Goal: Task Accomplishment & Management: Use online tool/utility

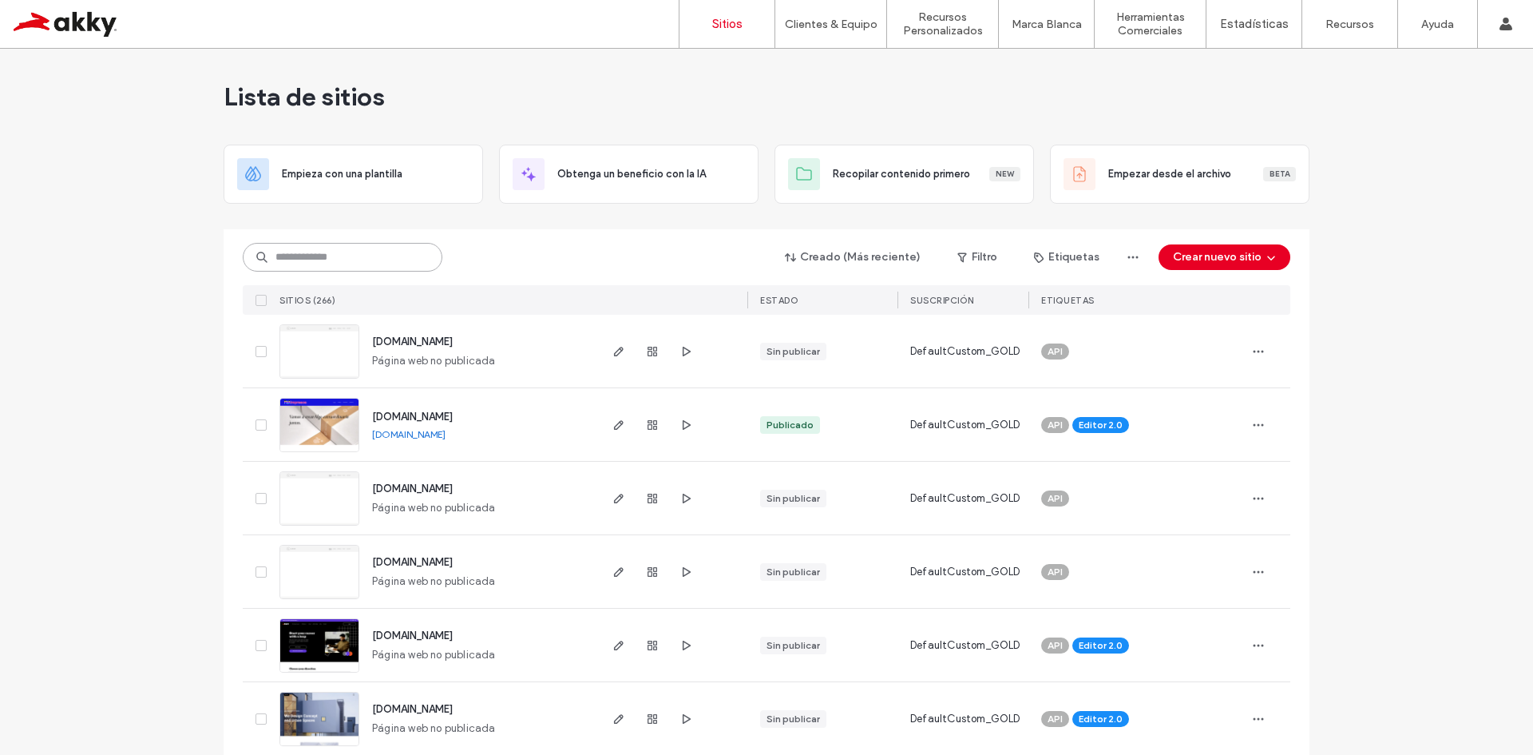
click at [338, 257] on input at bounding box center [343, 257] width 200 height 29
paste input "**********"
type input "**********"
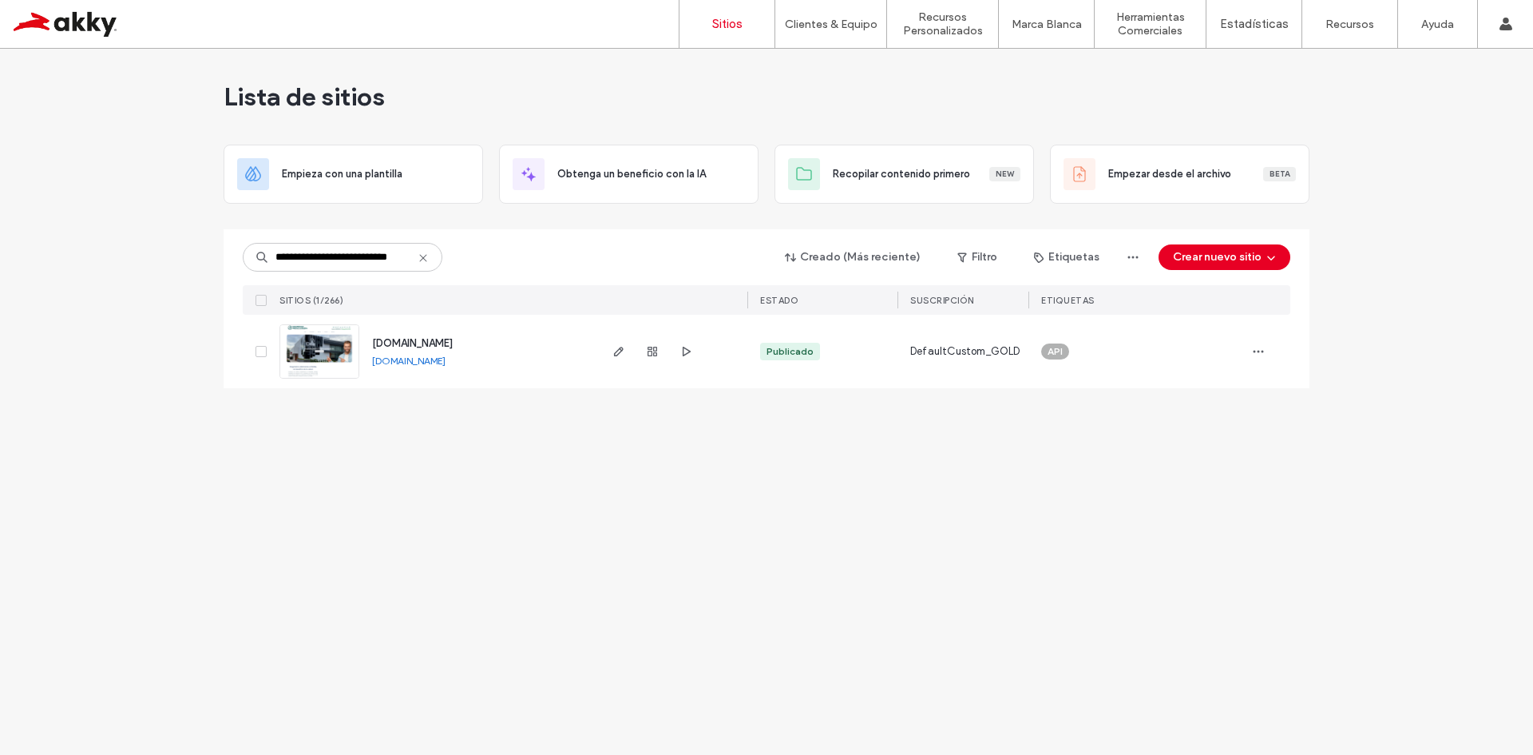
click at [446, 366] on div "www.diagnosticomedicointegral.mx" at bounding box center [408, 361] width 73 height 13
click at [446, 361] on link "www.diagnosticomedicointegral.mx" at bounding box center [408, 361] width 73 height 12
click at [613, 351] on icon "button" at bounding box center [618, 351] width 13 height 13
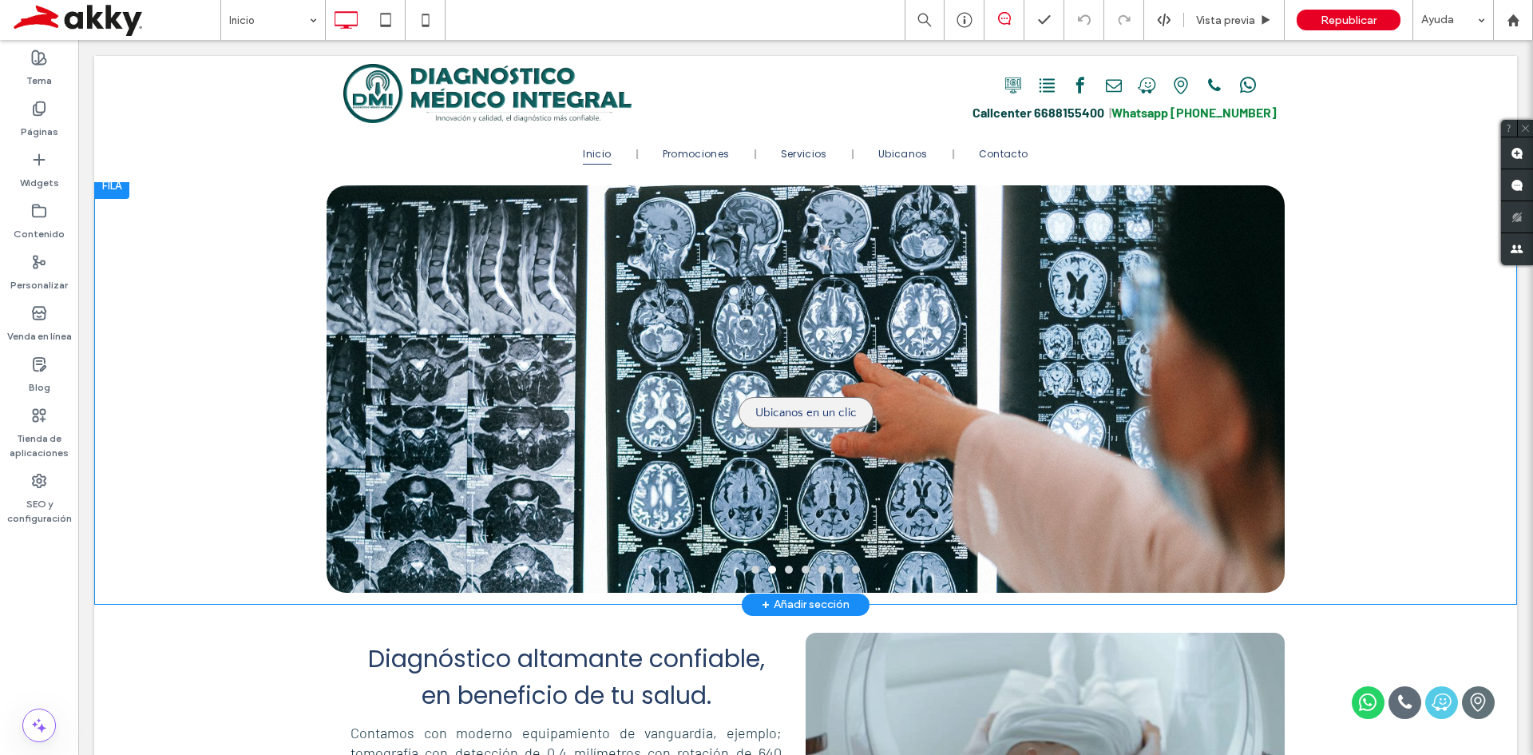
scroll to position [11, 0]
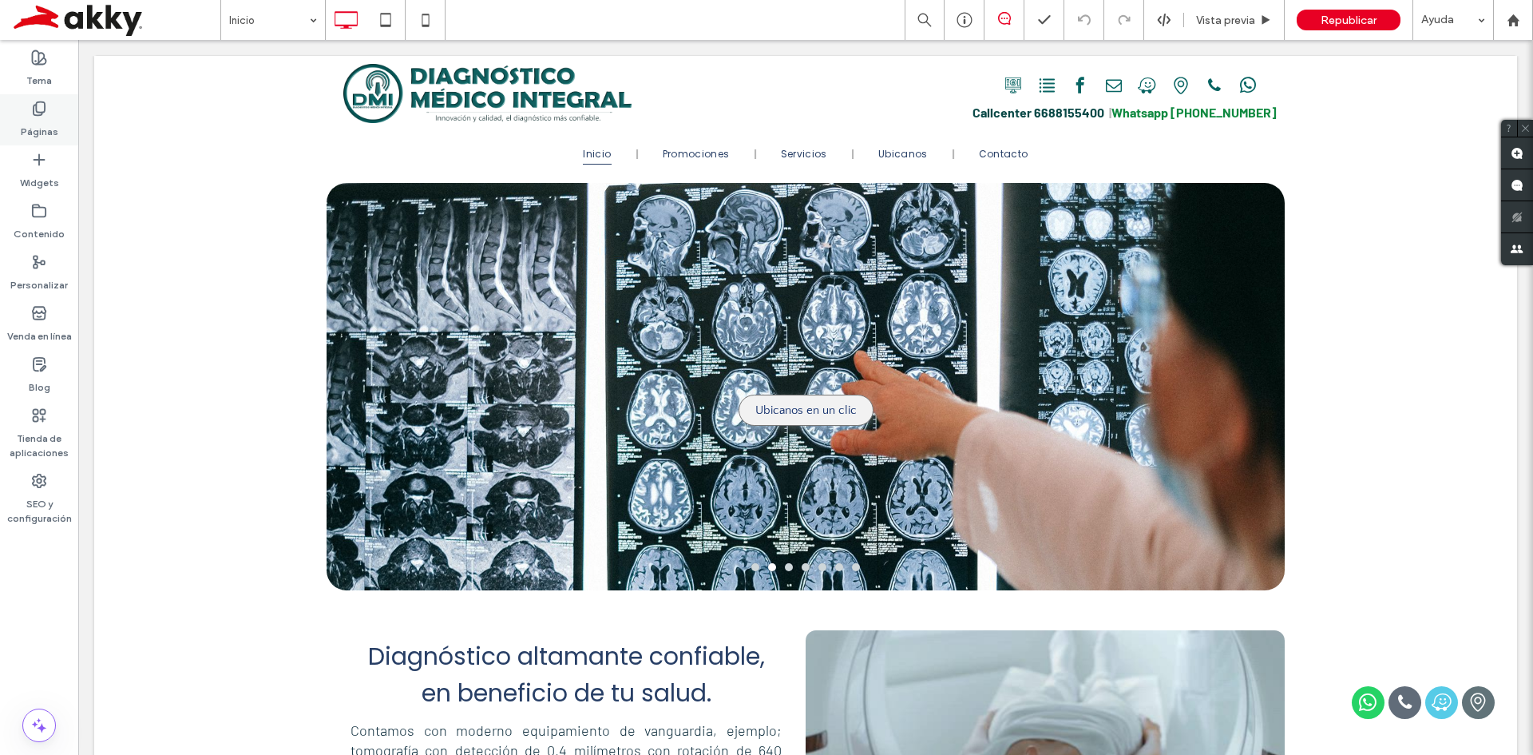
click at [33, 108] on icon at bounding box center [39, 109] width 16 height 16
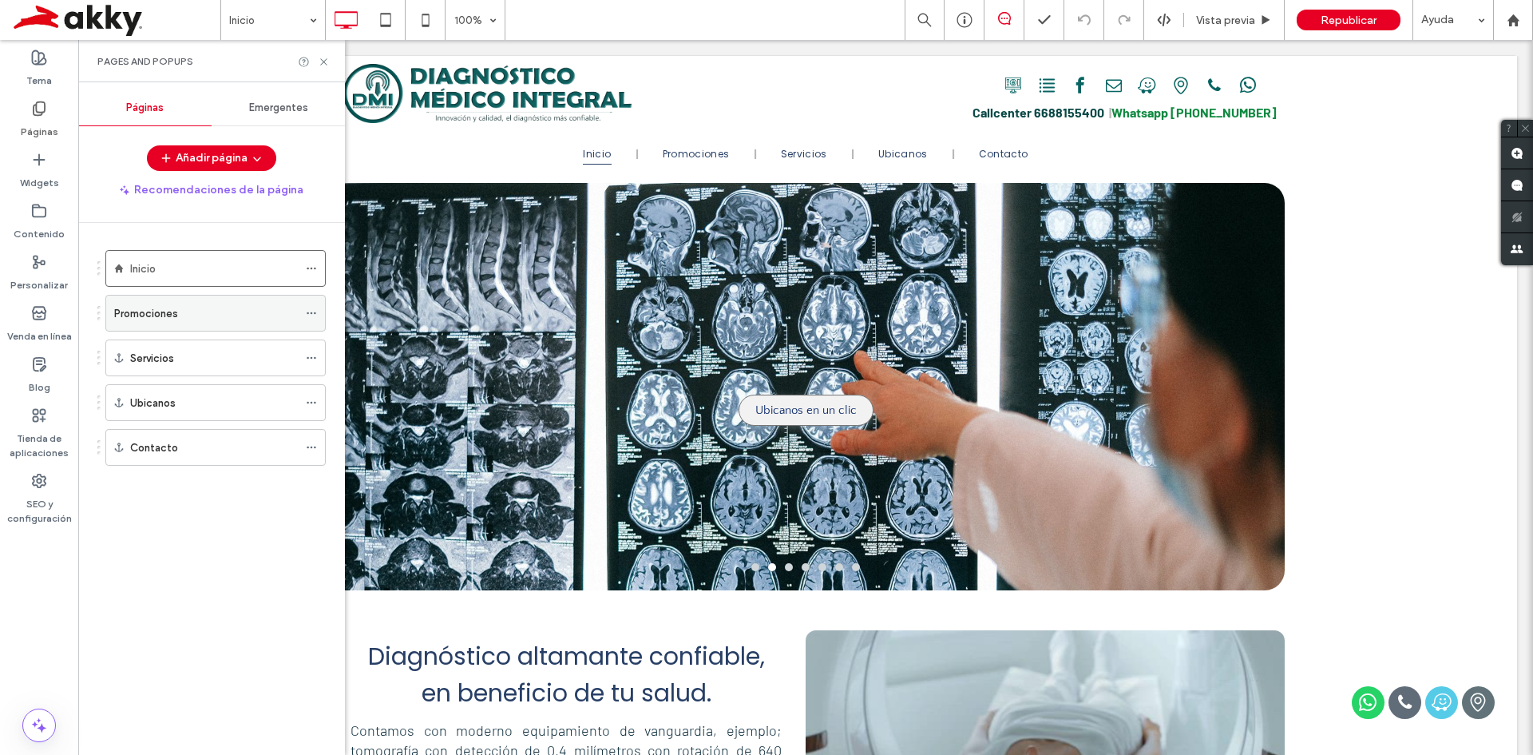
click at [188, 305] on div "Promociones" at bounding box center [206, 313] width 184 height 17
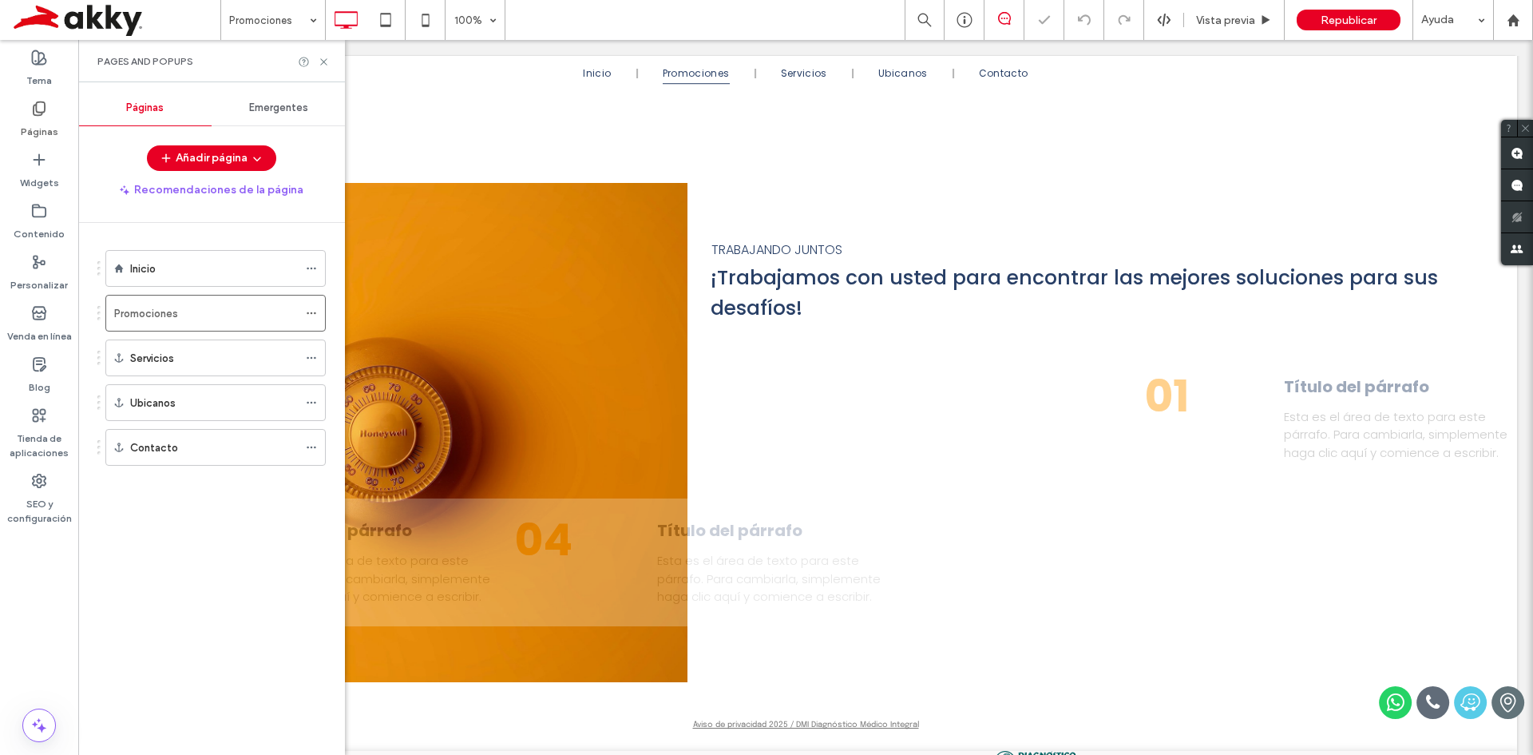
scroll to position [1455, 0]
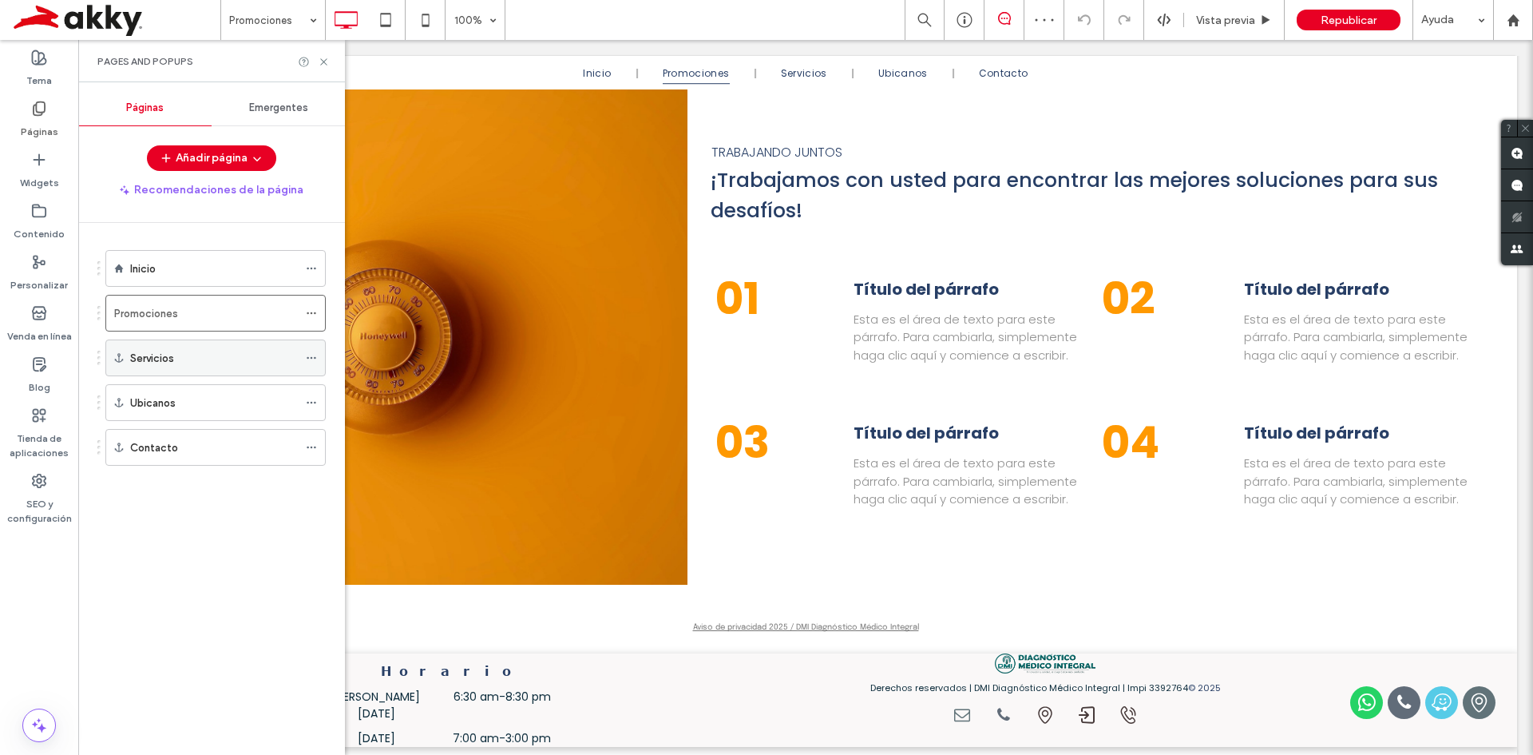
click at [199, 362] on div "Servicios" at bounding box center [214, 358] width 168 height 17
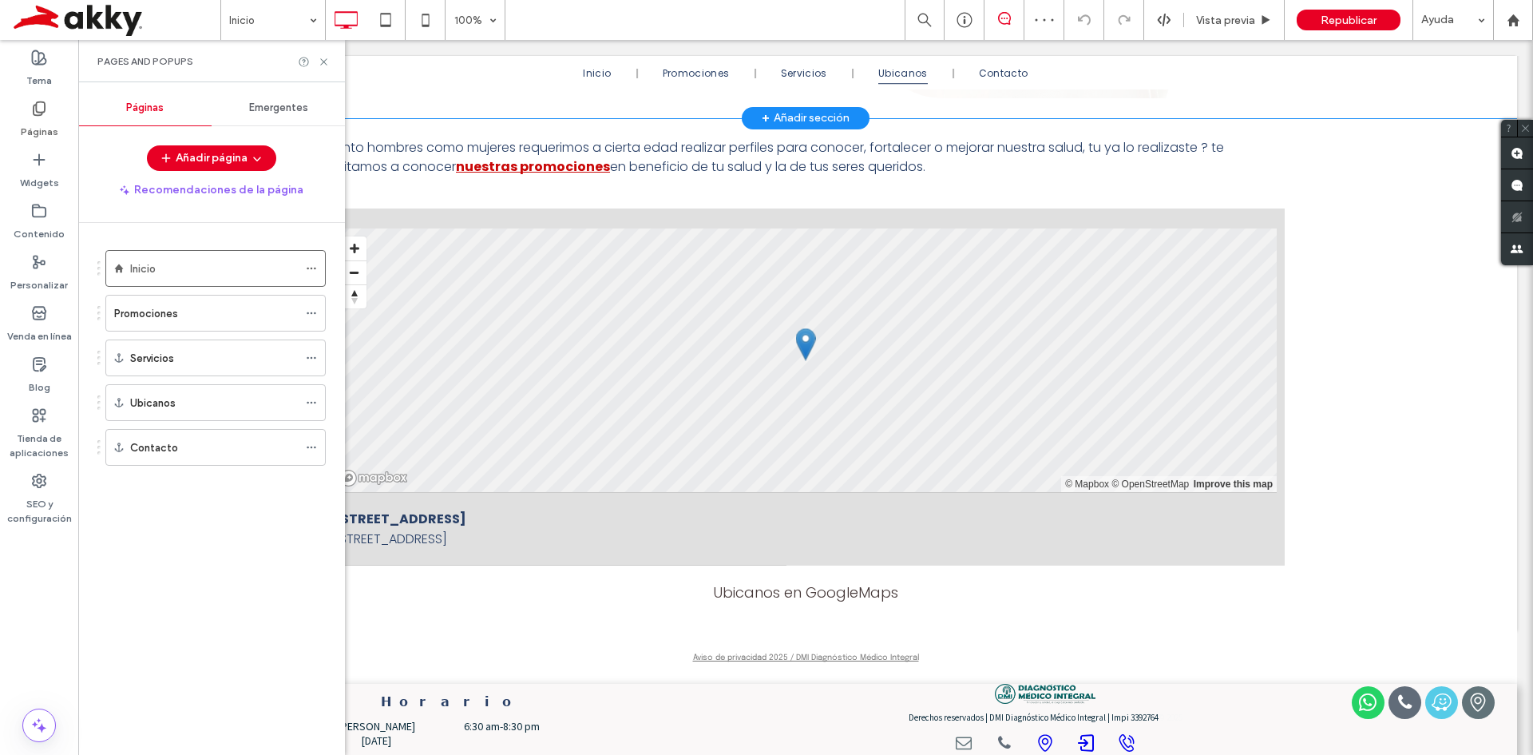
scroll to position [11, 0]
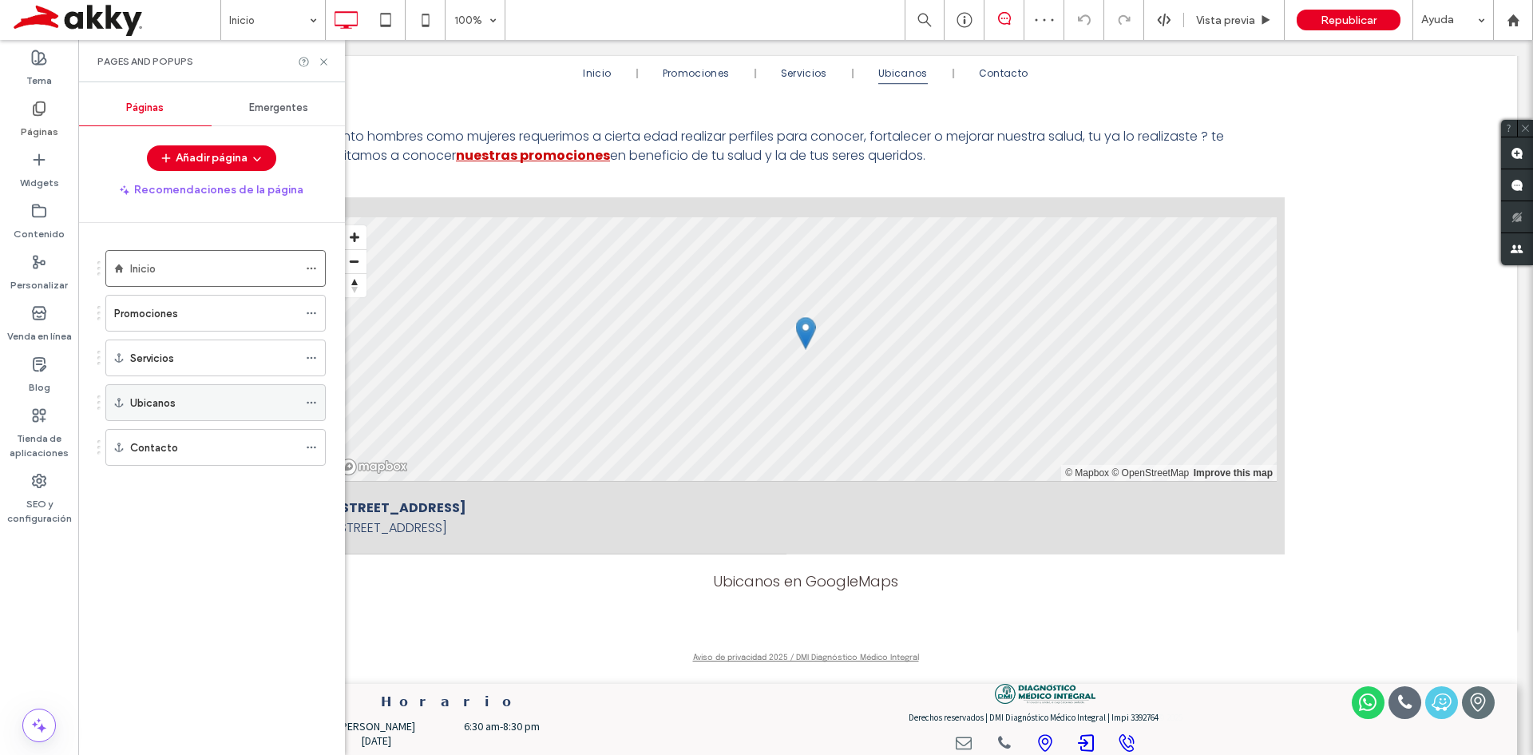
click at [255, 399] on div "Ubicanos" at bounding box center [214, 402] width 168 height 17
click at [158, 394] on label "Ubicanos" at bounding box center [153, 403] width 46 height 28
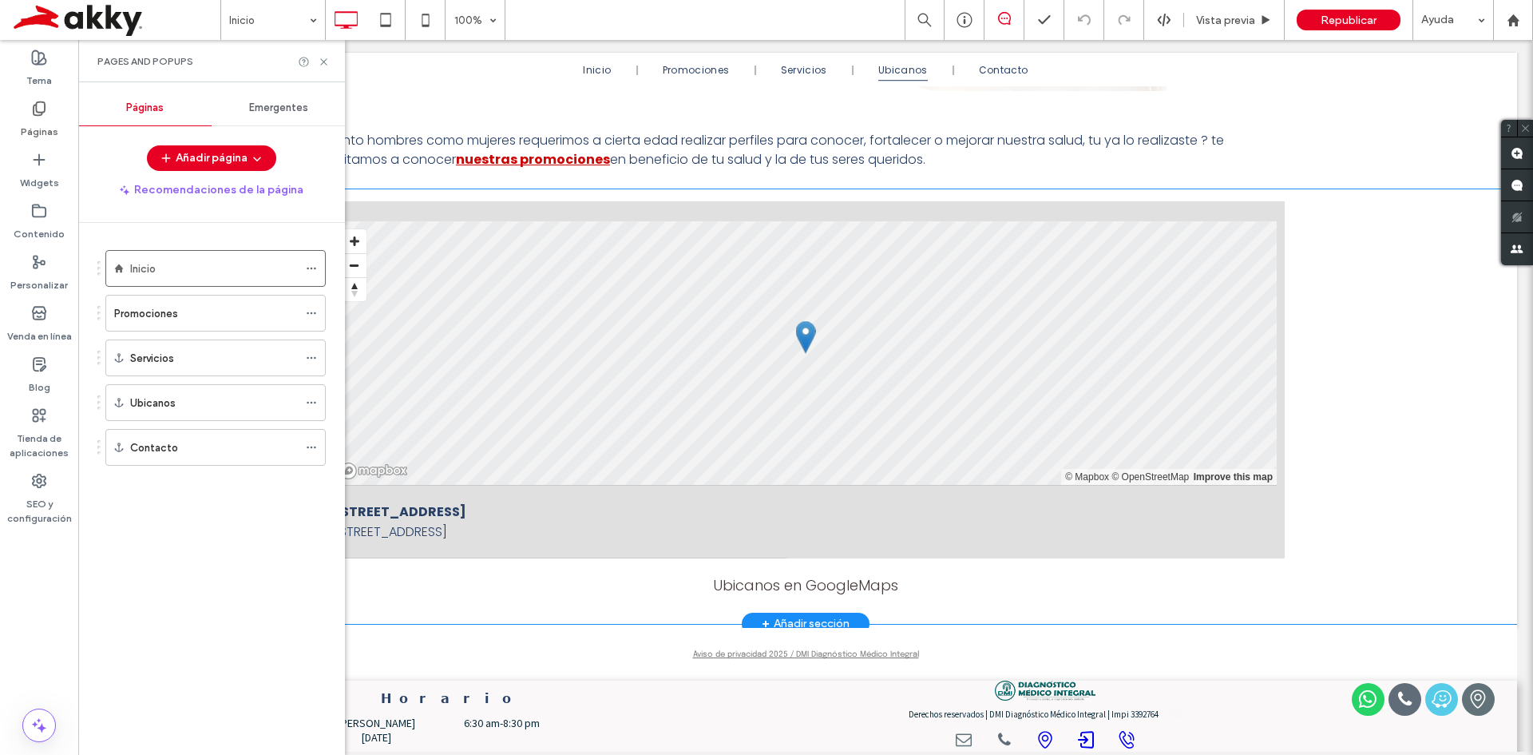
scroll to position [0, 0]
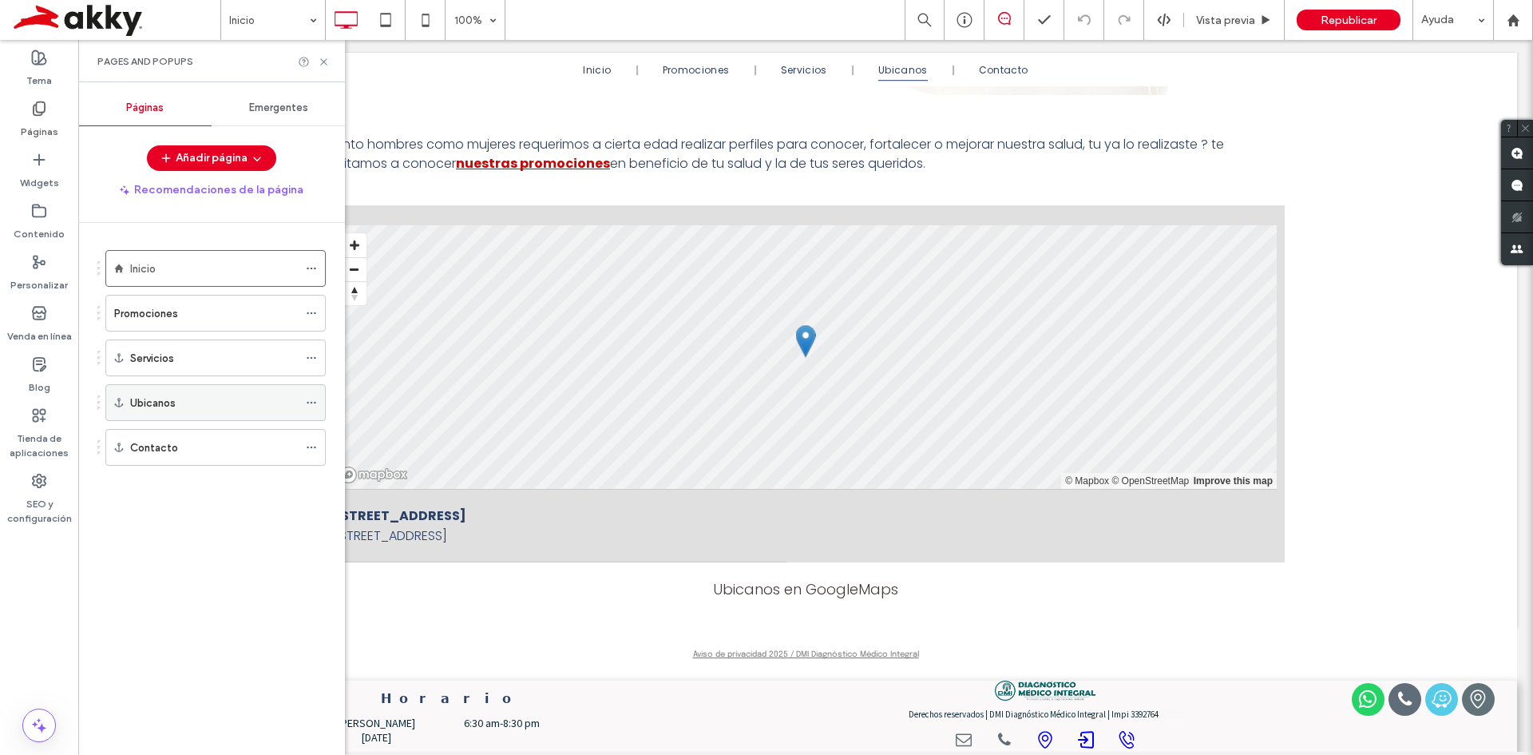
click at [172, 405] on label "Ubicanos" at bounding box center [153, 403] width 46 height 28
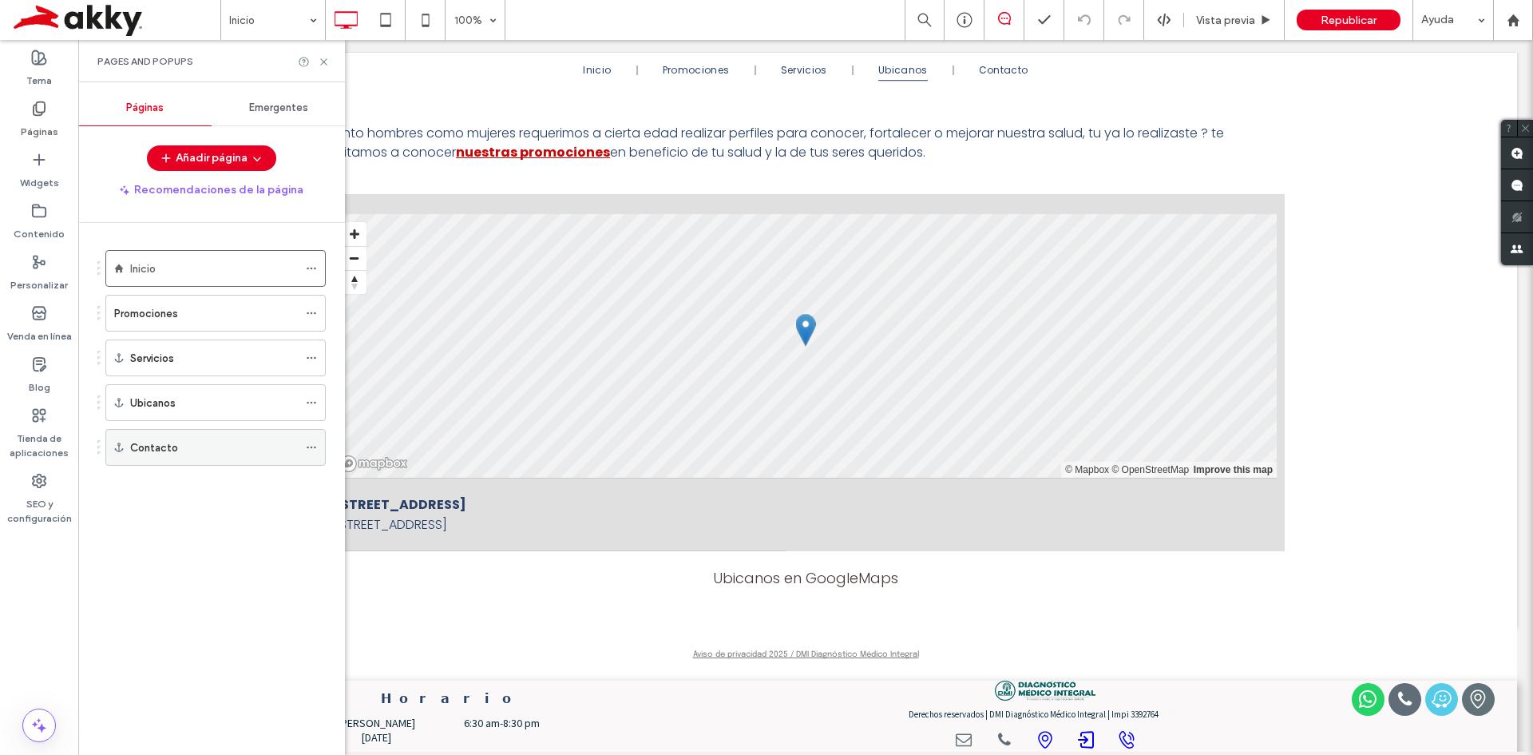
click at [197, 459] on div "Contacto" at bounding box center [214, 447] width 168 height 35
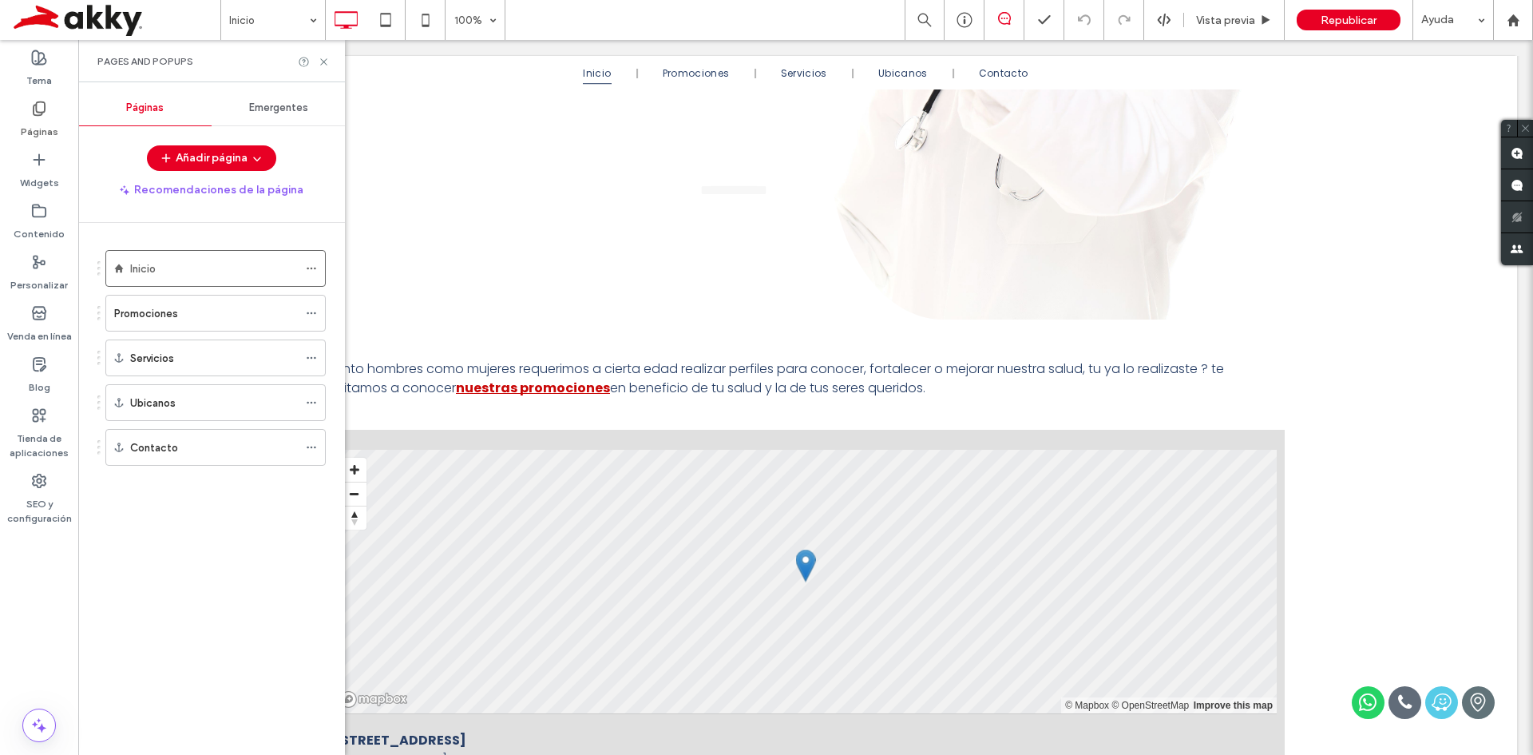
scroll to position [2468, 0]
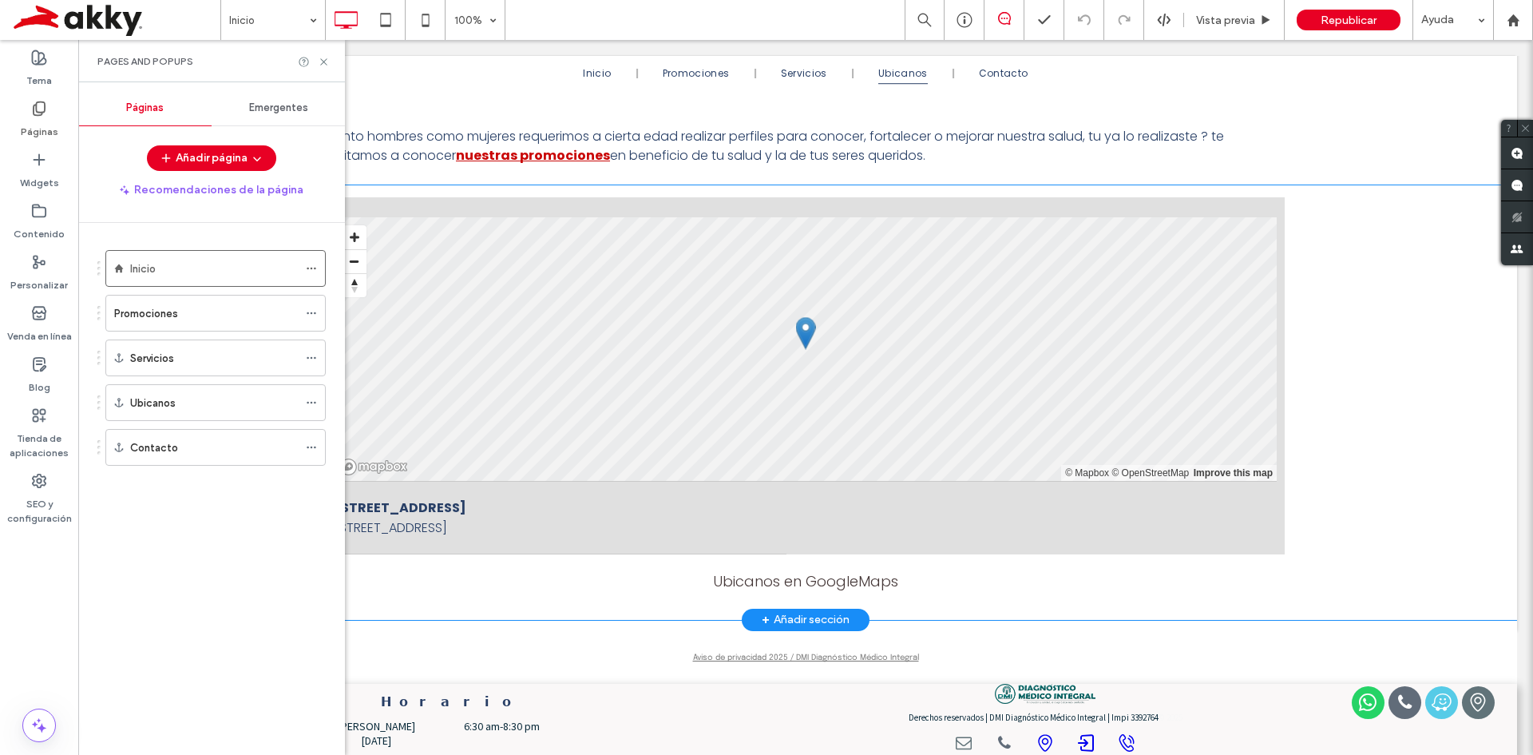
click at [808, 611] on div "+ Añadir sección" at bounding box center [806, 620] width 88 height 18
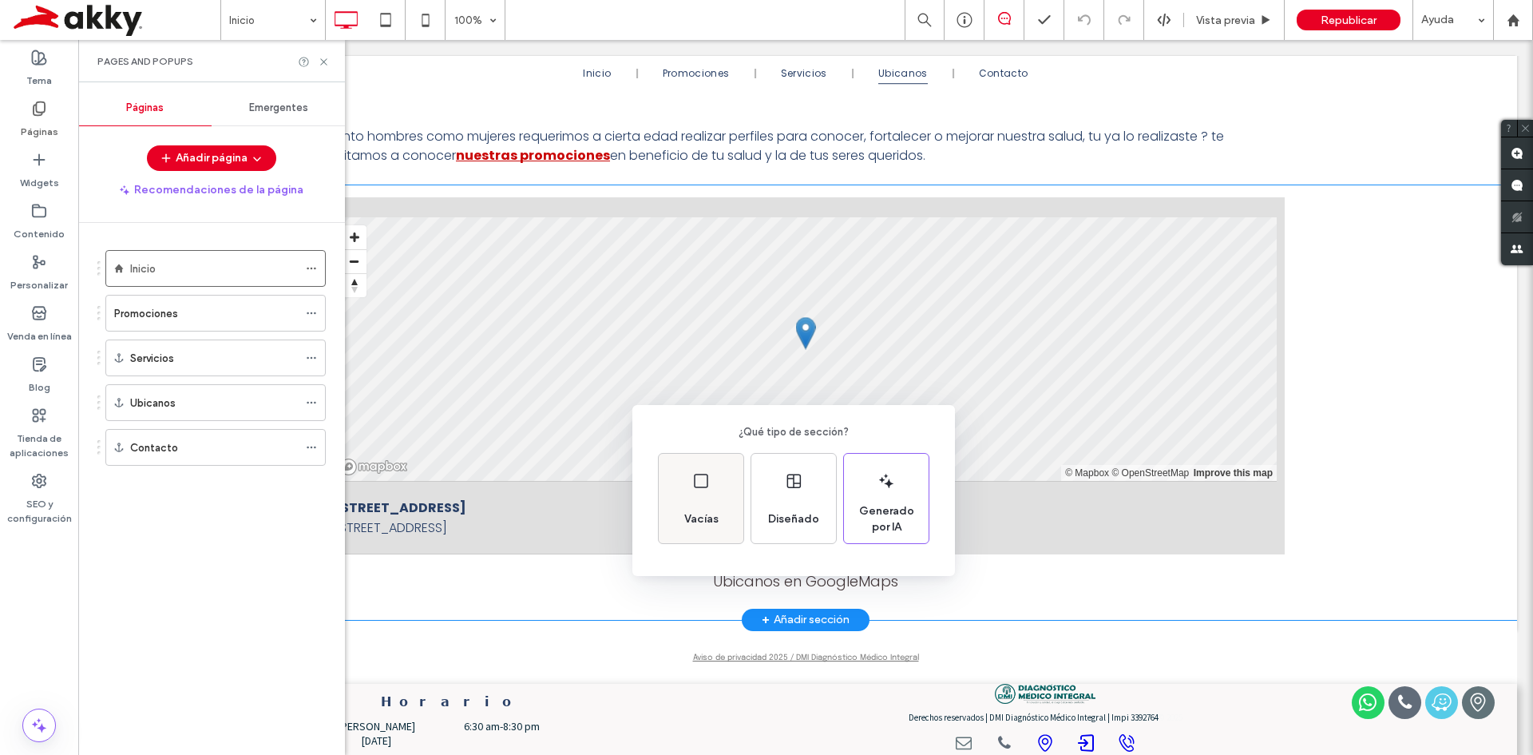
click at [719, 497] on div "Vacías" at bounding box center [701, 498] width 85 height 89
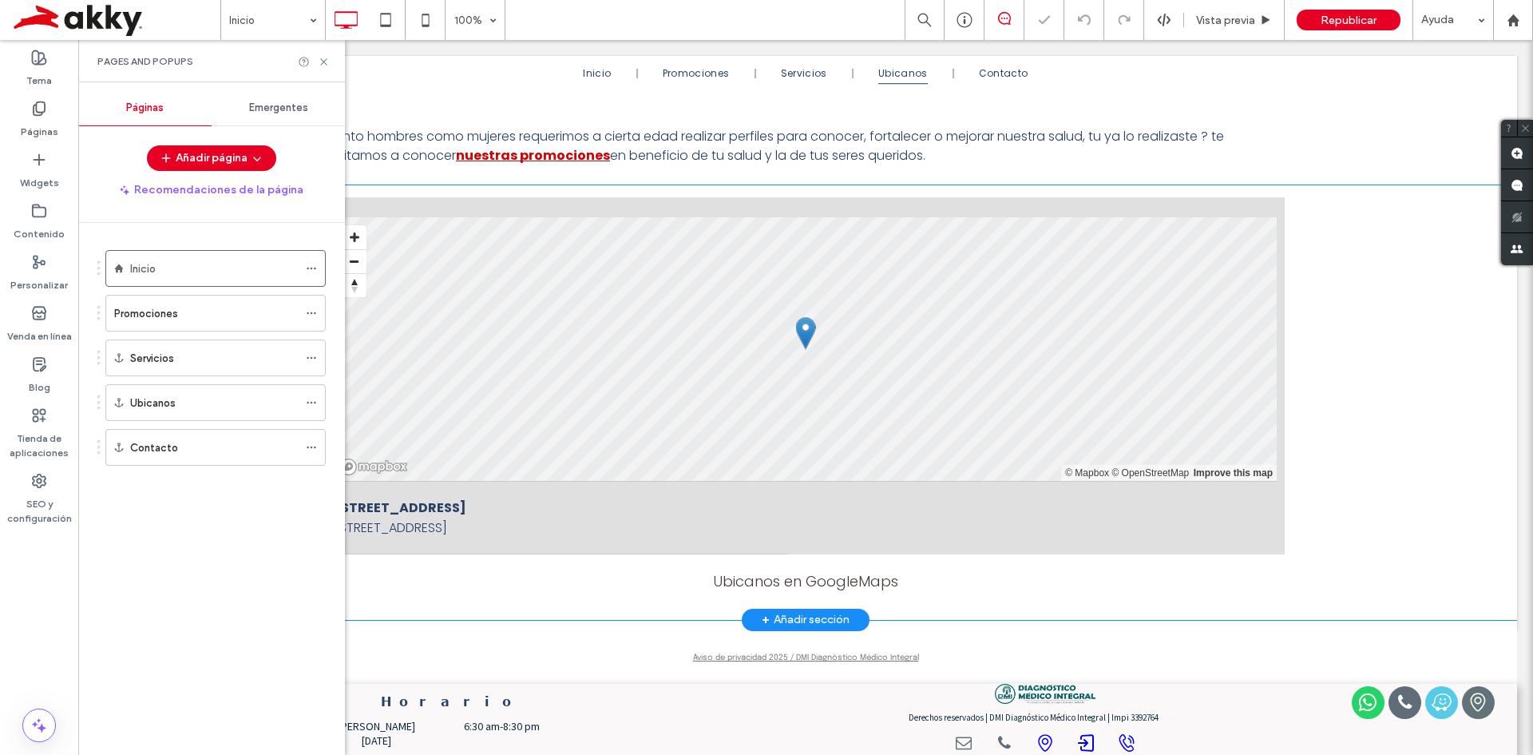
click at [792, 611] on div "+ Añadir sección" at bounding box center [806, 620] width 88 height 18
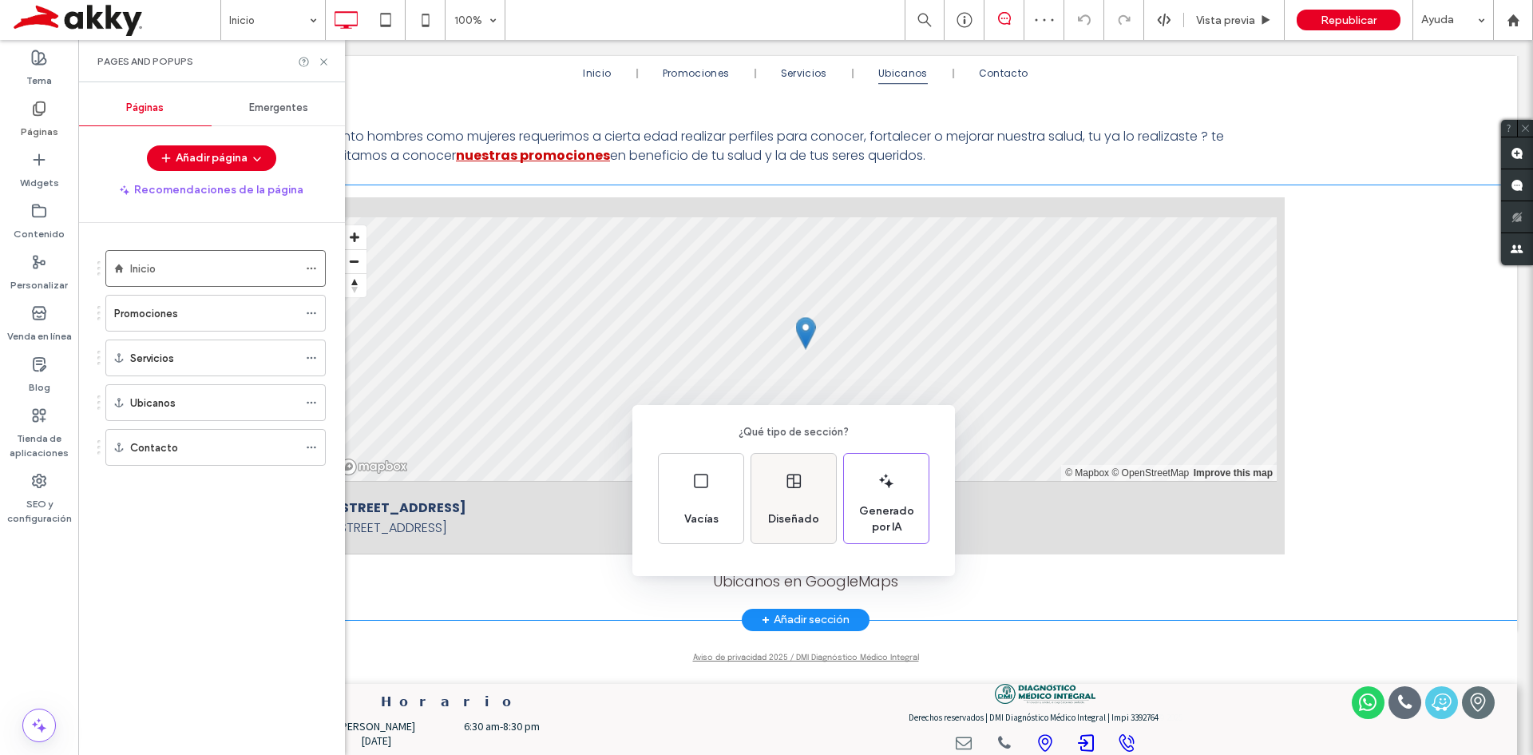
click at [799, 509] on div "Diseñado" at bounding box center [794, 518] width 64 height 35
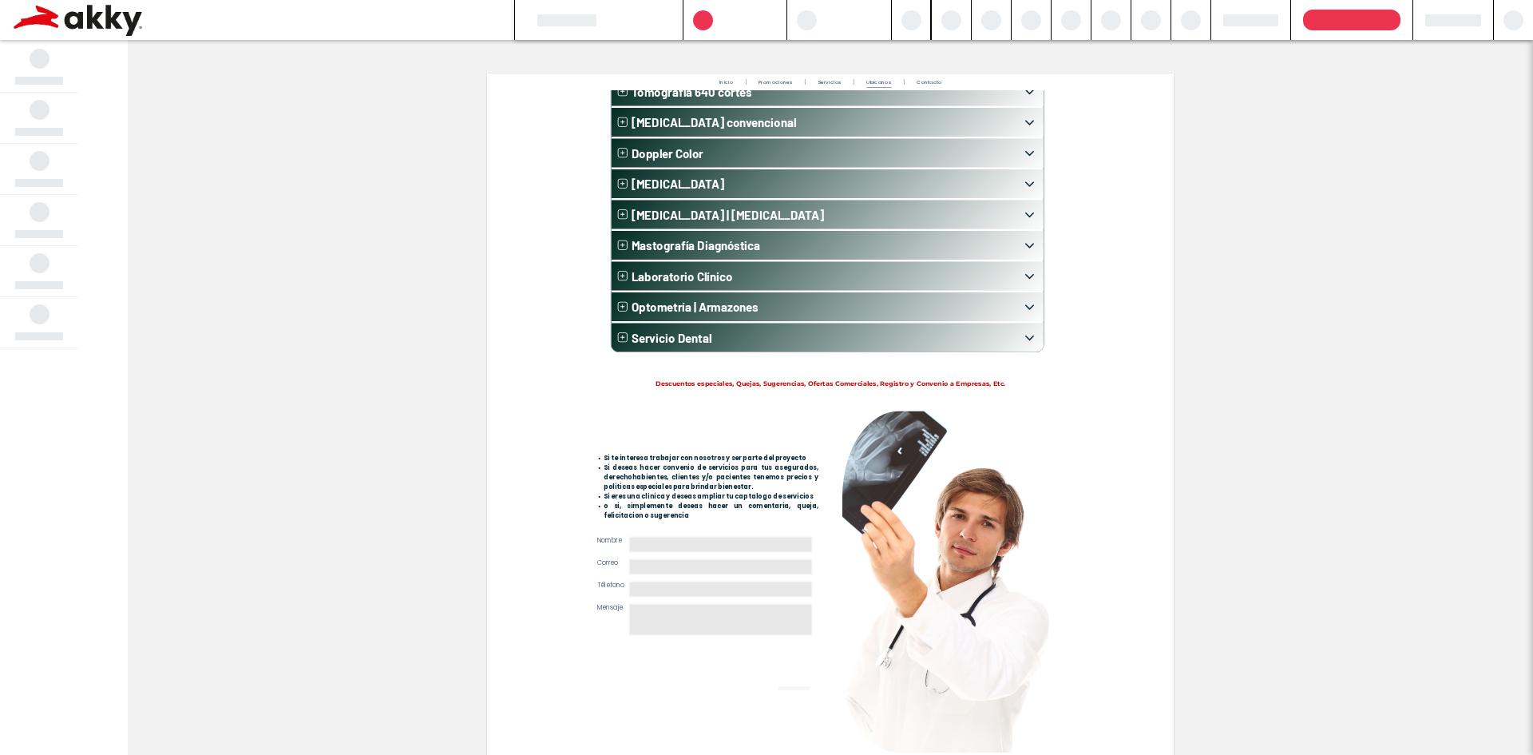
scroll to position [0, 0]
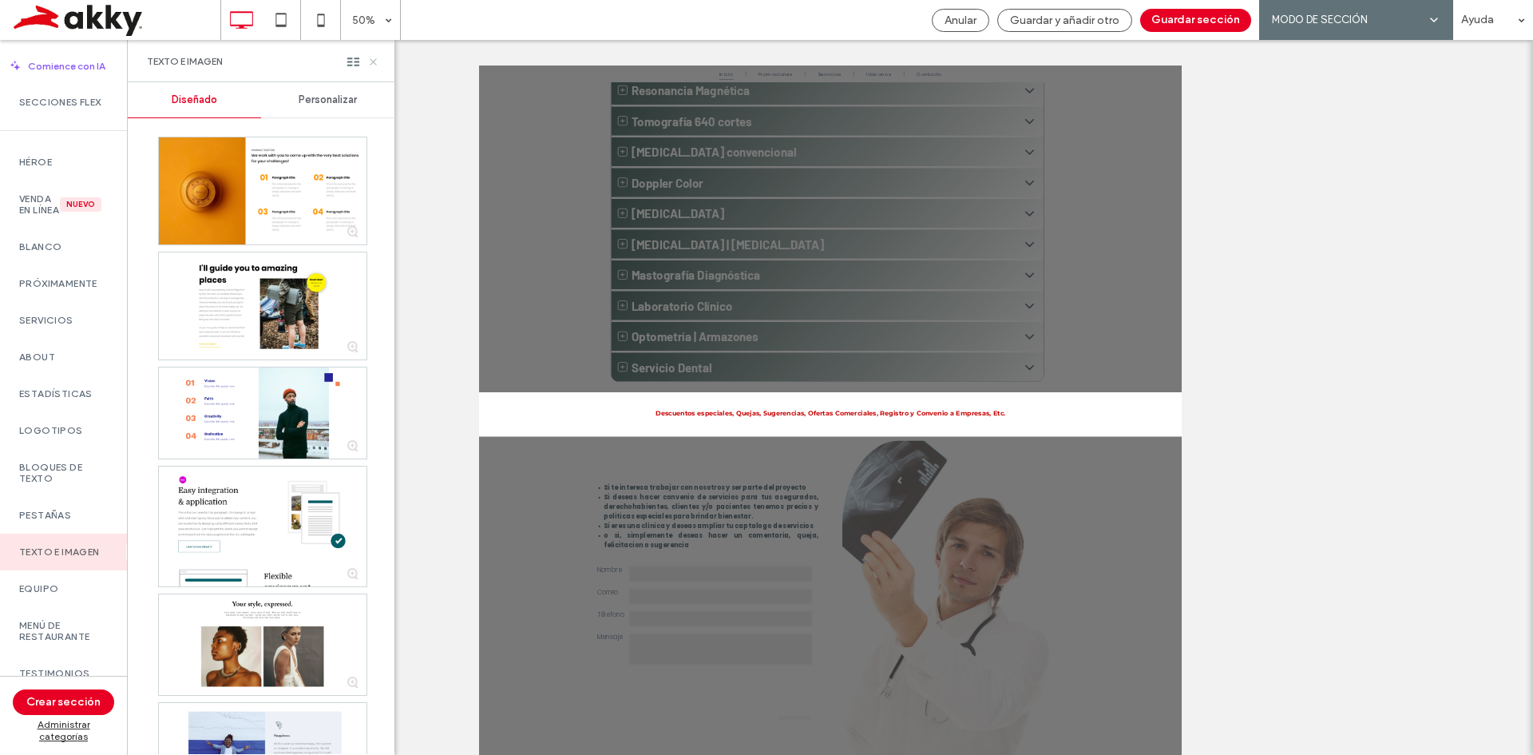
click at [374, 61] on use at bounding box center [373, 61] width 6 height 6
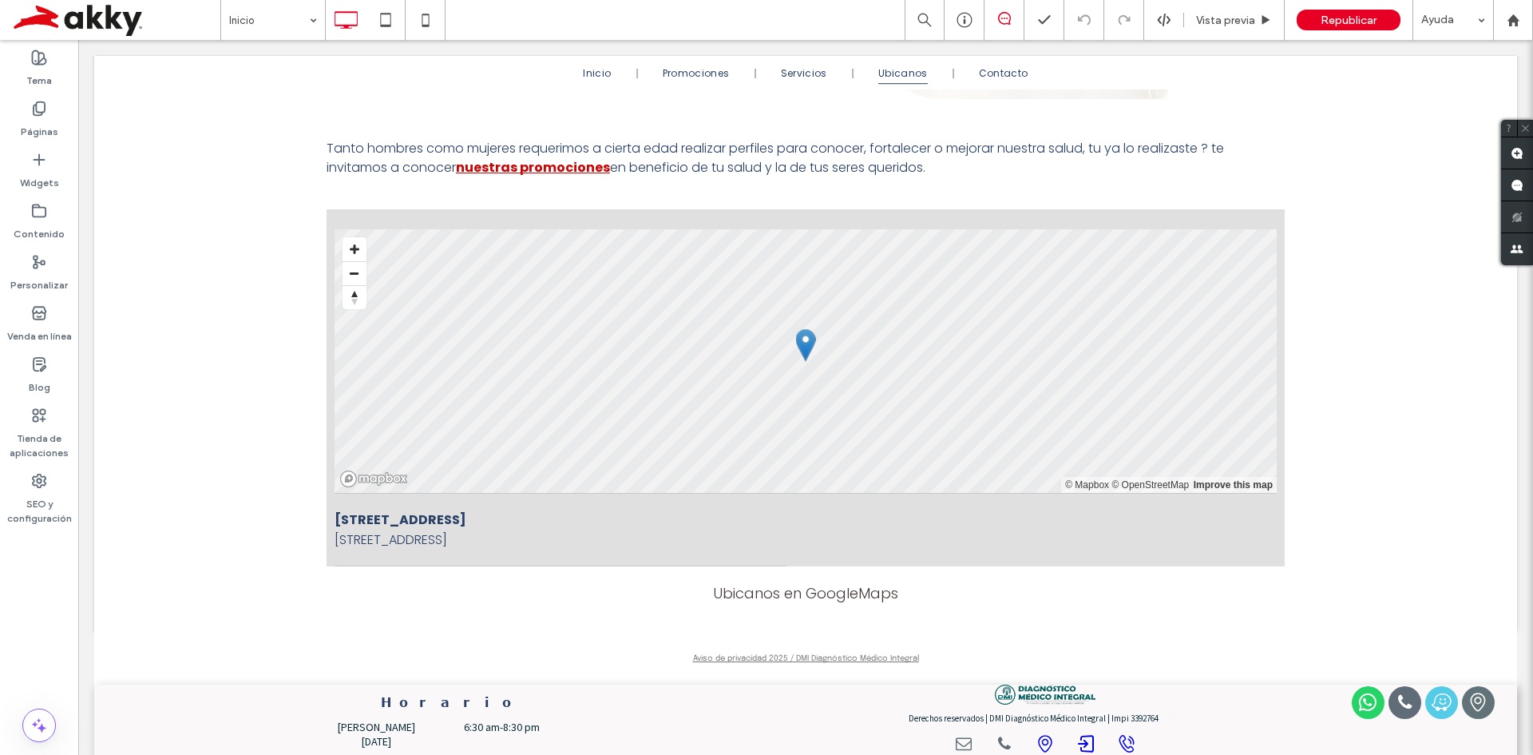
scroll to position [2468, 0]
click at [220, 401] on div "All Locations LISTA MAPA © Mapbox © OpenStreetMap Improve this map Boulevard Ji…" at bounding box center [805, 413] width 1423 height 434
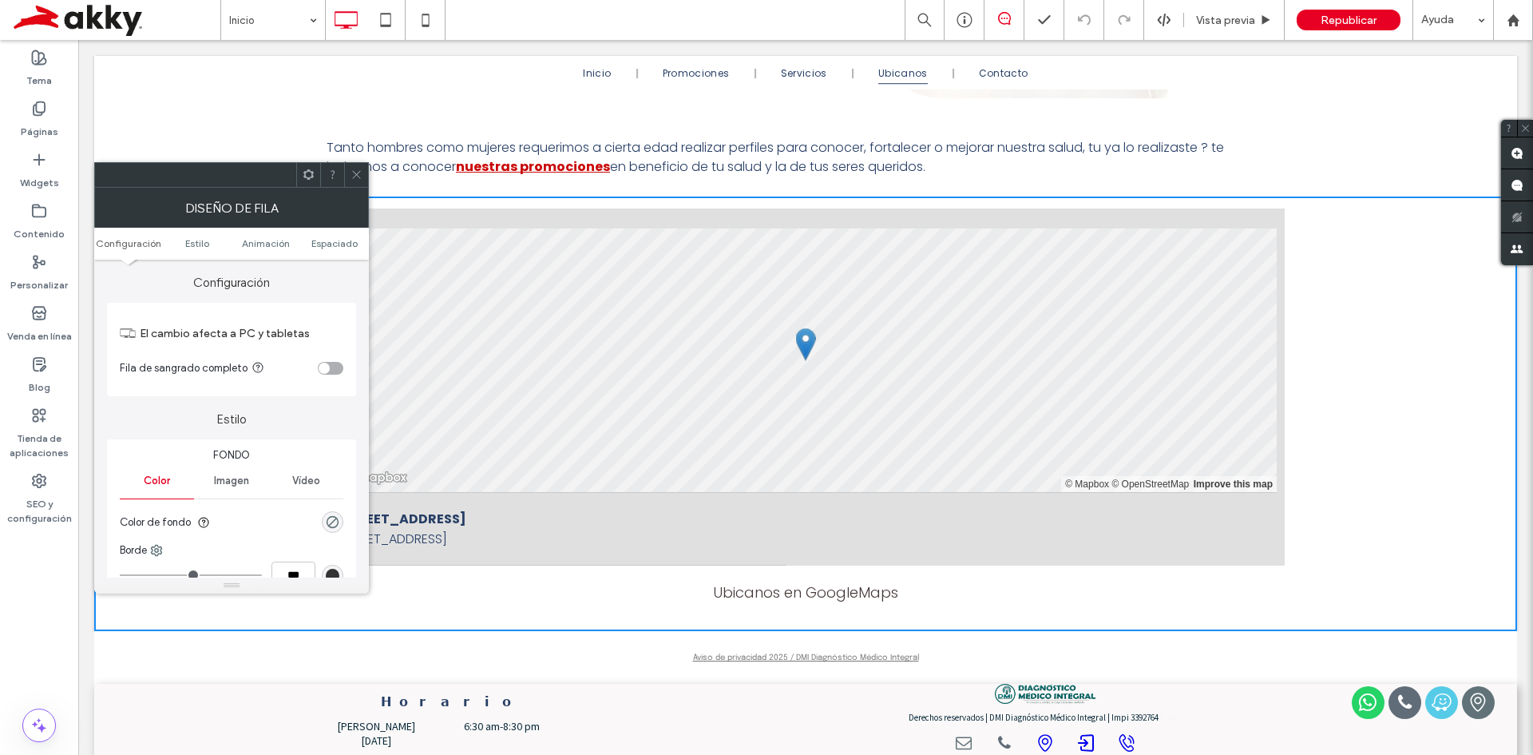
click at [1353, 381] on div "All Locations LISTA MAPA © Mapbox © OpenStreetMap Improve this map Boulevard Ji…" at bounding box center [805, 413] width 1423 height 434
click at [359, 175] on icon at bounding box center [357, 174] width 12 height 12
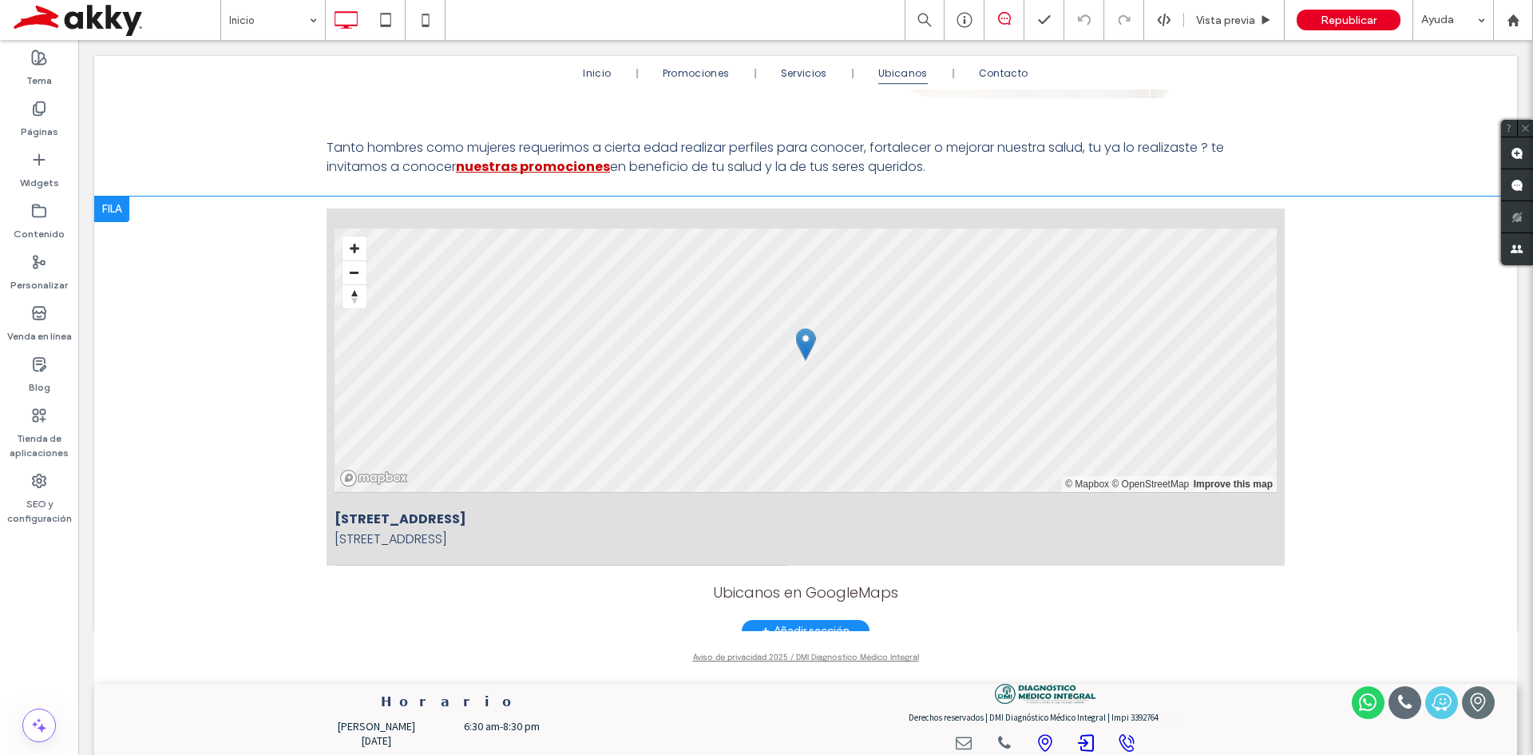
scroll to position [11, 0]
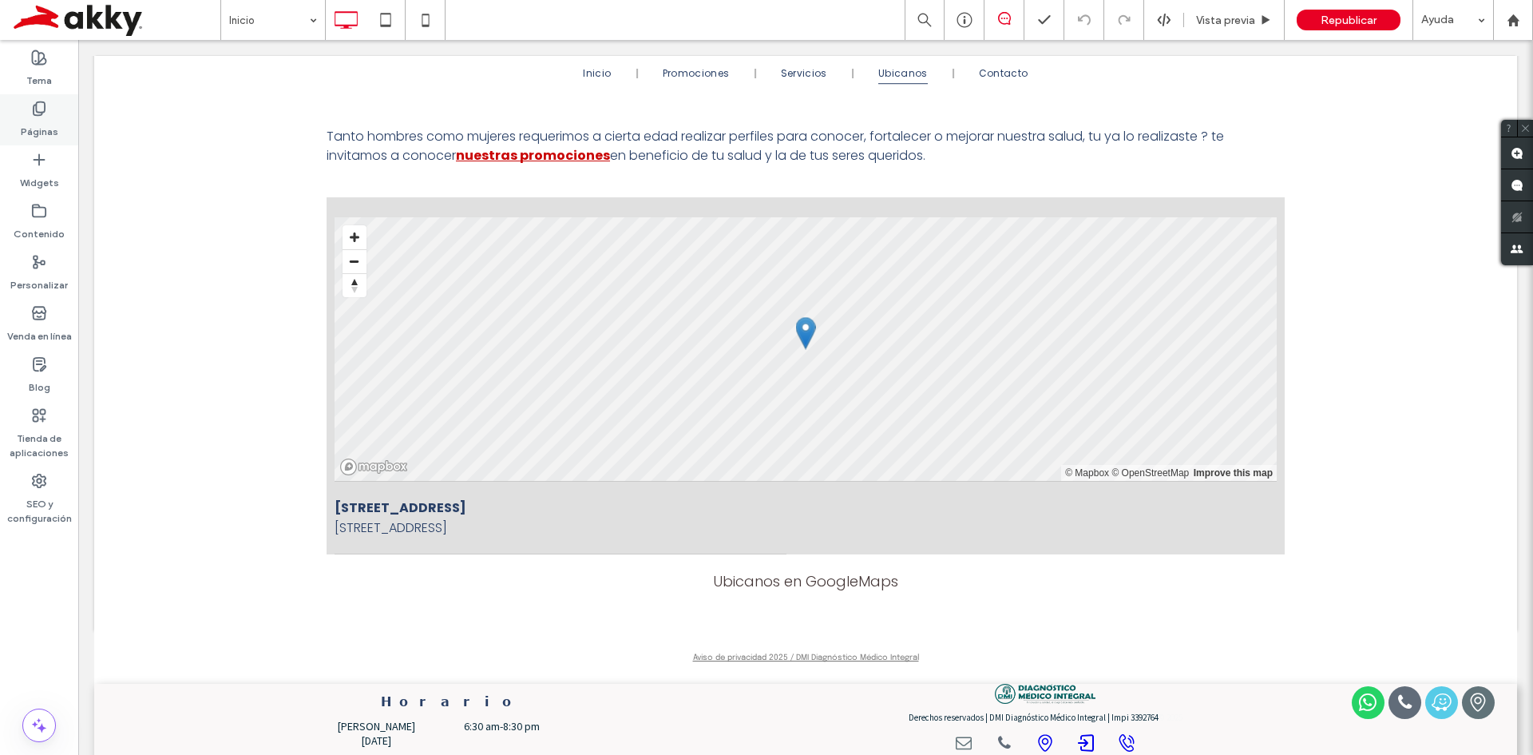
click at [53, 107] on div "Páginas" at bounding box center [39, 119] width 78 height 51
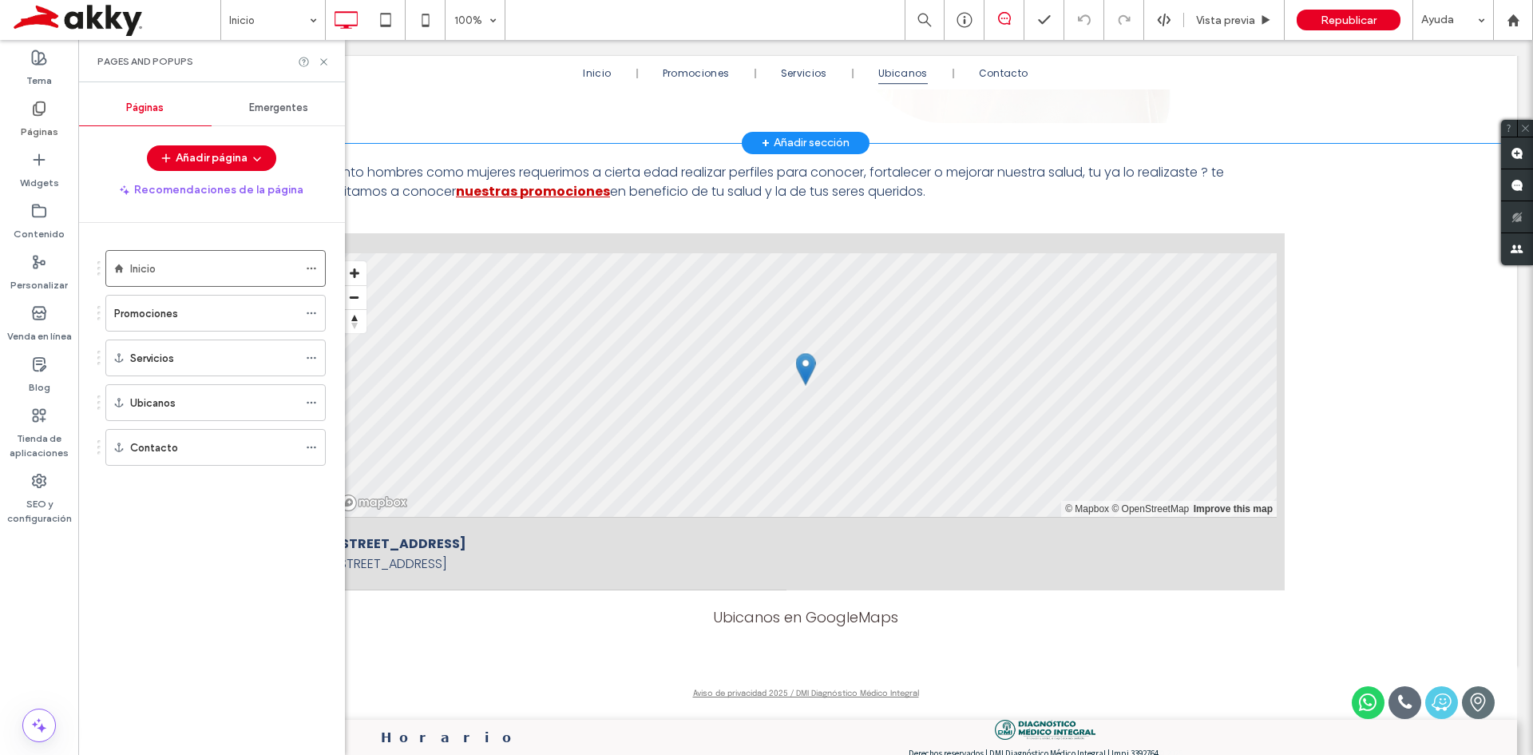
scroll to position [2468, 0]
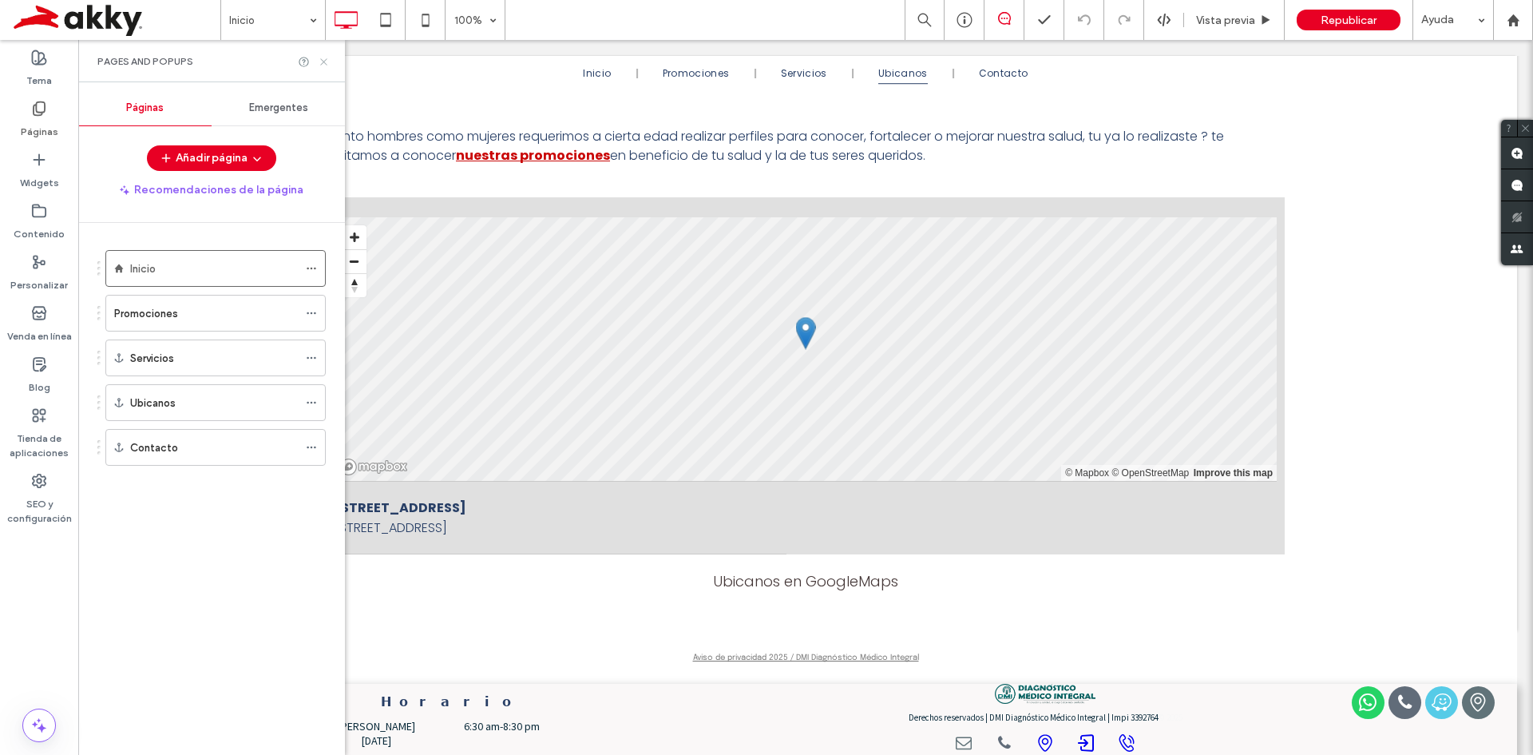
click at [319, 58] on icon at bounding box center [324, 62] width 12 height 12
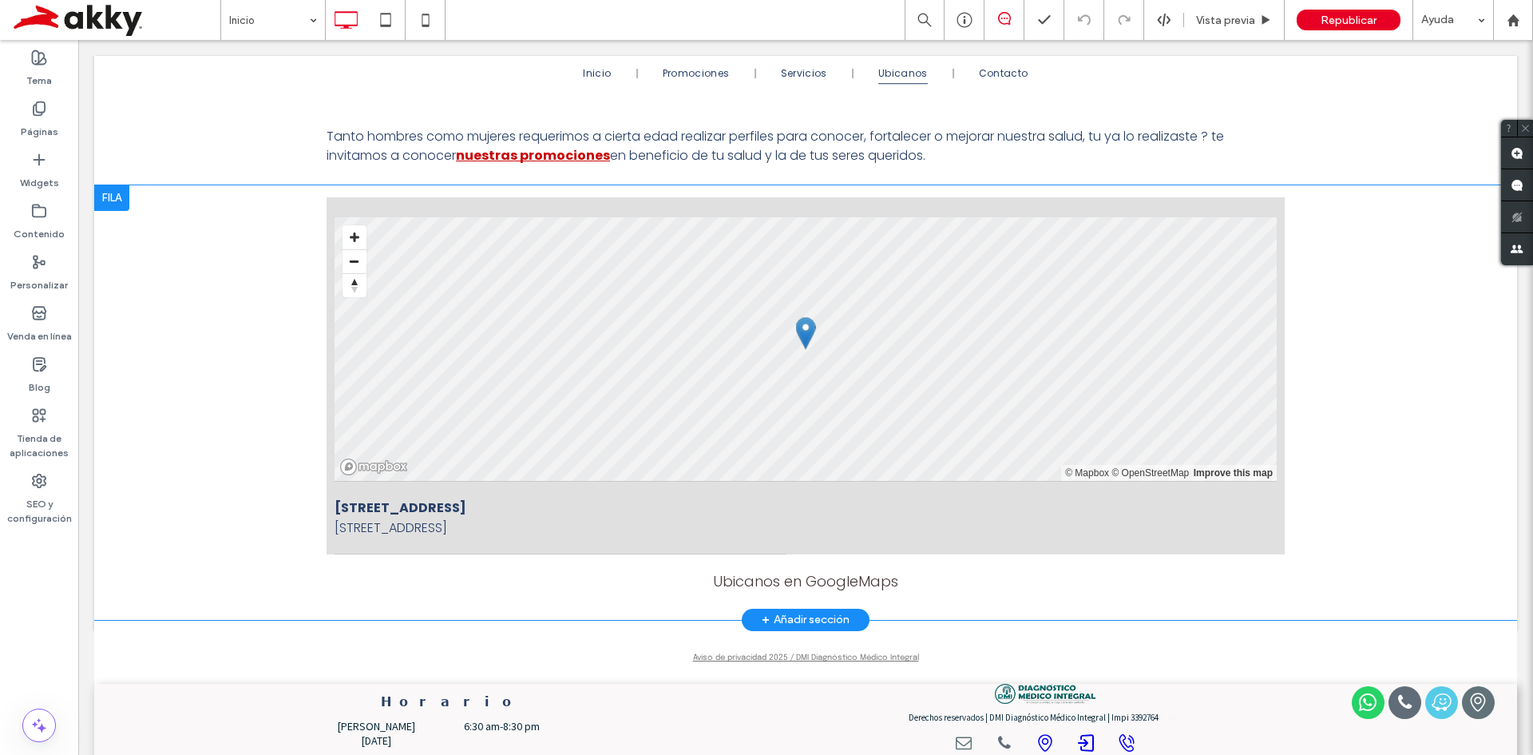
click at [504, 561] on div "All Locations LISTA MAPA © Mapbox © OpenStreetMap Improve this map Boulevard Ji…" at bounding box center [806, 402] width 958 height 410
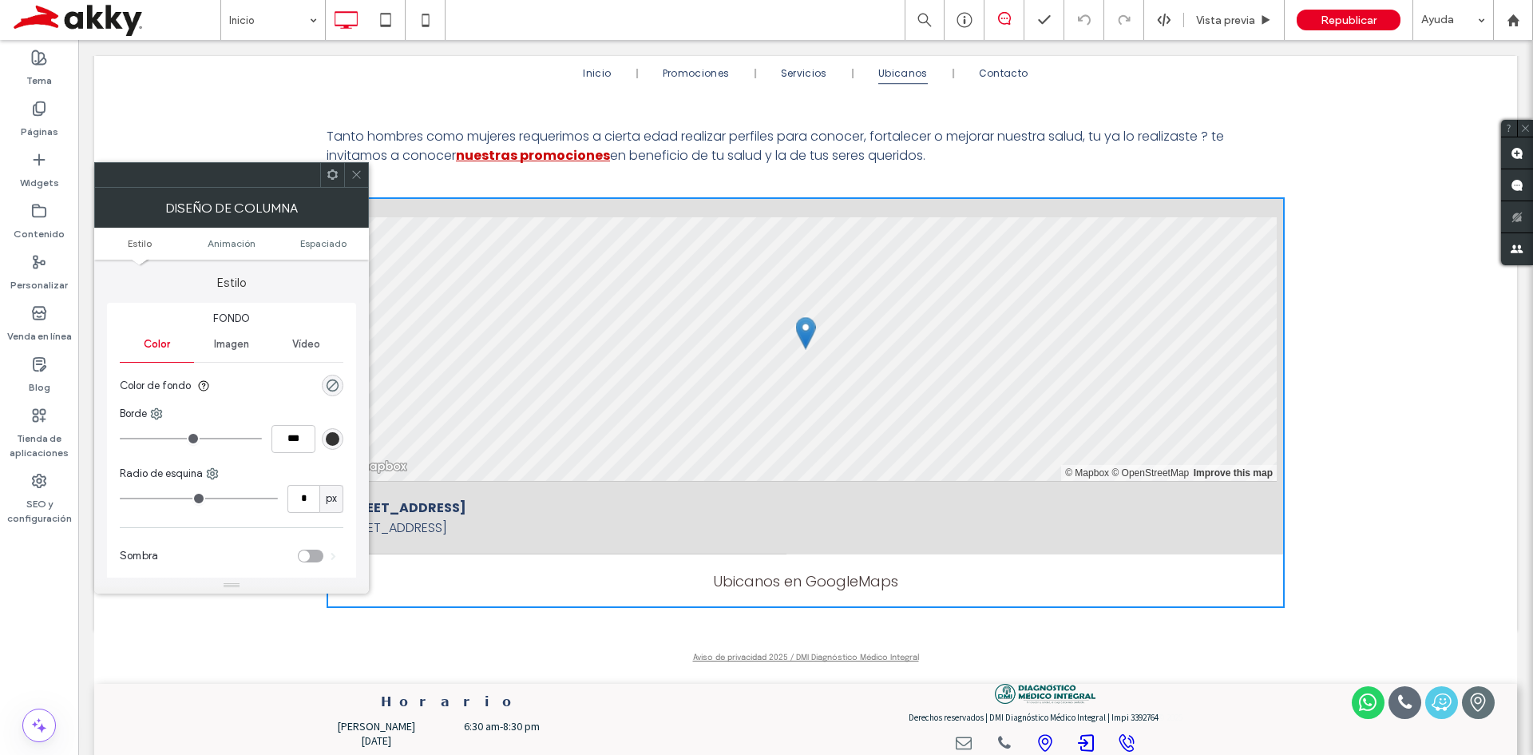
click at [358, 172] on use at bounding box center [356, 175] width 8 height 8
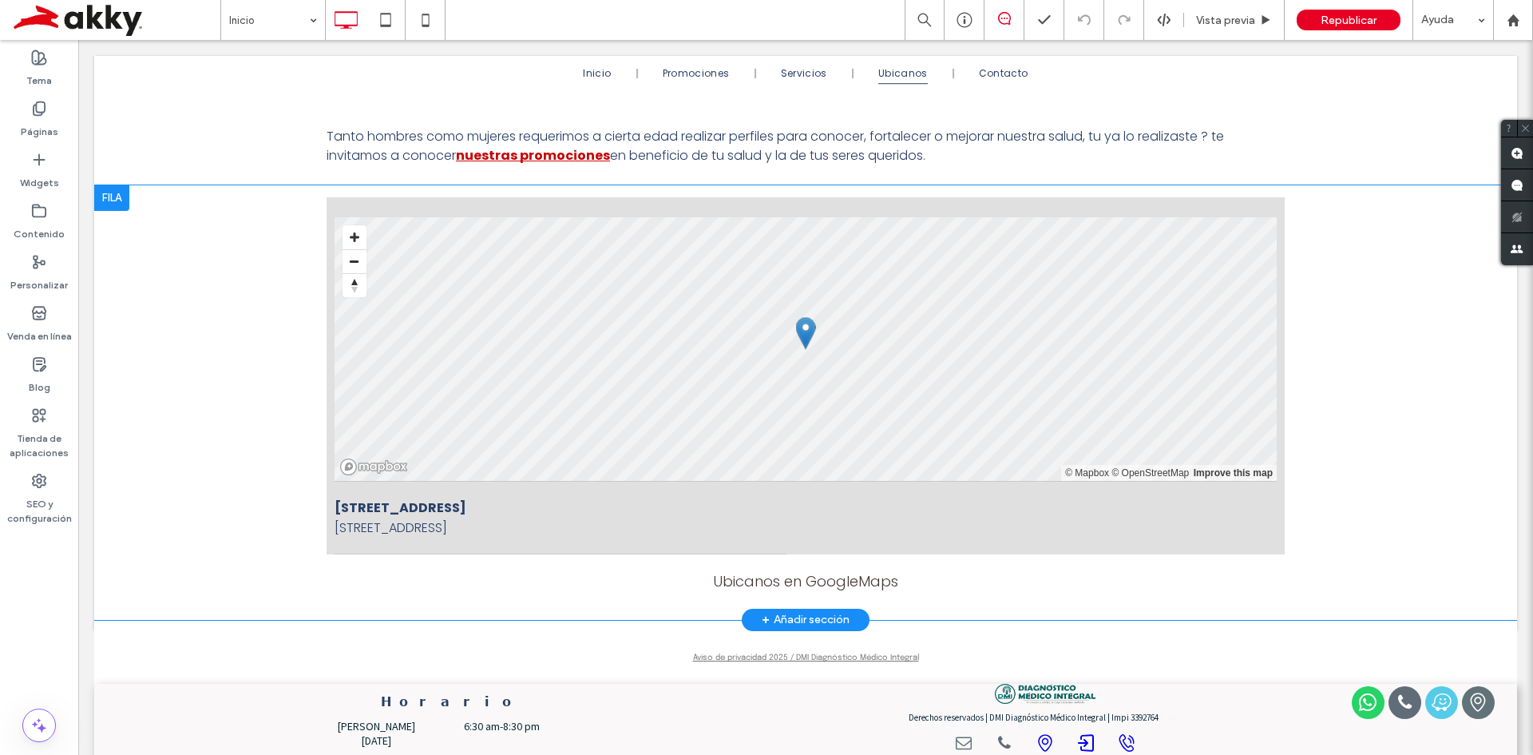
click at [774, 611] on div "+ Añadir sección" at bounding box center [806, 620] width 88 height 18
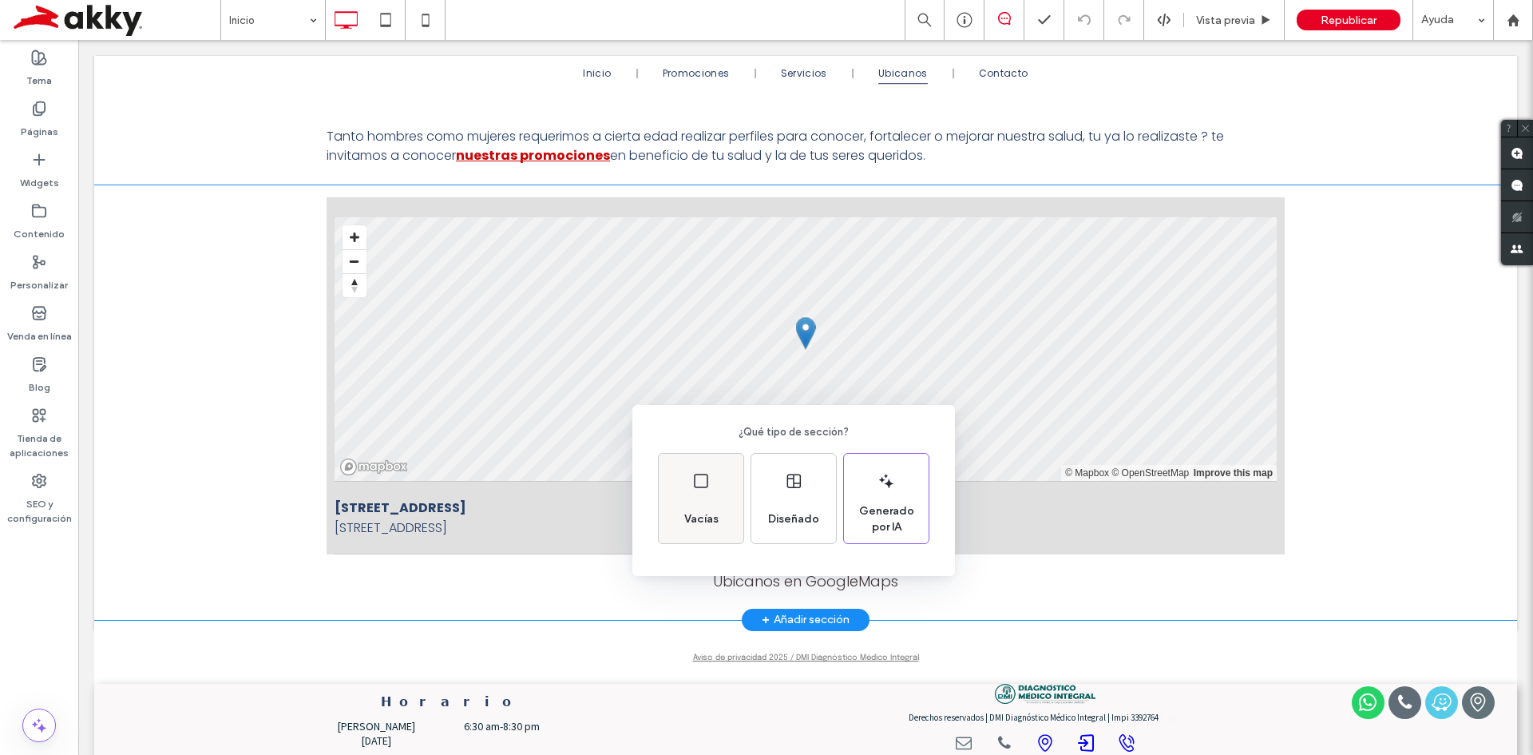
click at [713, 517] on span "Vacías" at bounding box center [701, 519] width 47 height 16
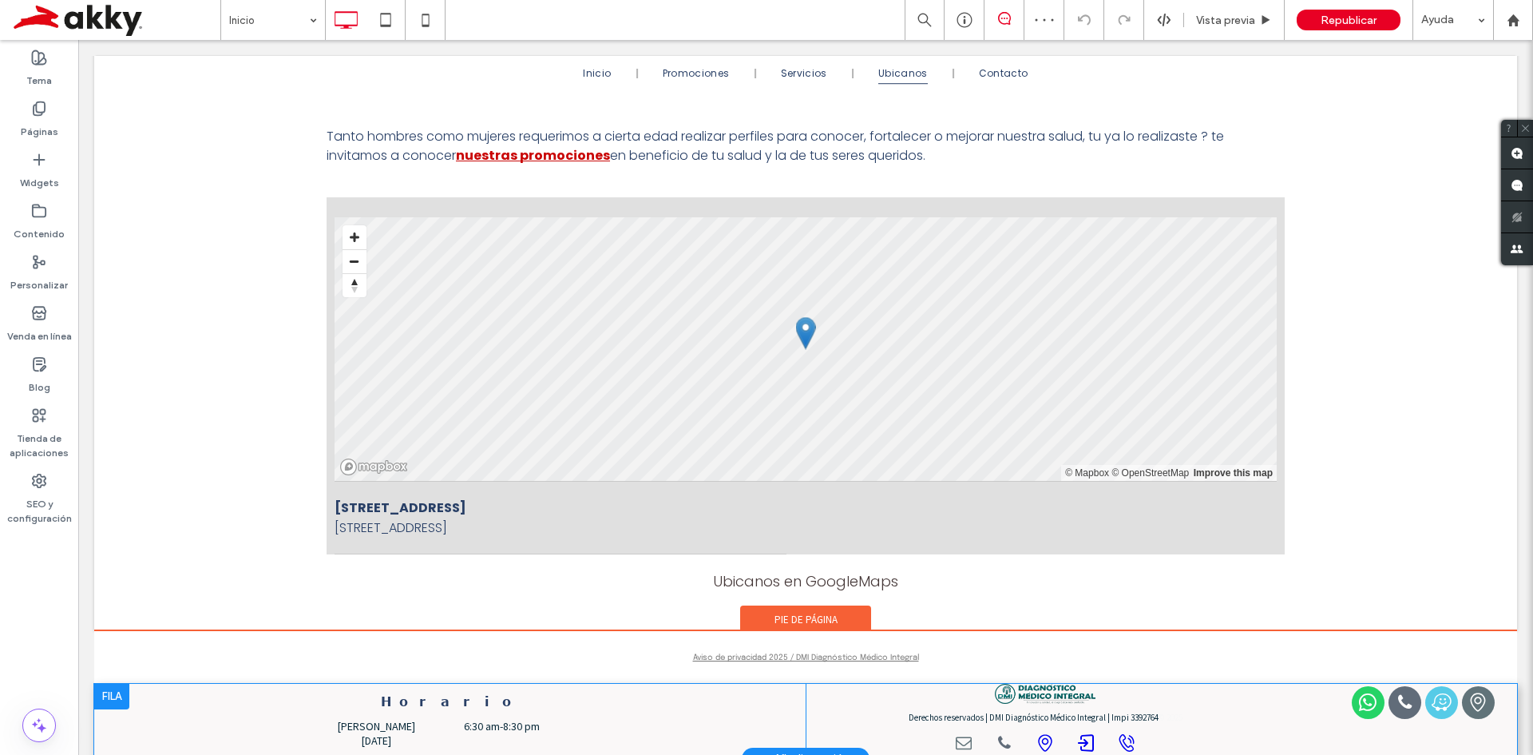
click at [802, 750] on div "+ Añadir sección" at bounding box center [806, 759] width 88 height 18
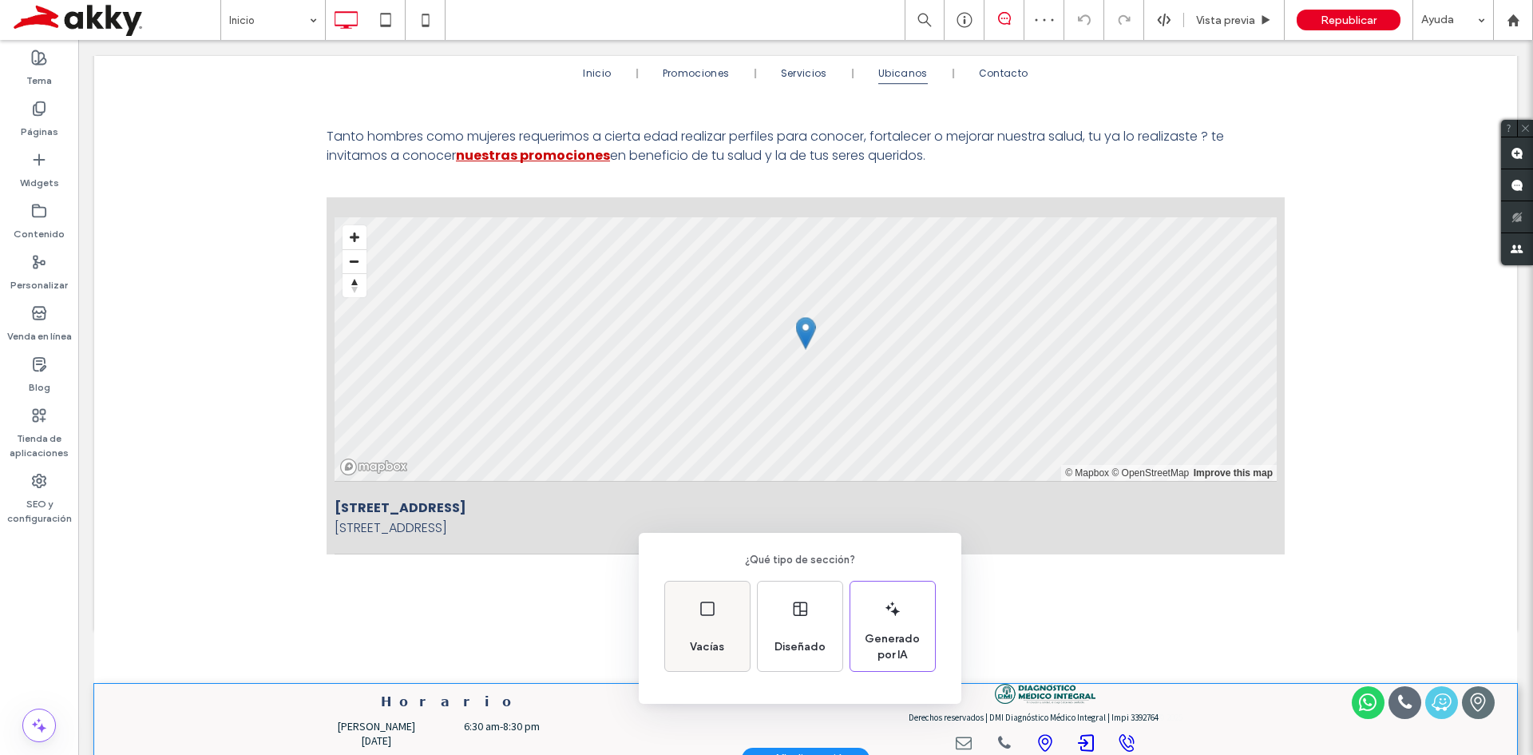
click at [720, 623] on div "Vacías" at bounding box center [707, 625] width 85 height 89
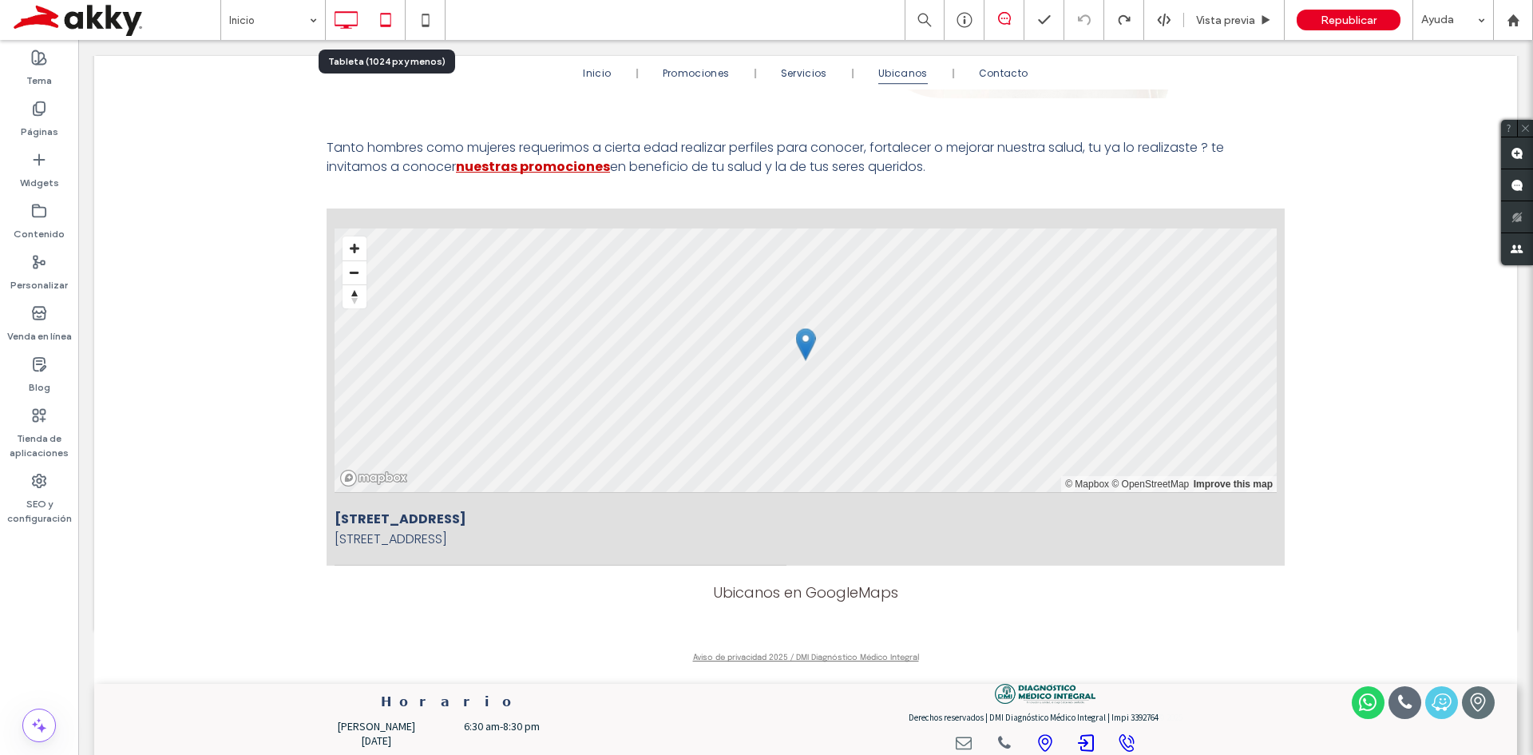
click at [379, 20] on icon at bounding box center [386, 20] width 32 height 32
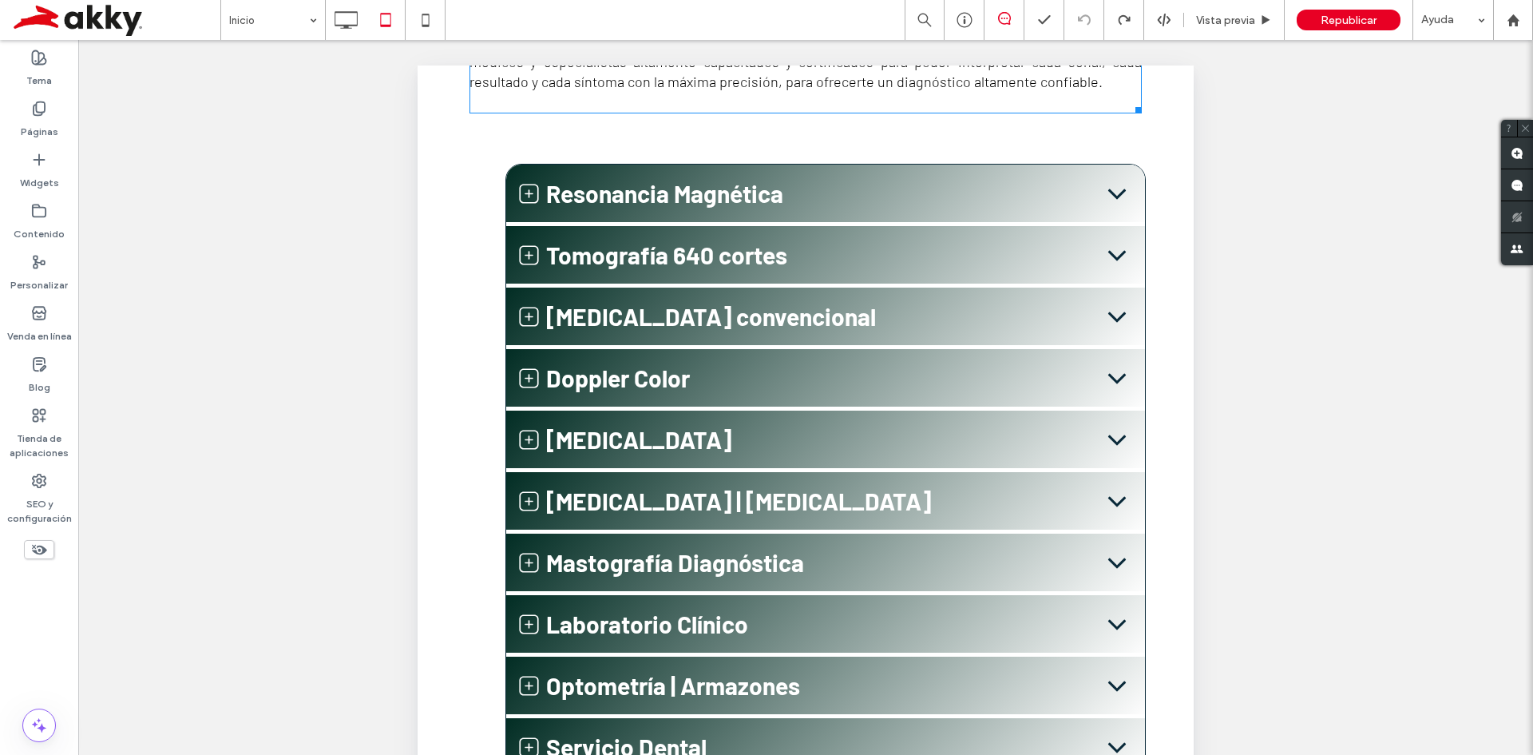
scroll to position [846, 0]
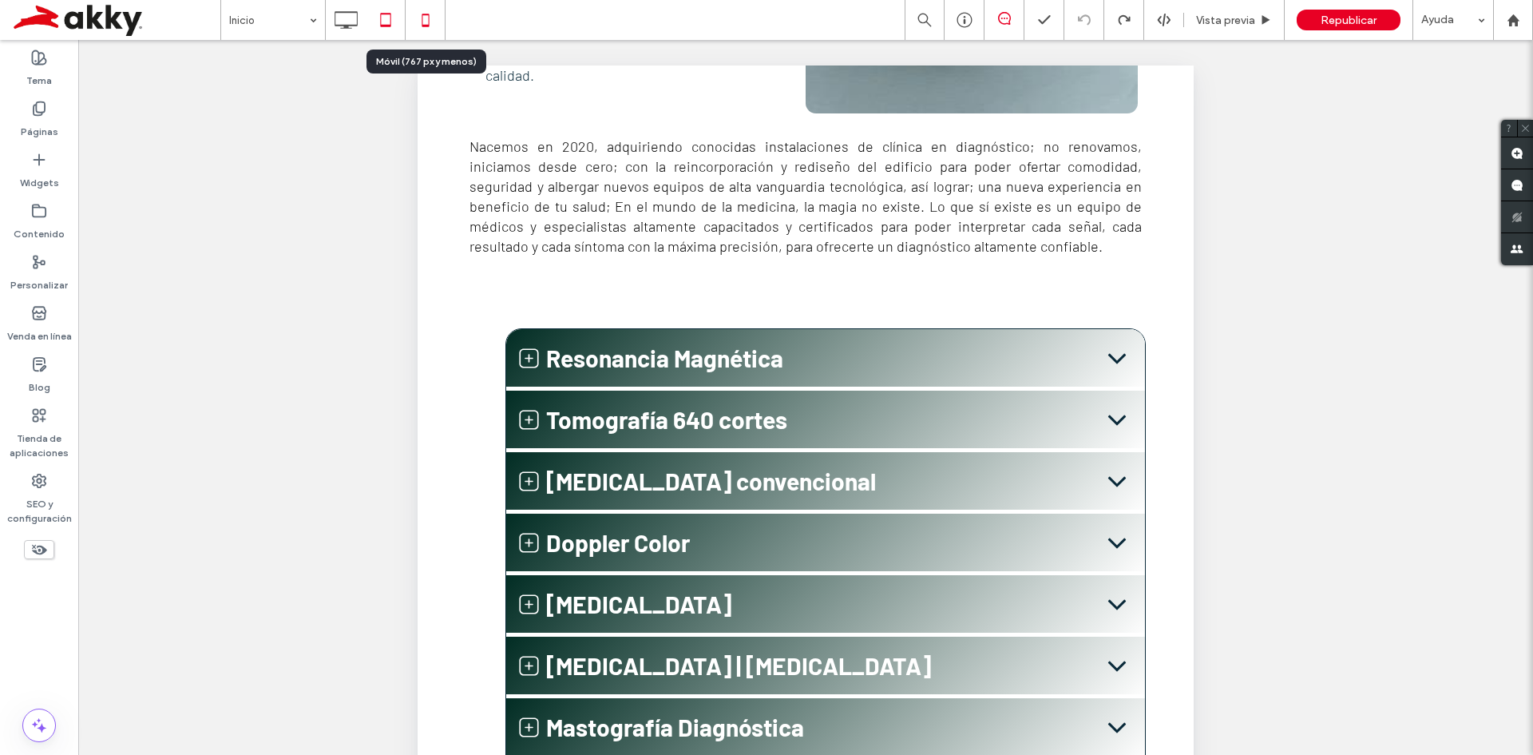
click at [420, 14] on icon at bounding box center [426, 20] width 32 height 32
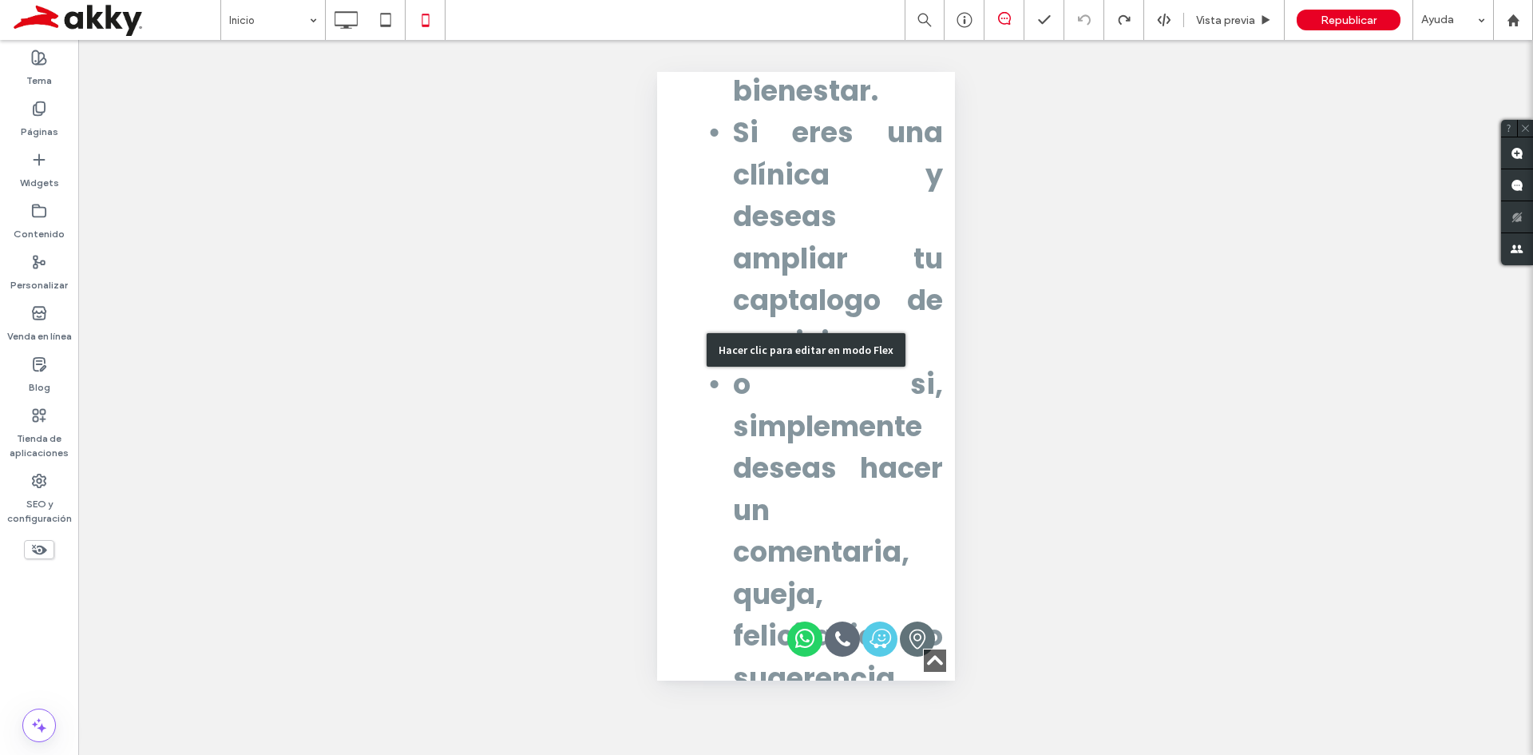
scroll to position [3034, 0]
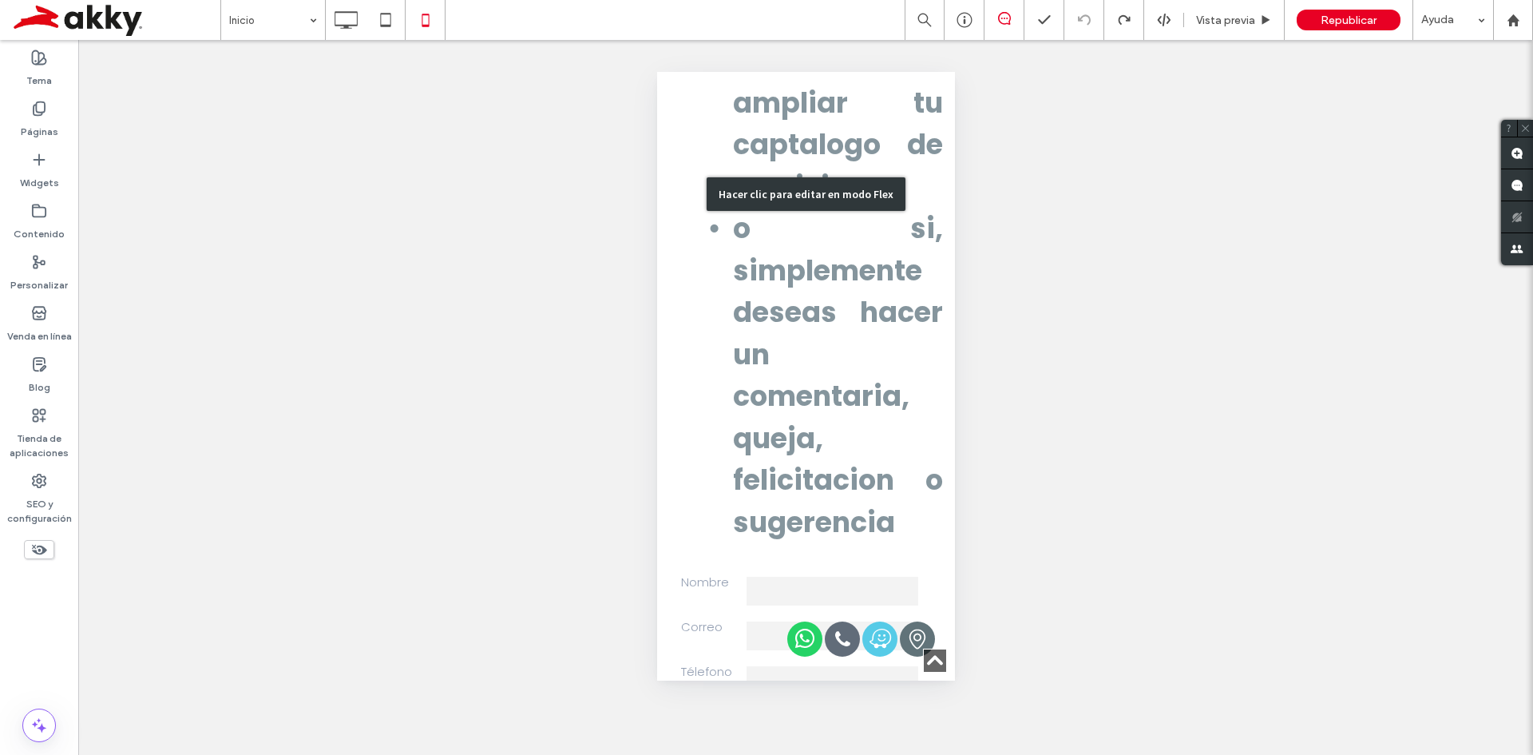
click at [830, 211] on div "Hacer clic para editar en modo Flex" at bounding box center [805, 194] width 199 height 34
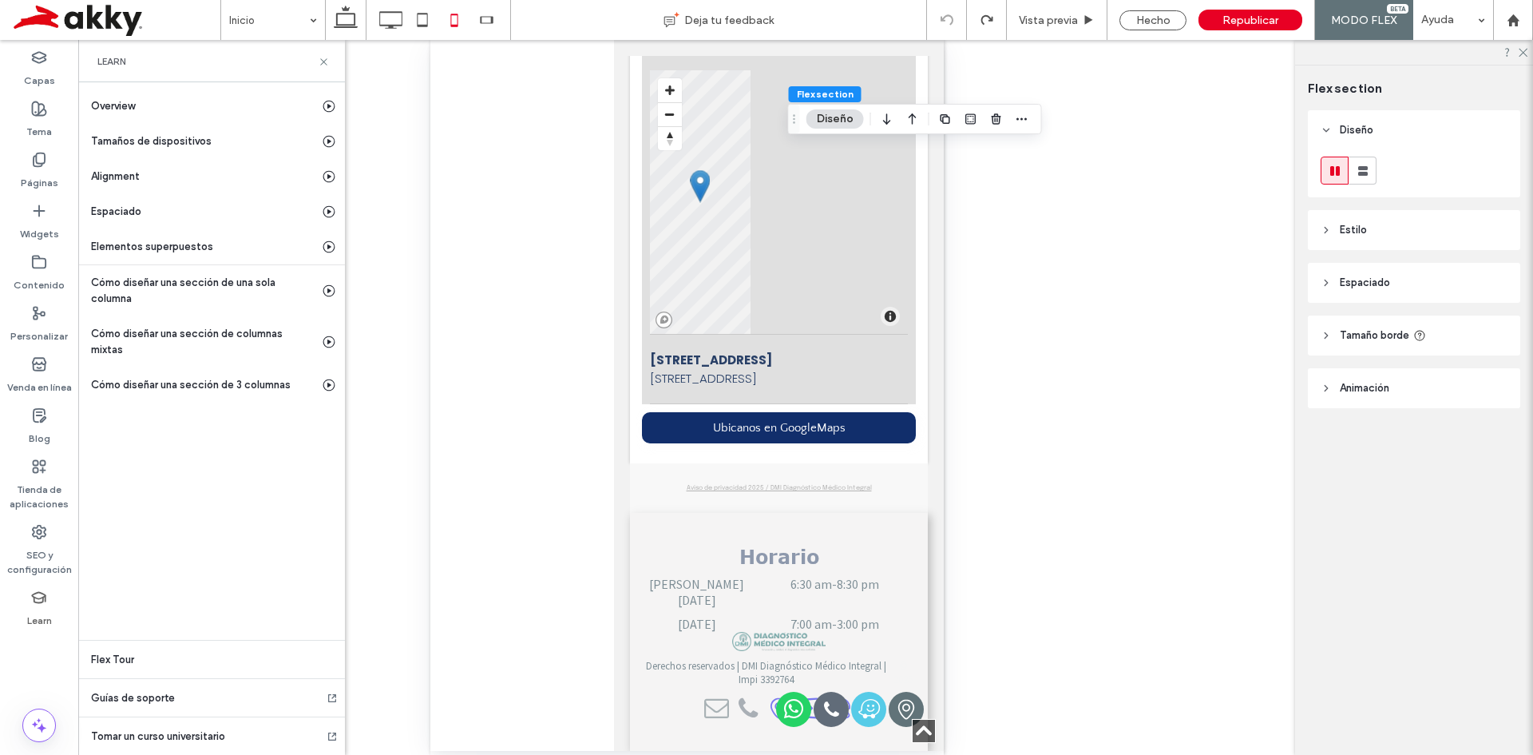
scroll to position [3169, 0]
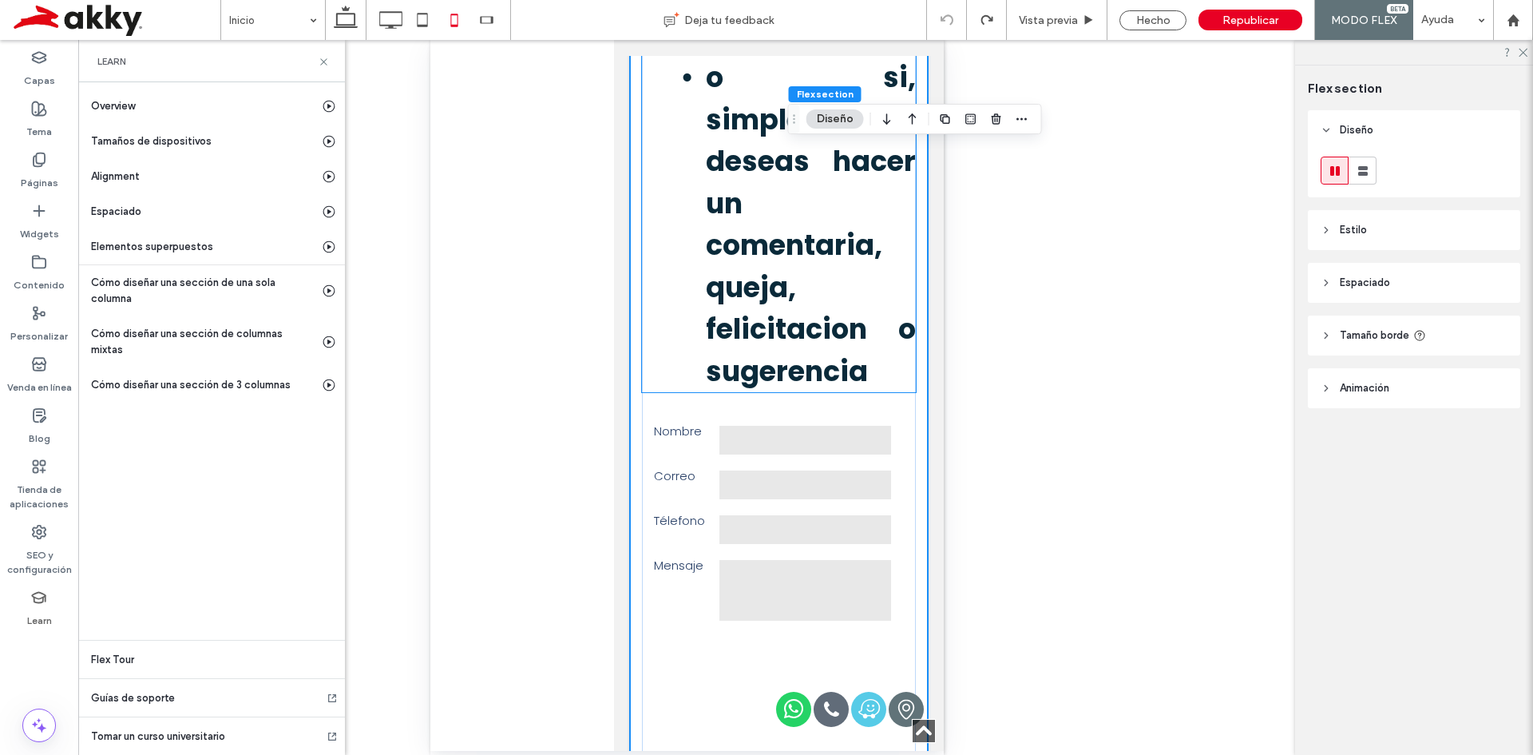
type input "**"
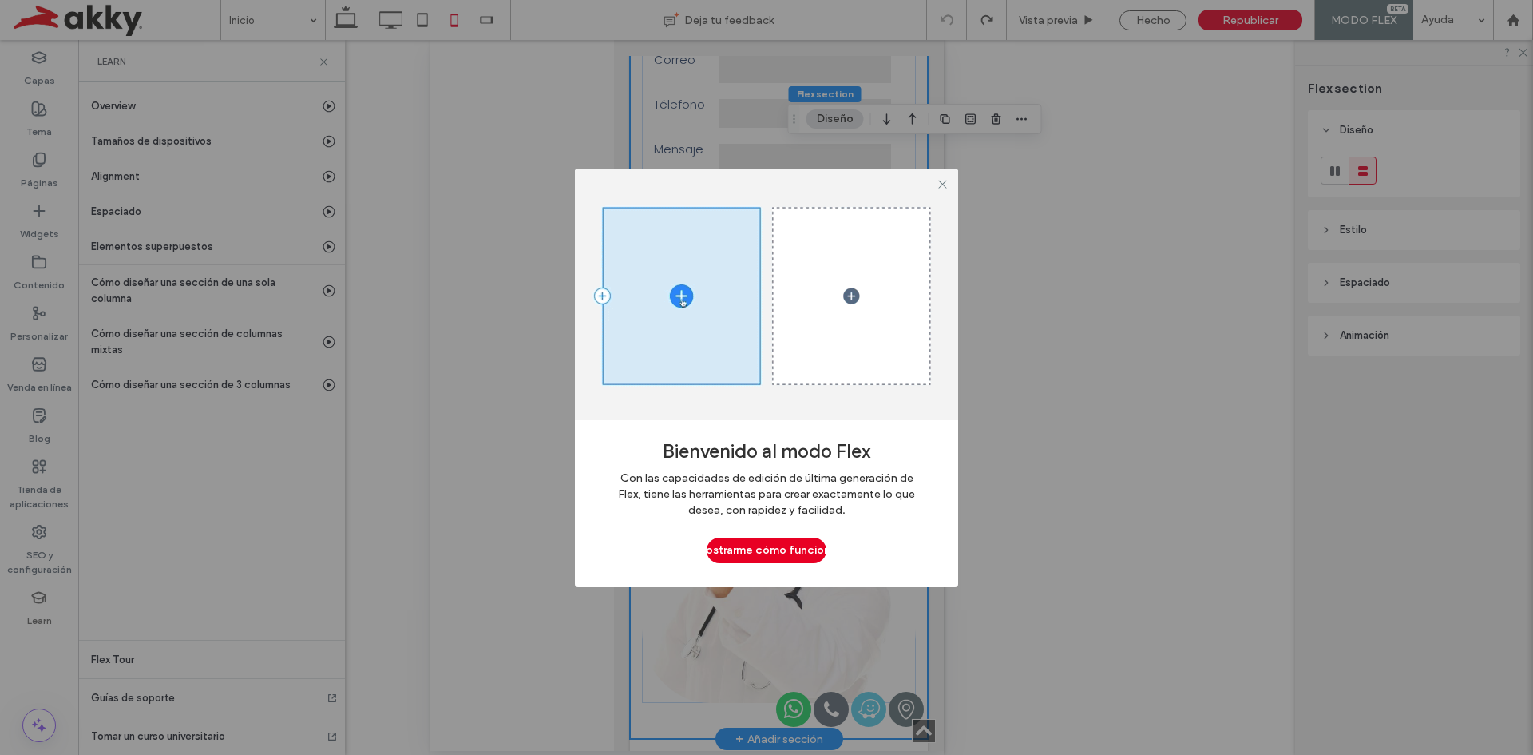
scroll to position [3808, 0]
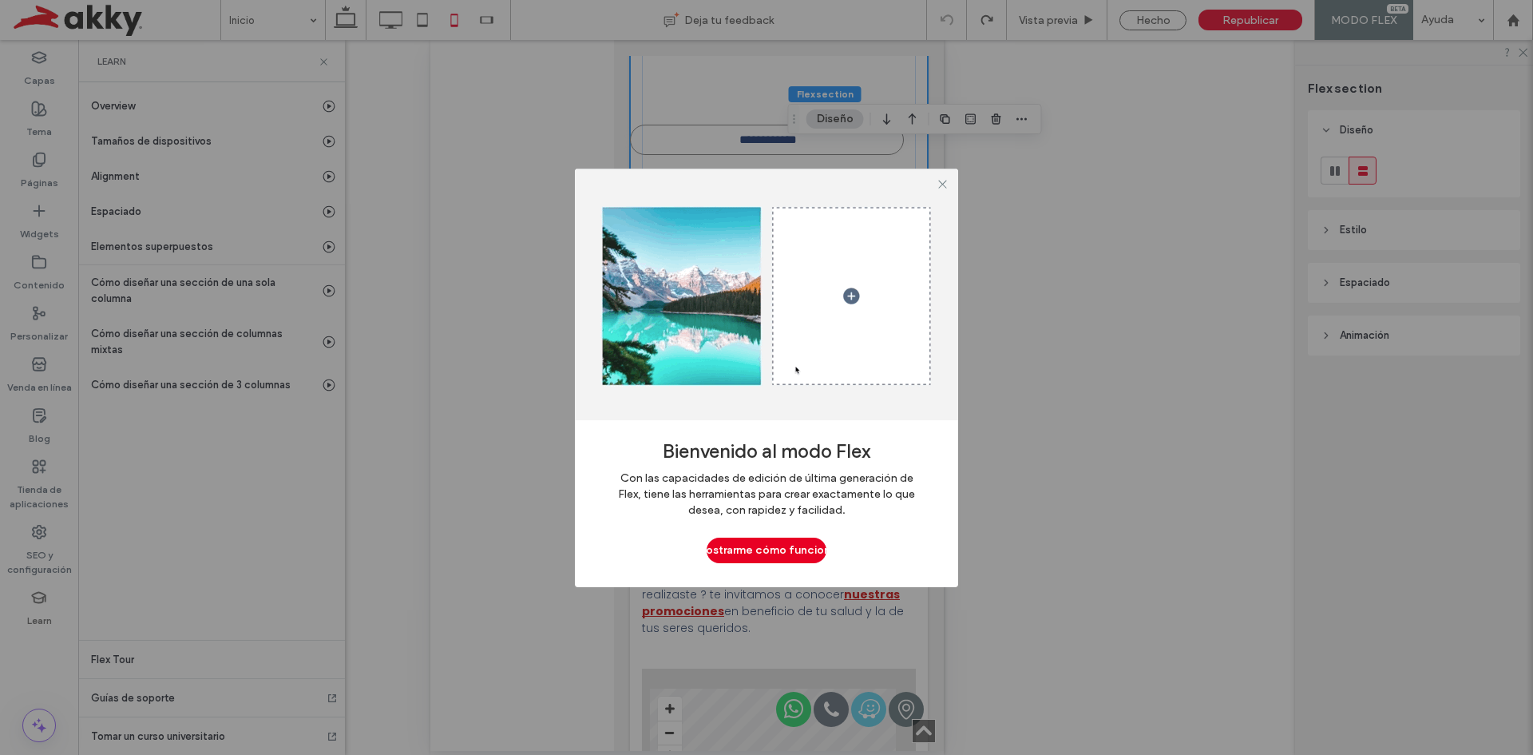
click at [870, 282] on div at bounding box center [766, 294] width 383 height 252
click at [945, 188] on icon at bounding box center [943, 184] width 12 height 12
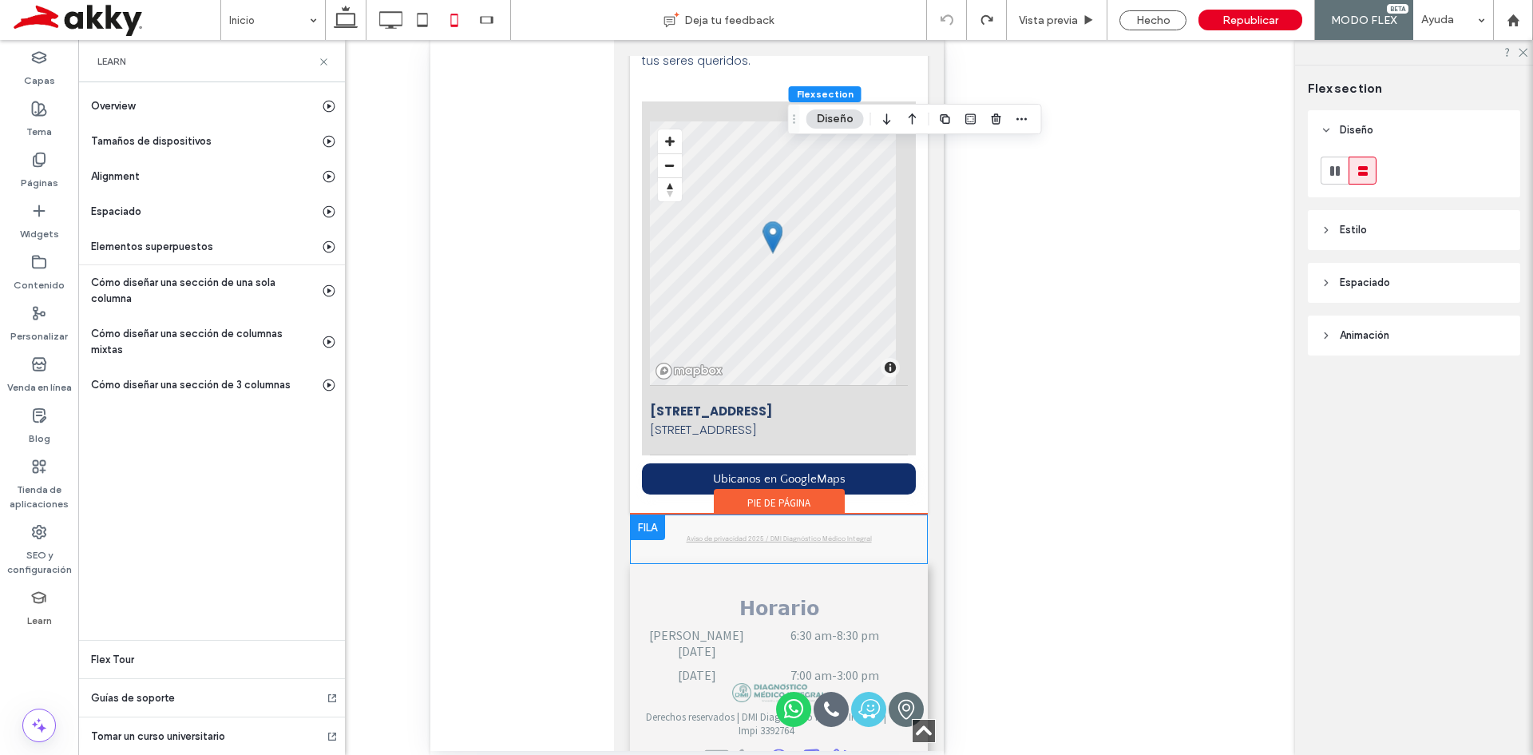
scroll to position [4506, 0]
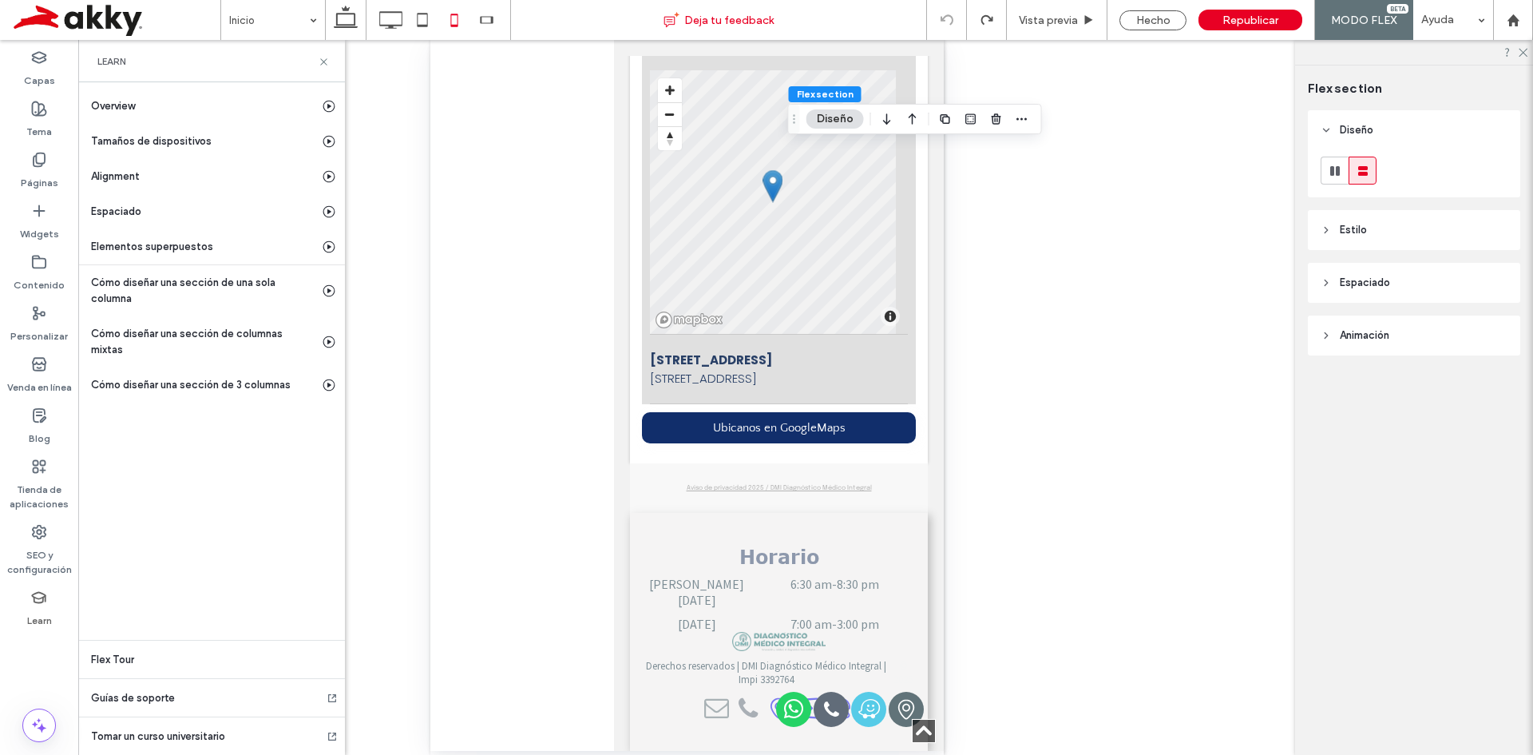
click at [727, 8] on div "Deja tu feedback" at bounding box center [719, 20] width 416 height 40
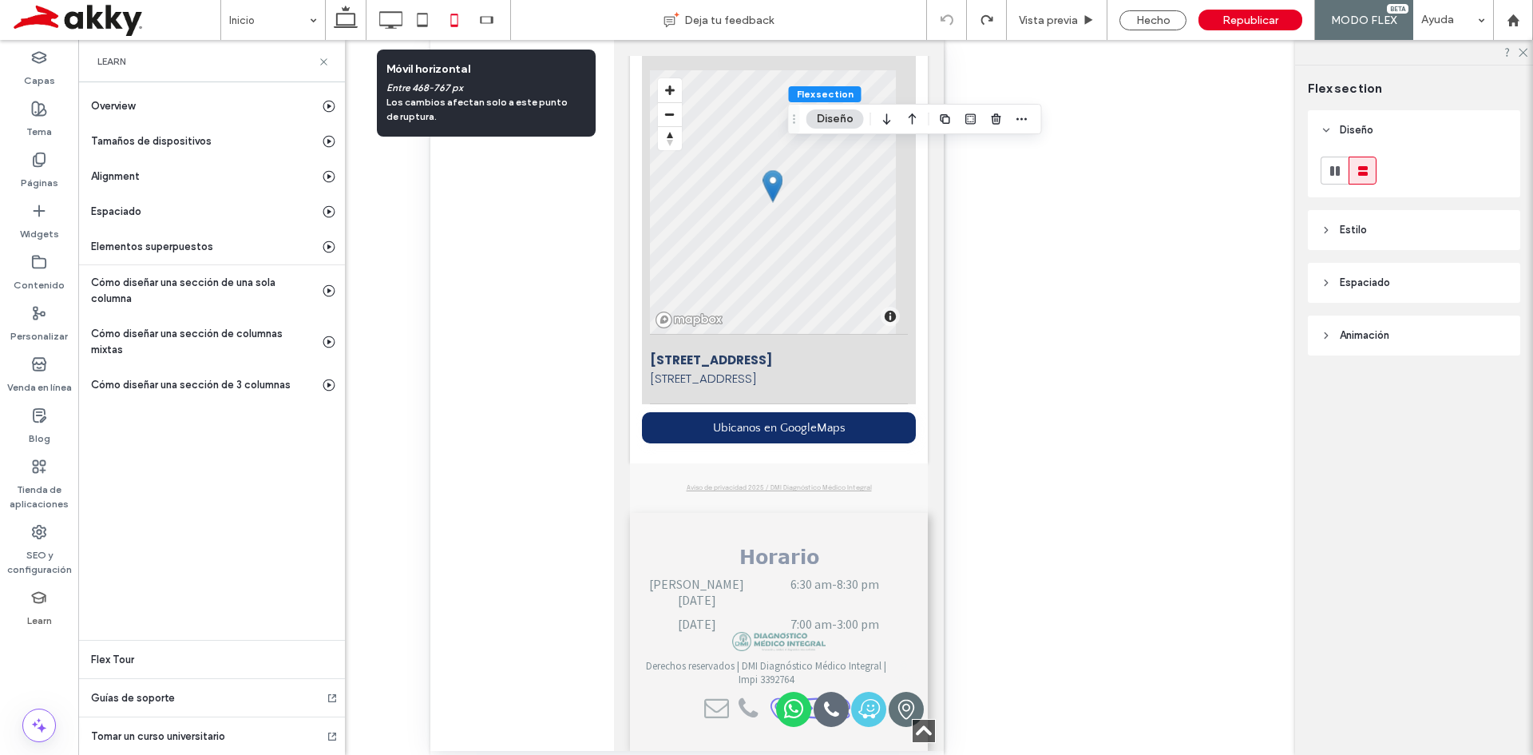
click at [450, 105] on p "Los cambios afectan solo a este punto de ruptura." at bounding box center [482, 109] width 192 height 29
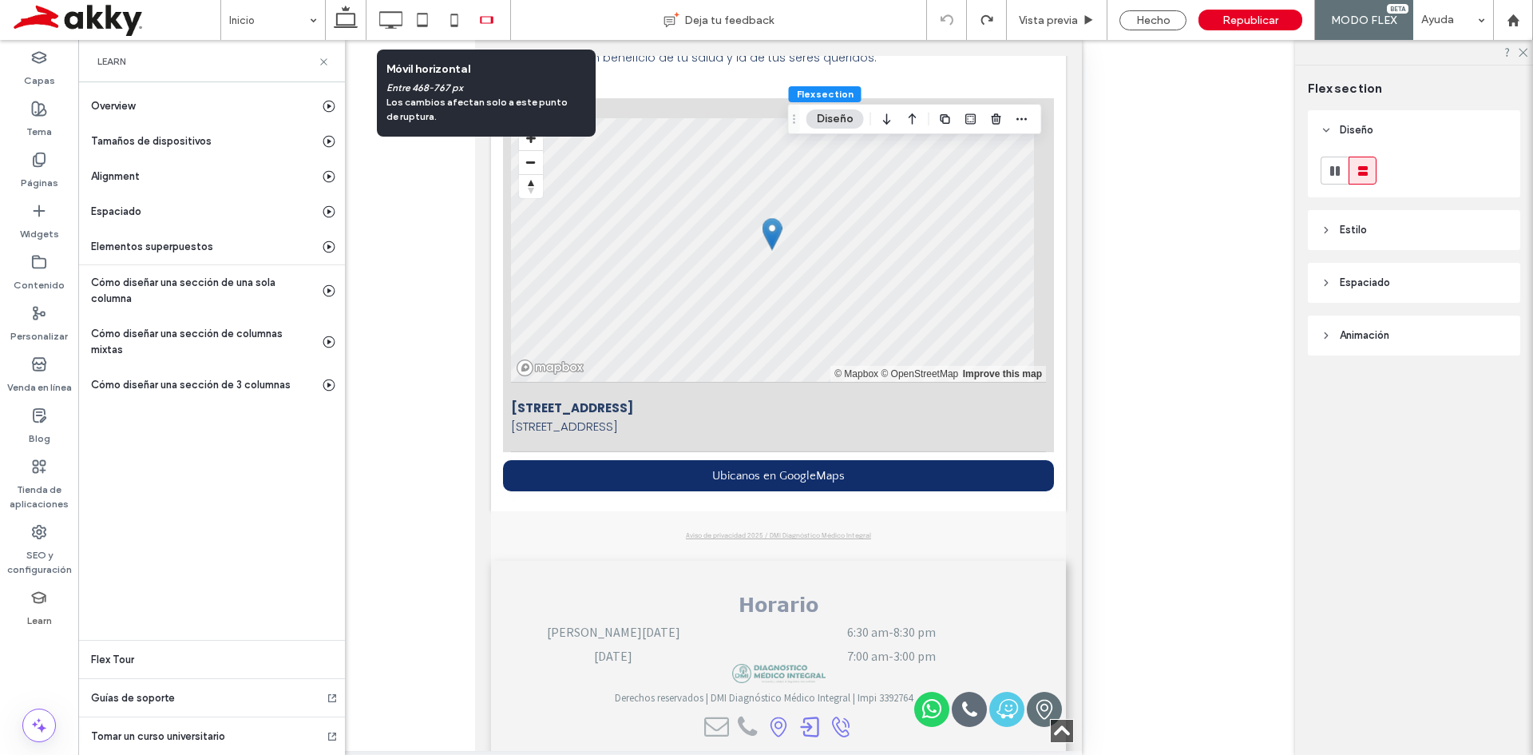
click at [414, 102] on p "Los cambios afectan solo a este punto de ruptura." at bounding box center [482, 109] width 192 height 29
click at [431, 121] on p "Los cambios afectan solo a este punto de ruptura." at bounding box center [482, 109] width 192 height 29
click at [463, 24] on icon at bounding box center [454, 20] width 32 height 32
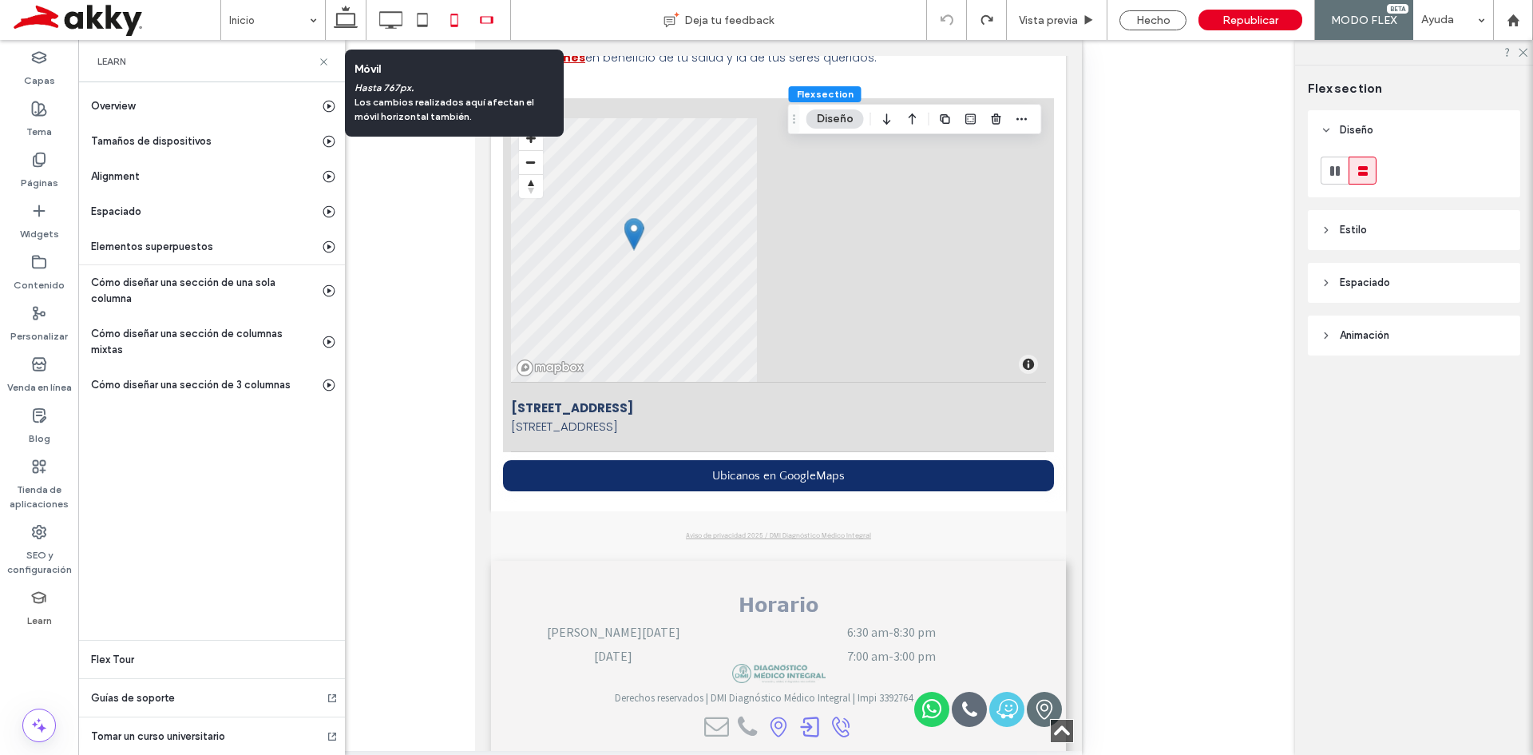
scroll to position [4506, 0]
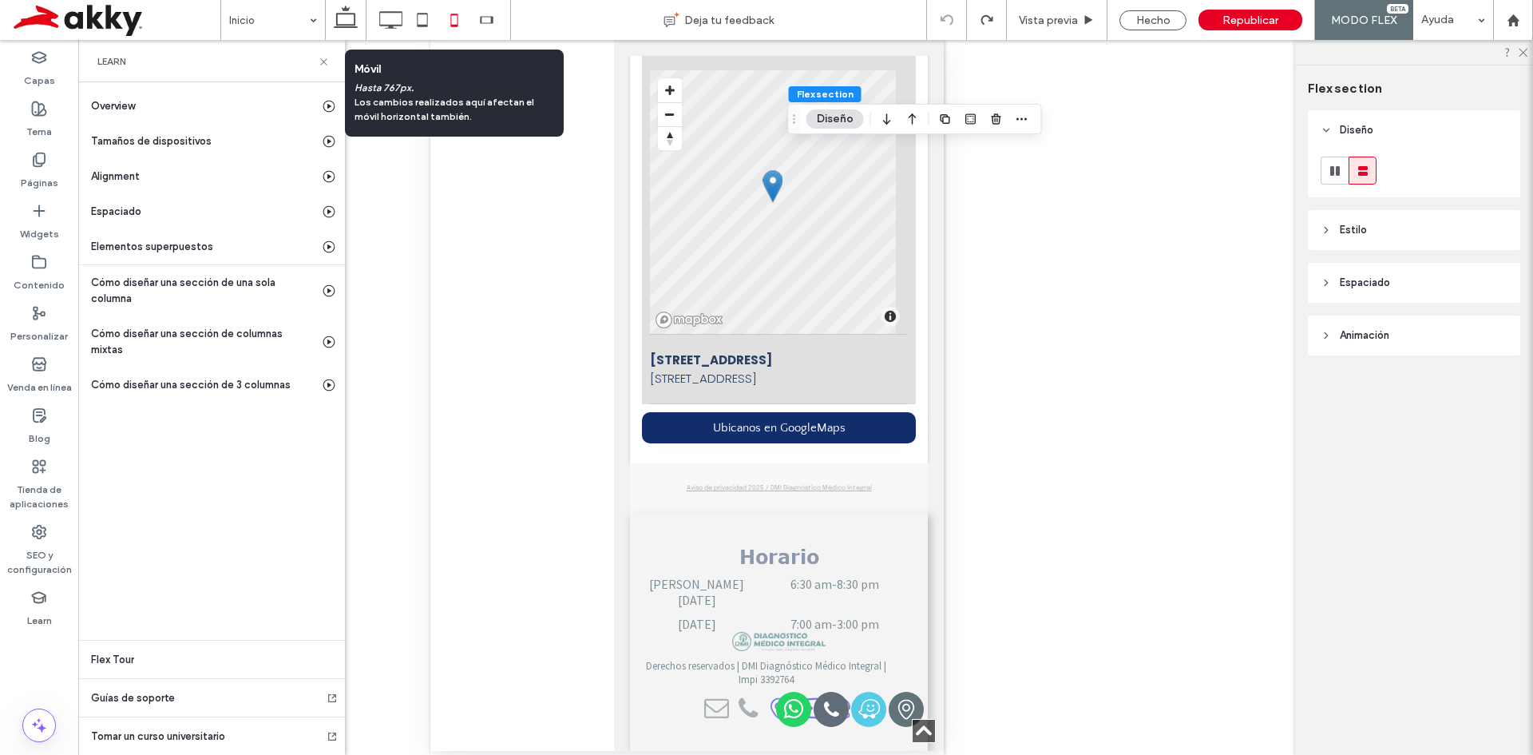
click at [422, 120] on p "Los cambios realizados aquí afectan el móvil horizontal también." at bounding box center [451, 109] width 192 height 29
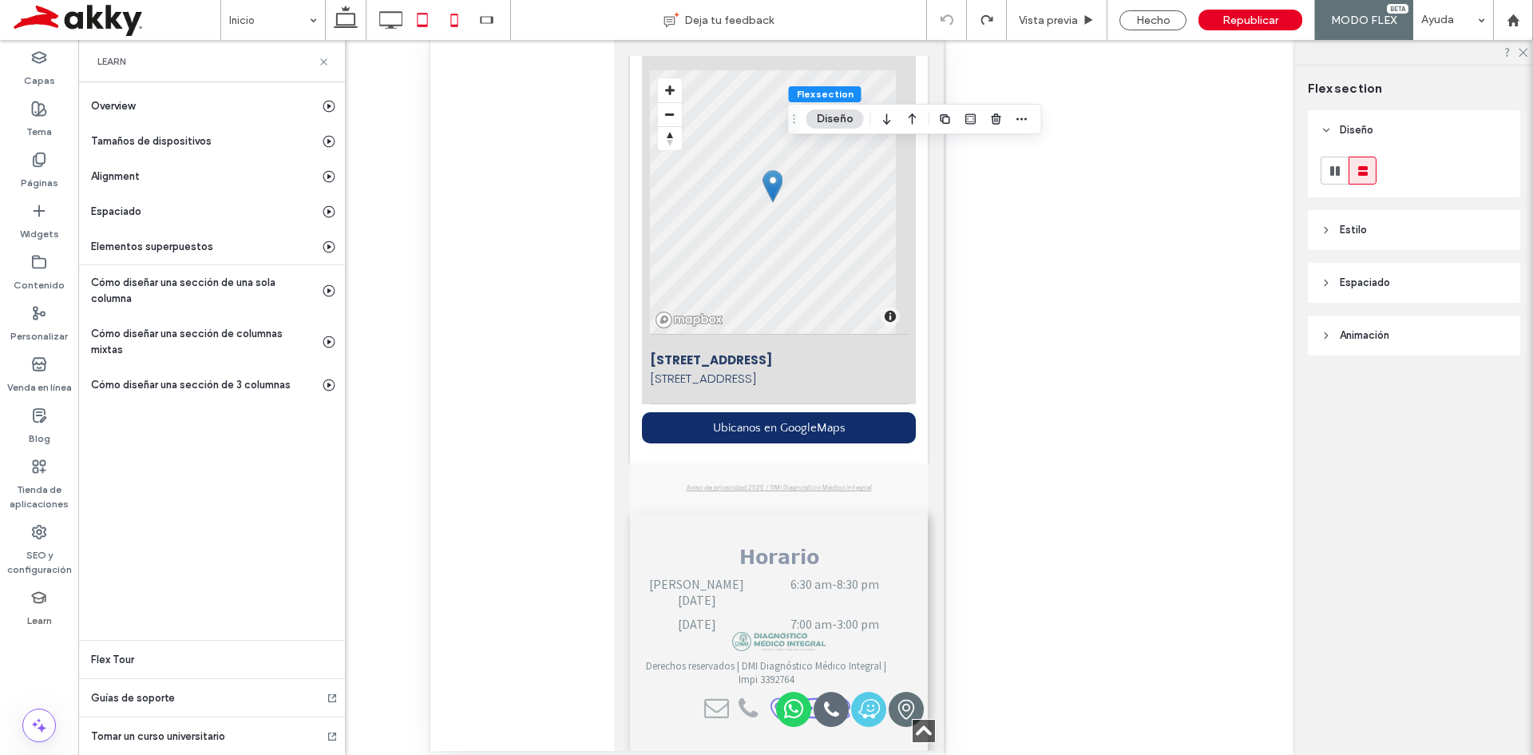
click at [427, 24] on icon at bounding box center [422, 20] width 32 height 32
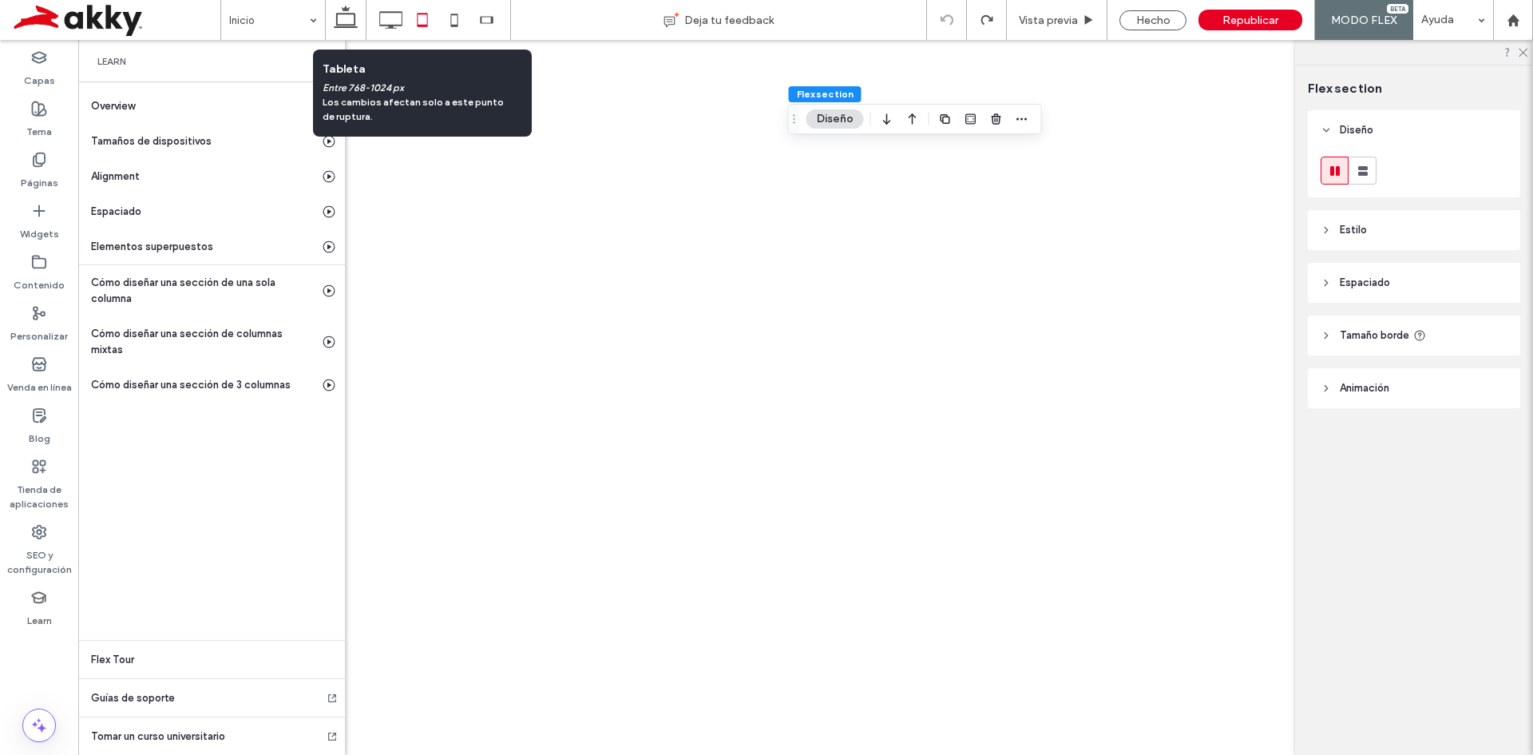
scroll to position [0, 0]
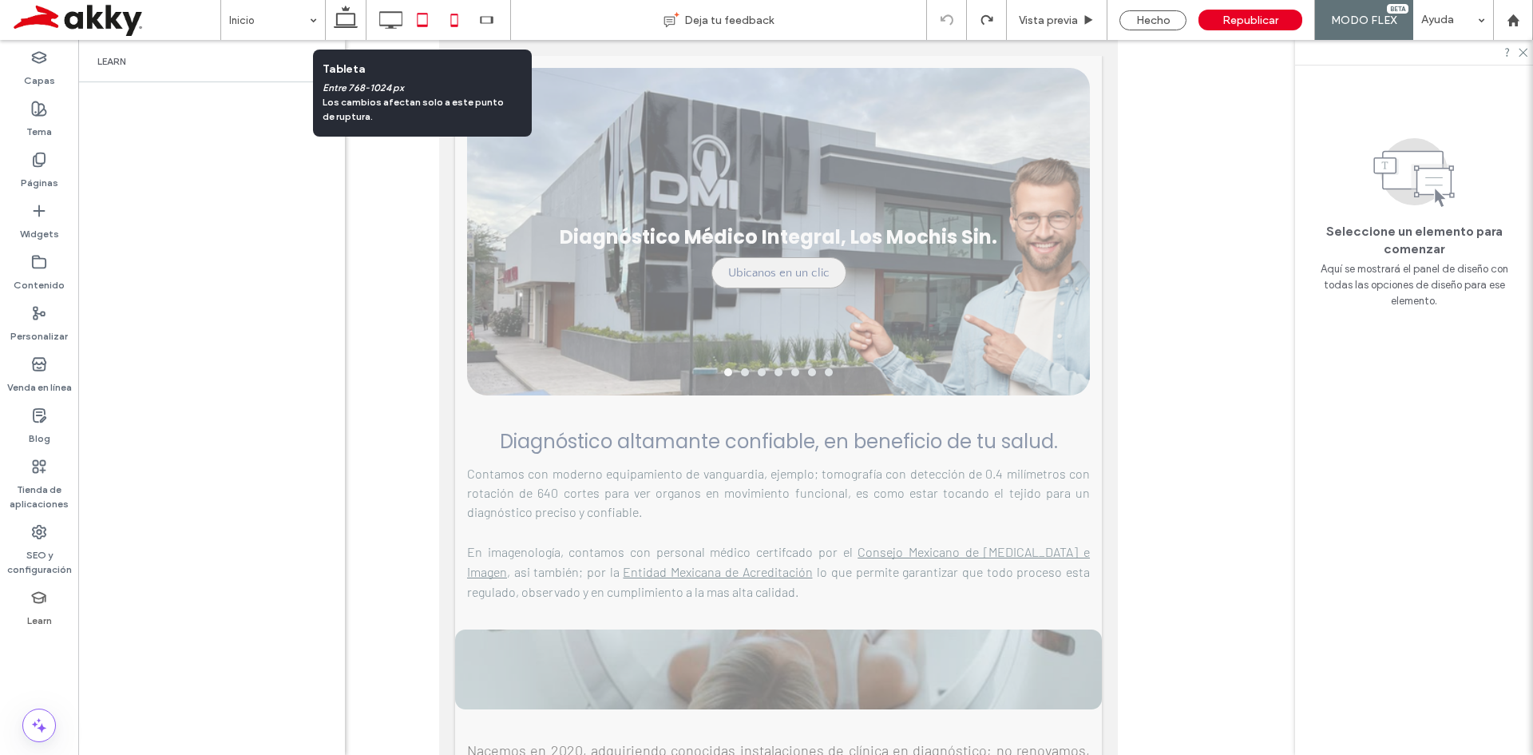
click at [459, 22] on icon at bounding box center [454, 20] width 32 height 32
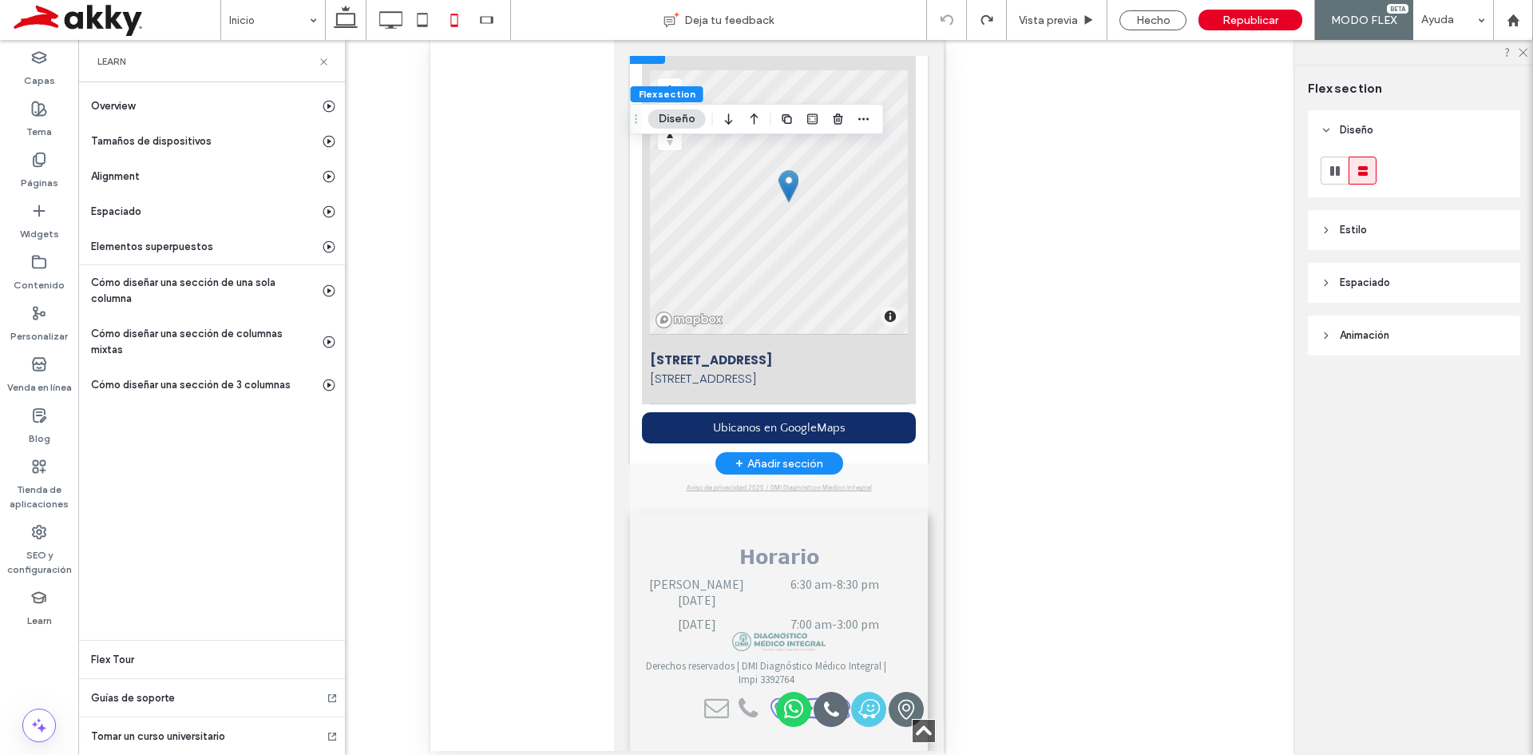
scroll to position [4506, 0]
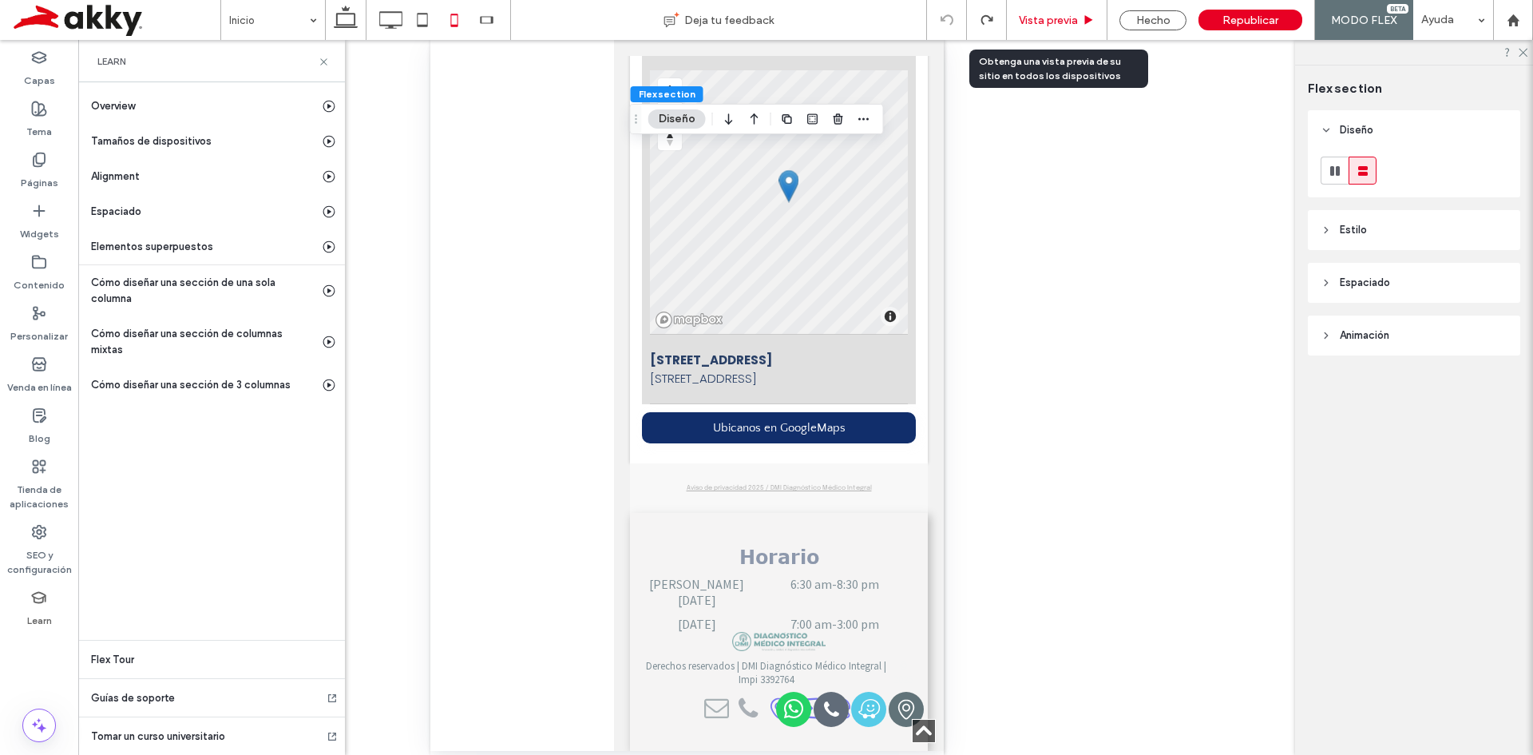
click at [1040, 19] on span "Vista previa" at bounding box center [1048, 21] width 59 height 14
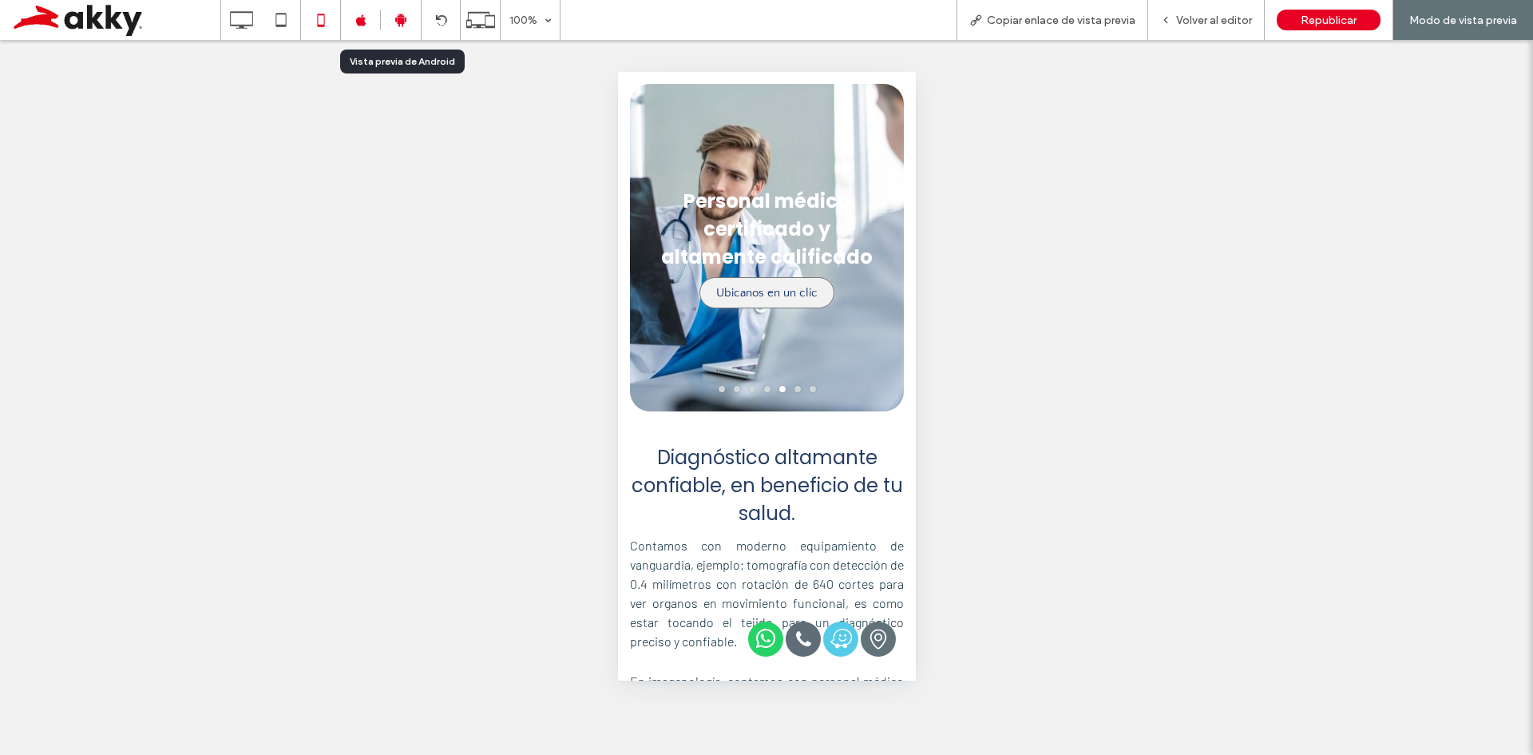
click at [413, 20] on div at bounding box center [401, 20] width 40 height 14
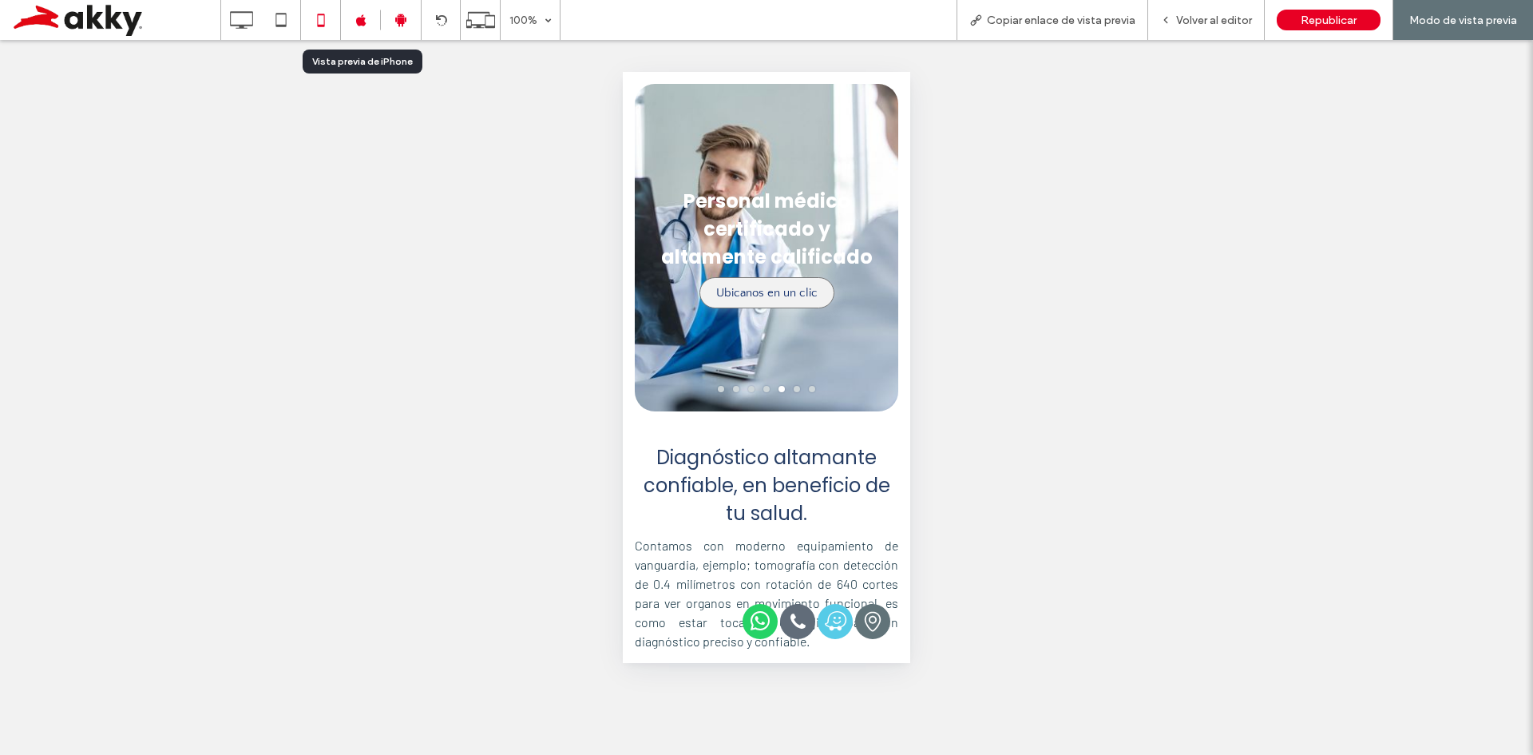
click at [366, 23] on icon at bounding box center [361, 20] width 12 height 12
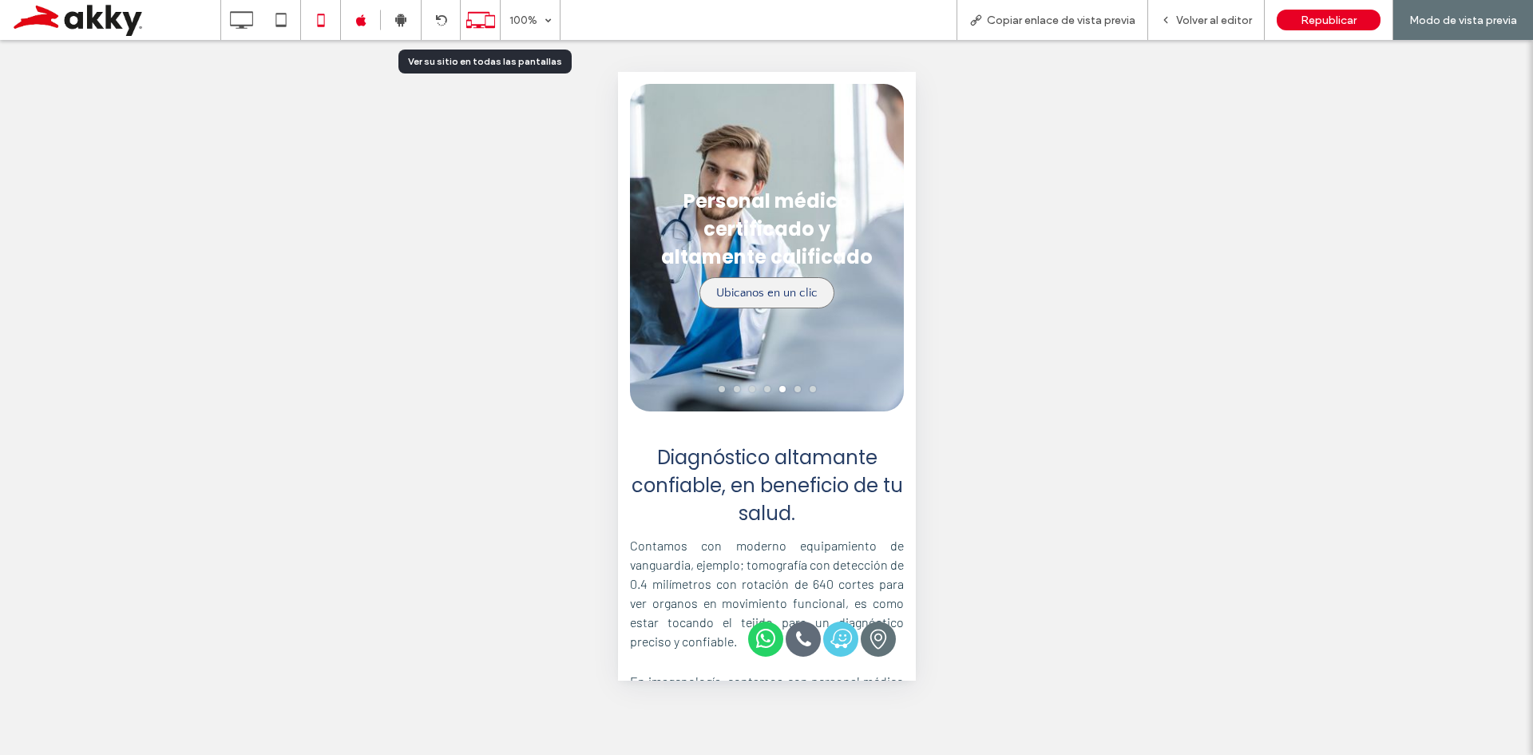
click at [473, 23] on icon at bounding box center [480, 20] width 30 height 30
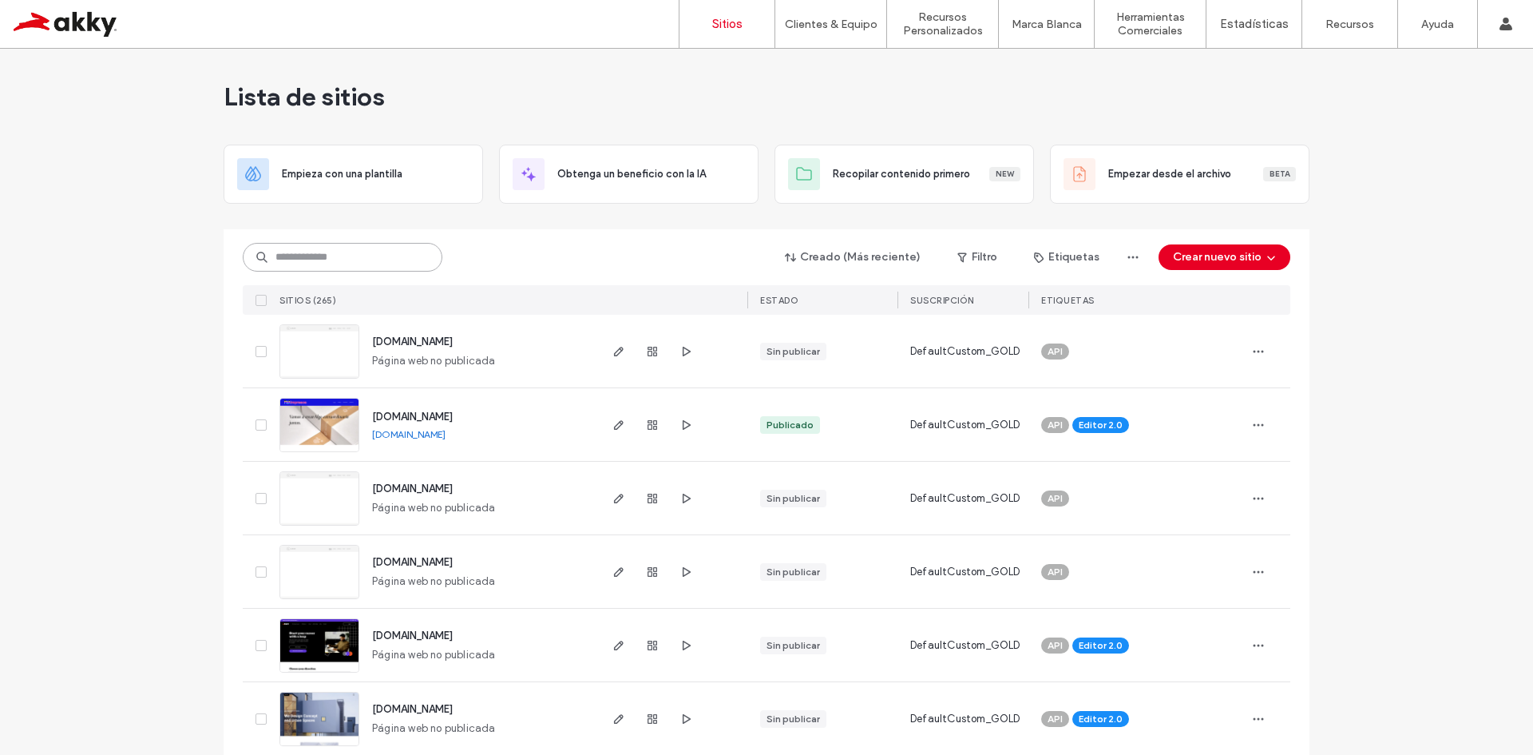
click at [300, 259] on input at bounding box center [343, 257] width 200 height 29
paste input
click at [329, 256] on input at bounding box center [343, 257] width 200 height 29
paste input "**********"
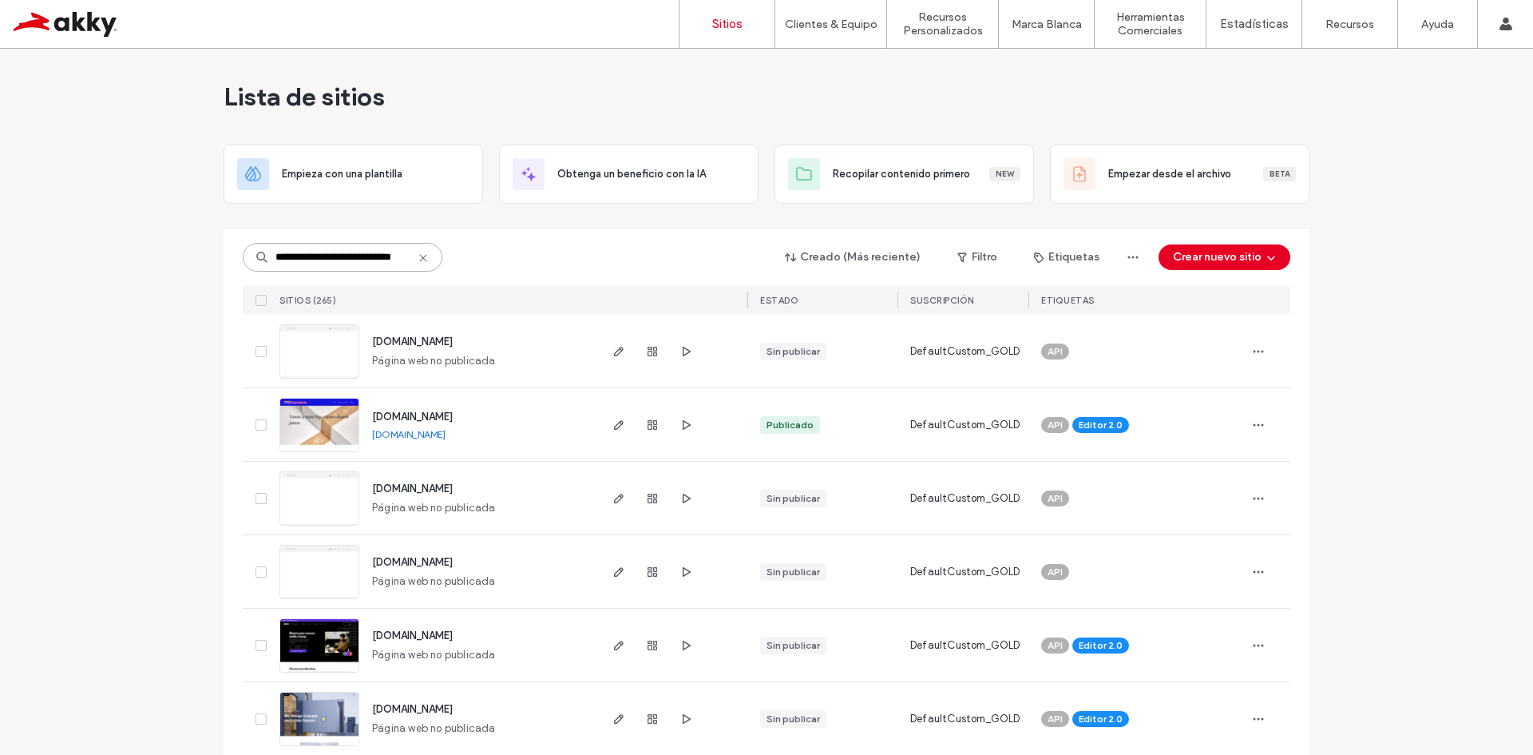
type input "**********"
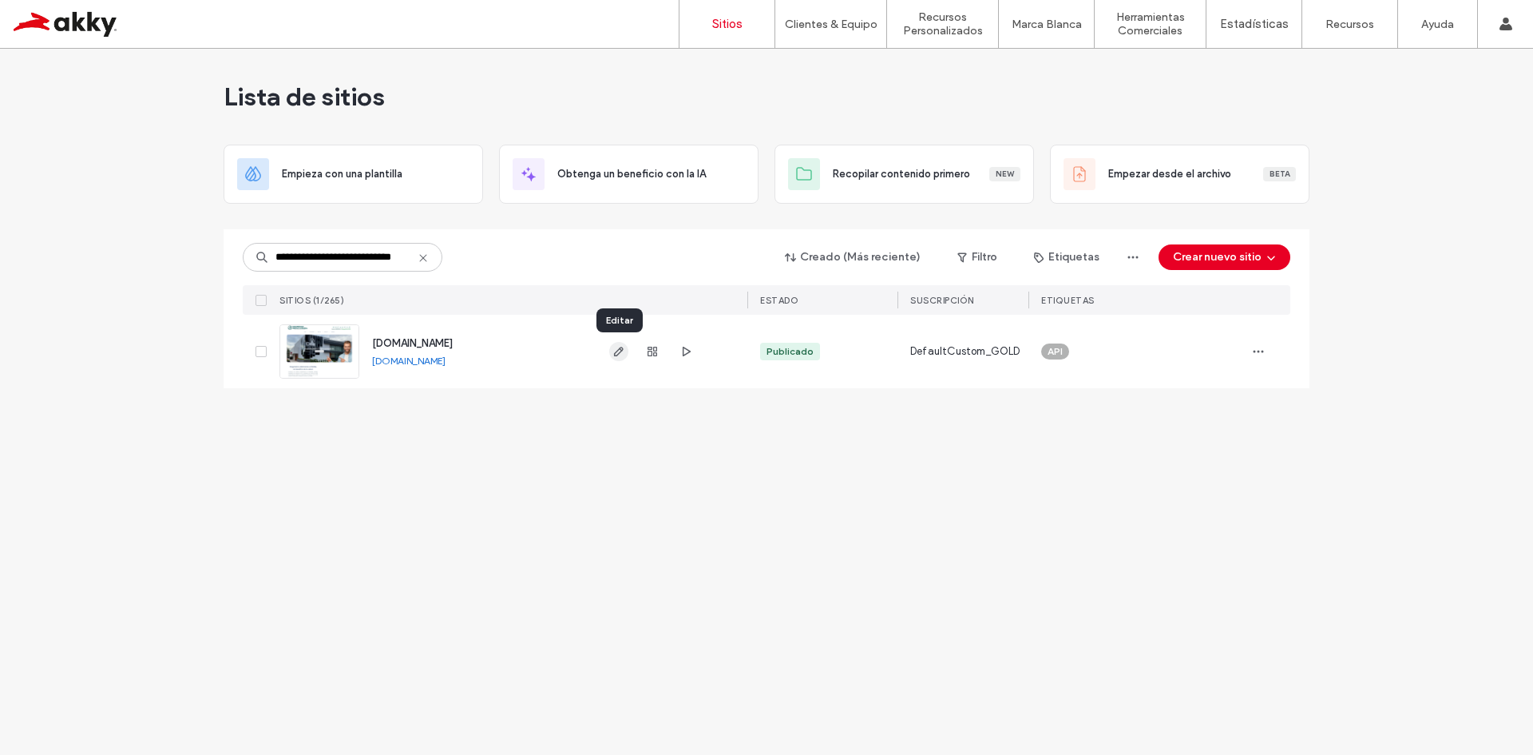
click at [619, 355] on icon "button" at bounding box center [618, 351] width 13 height 13
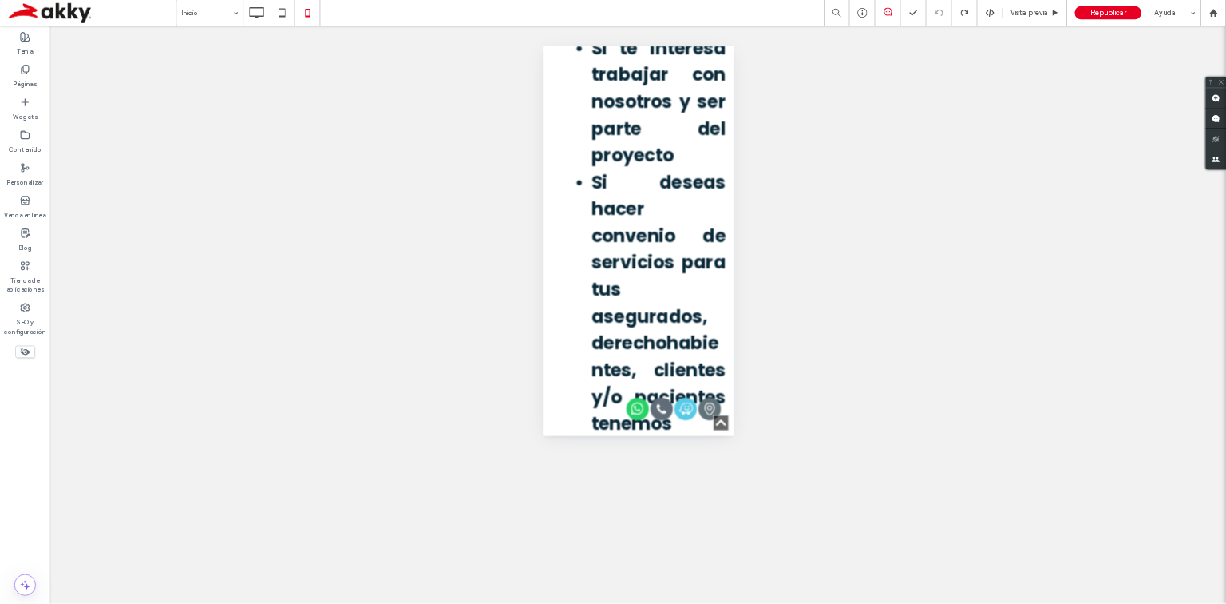
scroll to position [2098, 0]
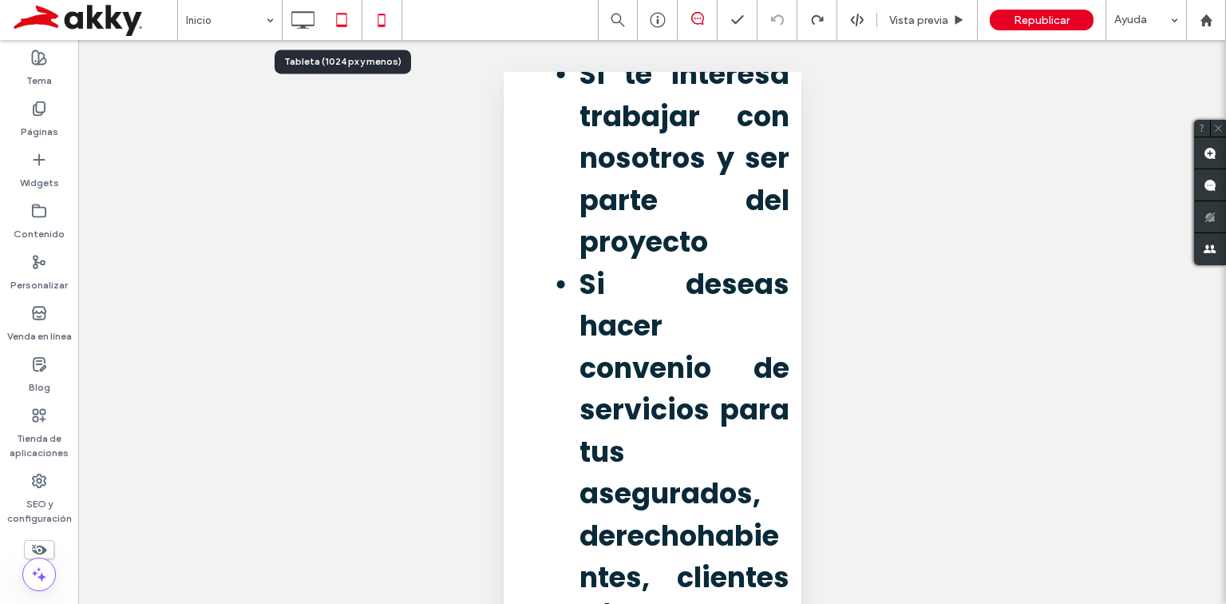
click at [348, 20] on icon at bounding box center [342, 20] width 32 height 32
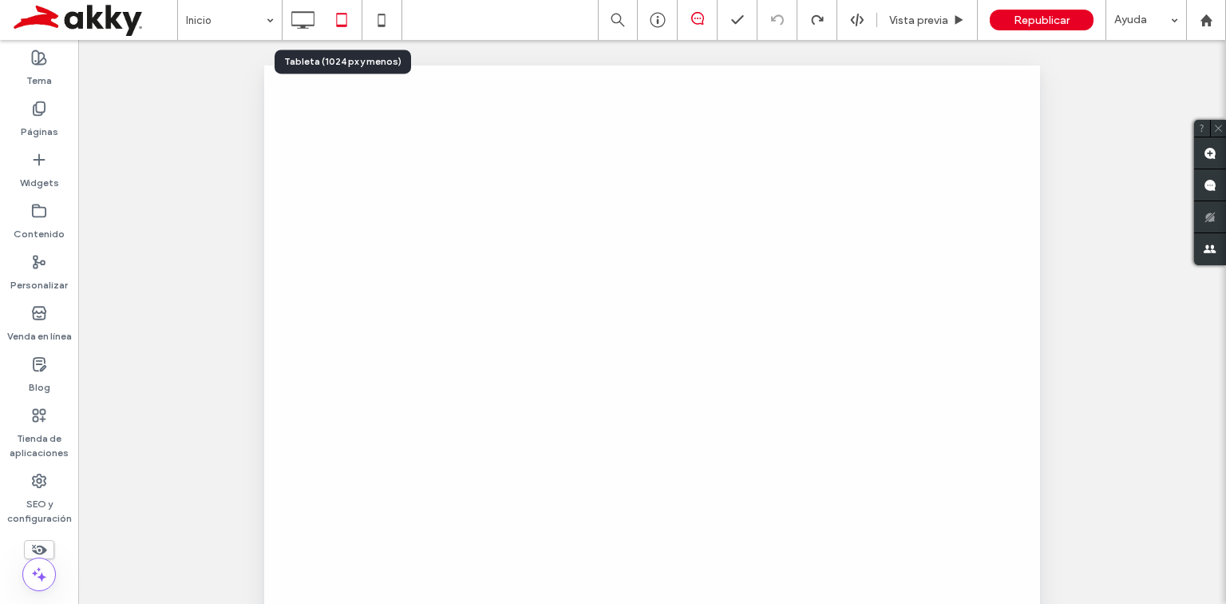
scroll to position [0, 0]
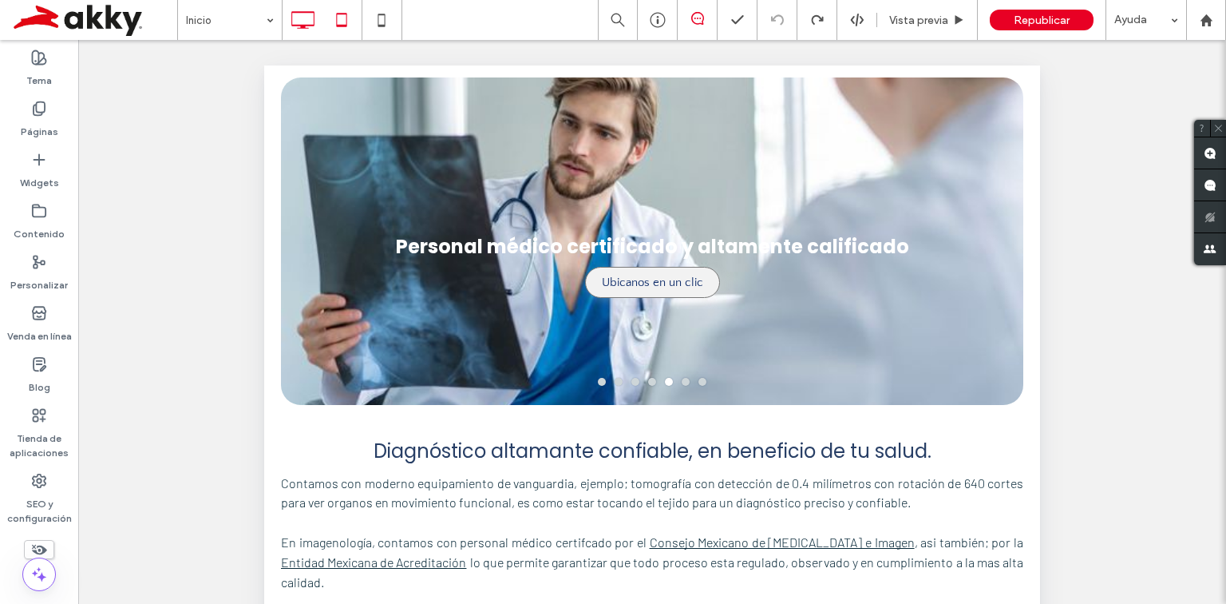
click at [304, 10] on icon at bounding box center [303, 20] width 32 height 32
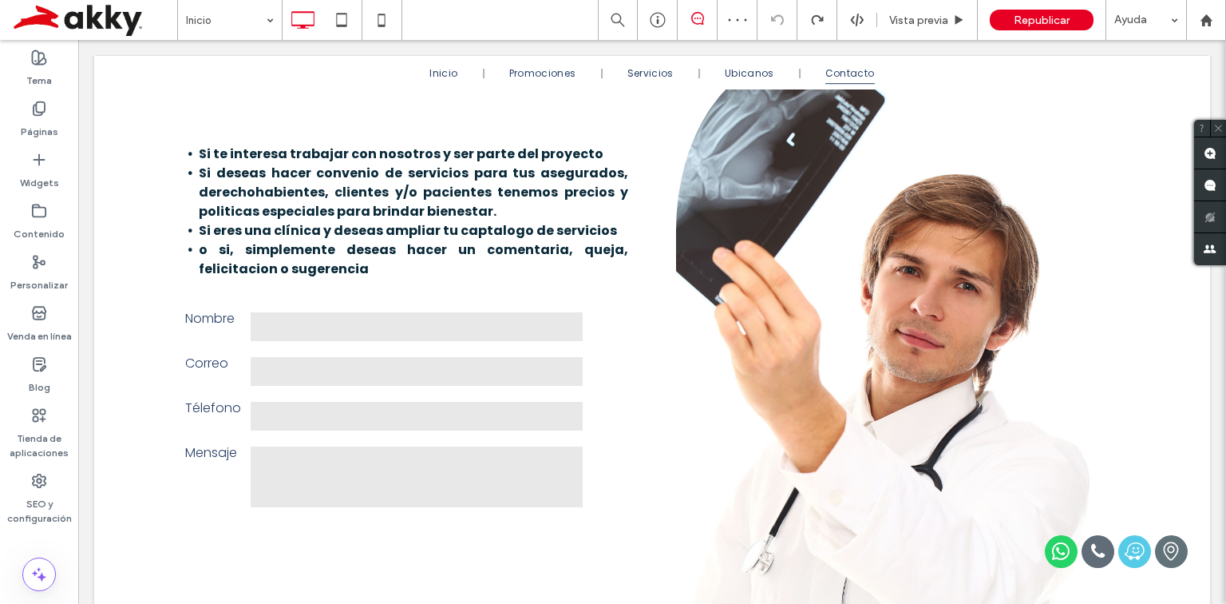
scroll to position [1725, 0]
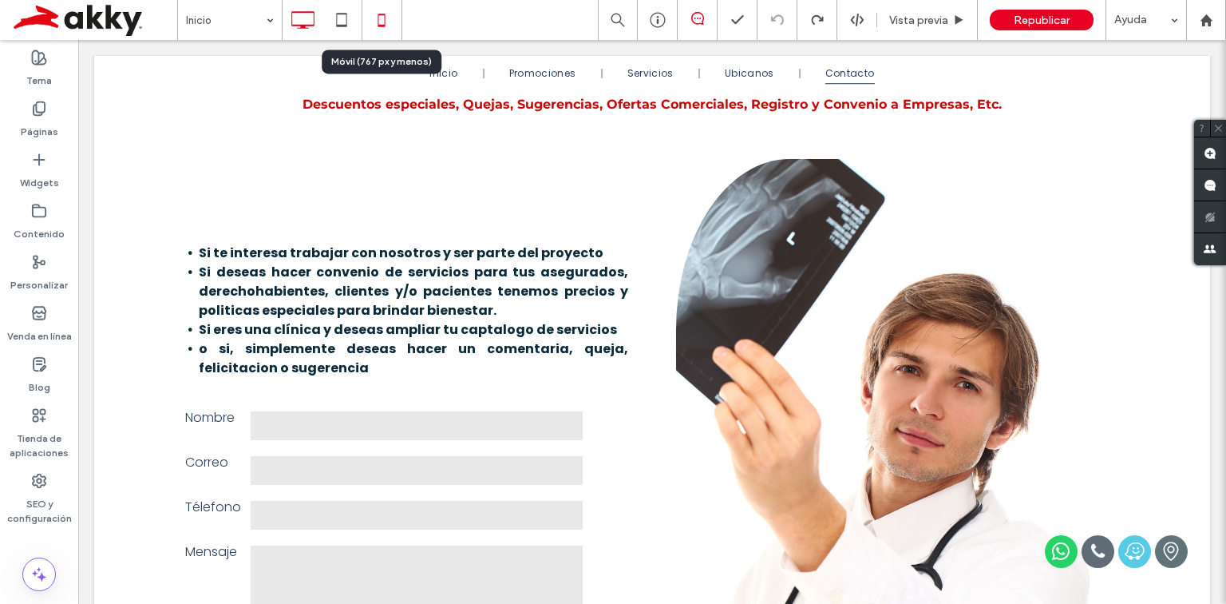
click at [386, 14] on icon at bounding box center [382, 20] width 32 height 32
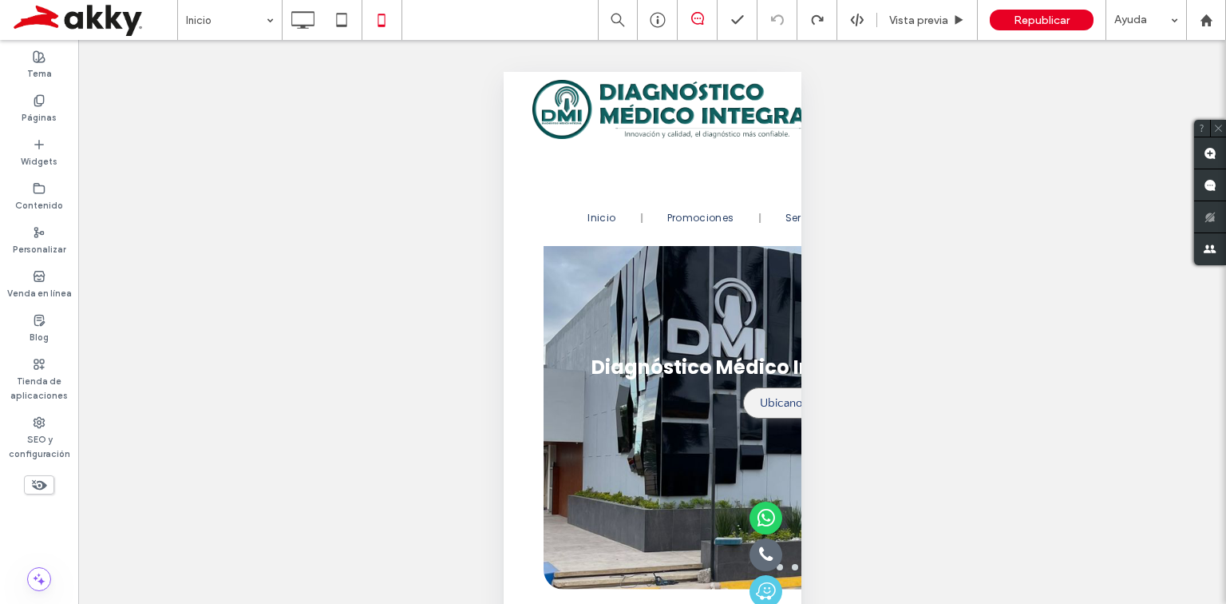
scroll to position [56, 0]
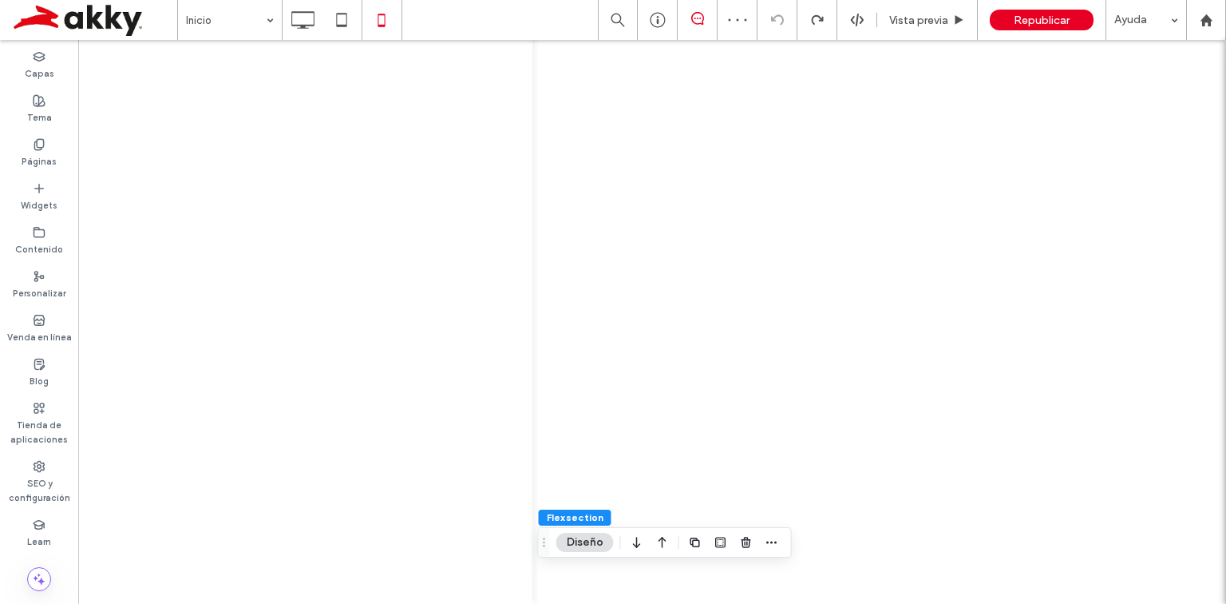
scroll to position [4622, 0]
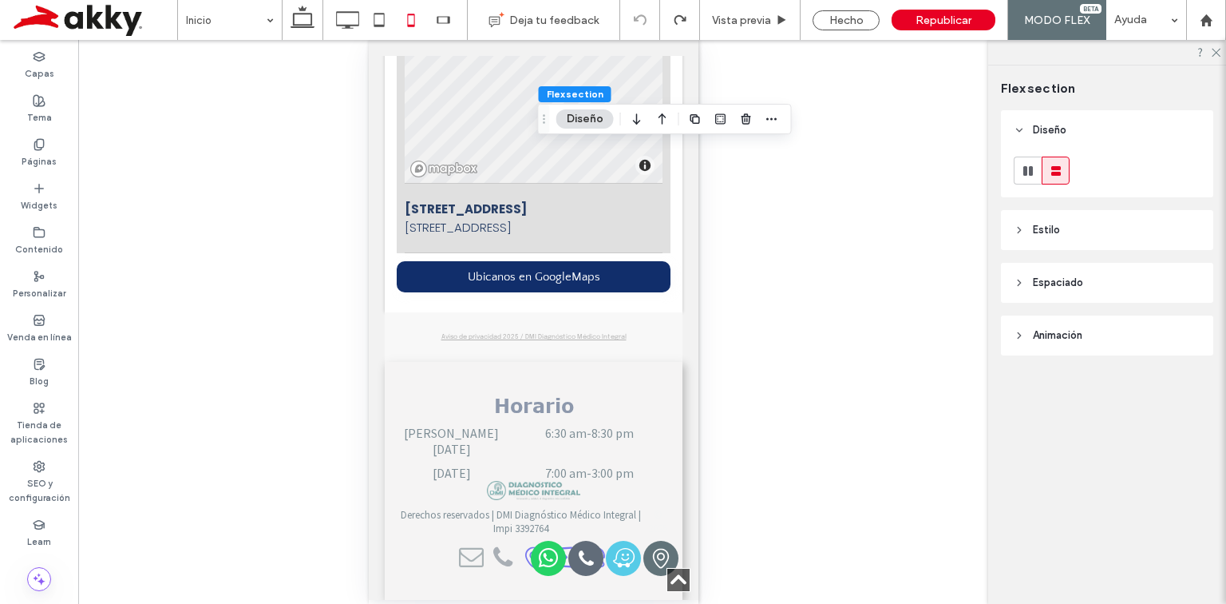
type input "**"
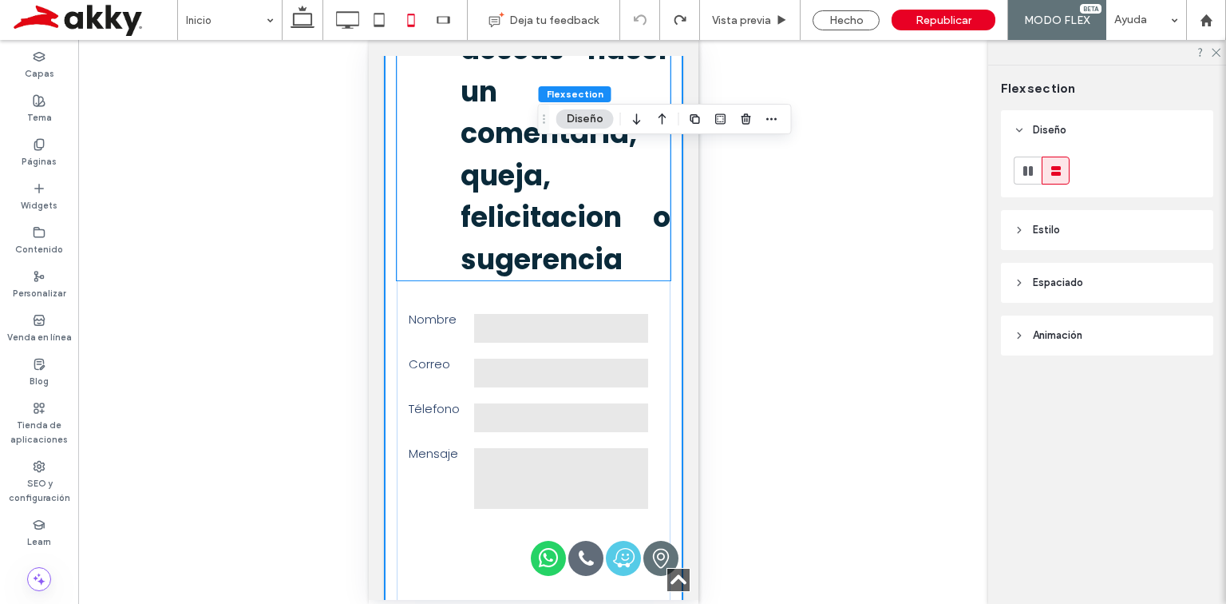
scroll to position [3025, 0]
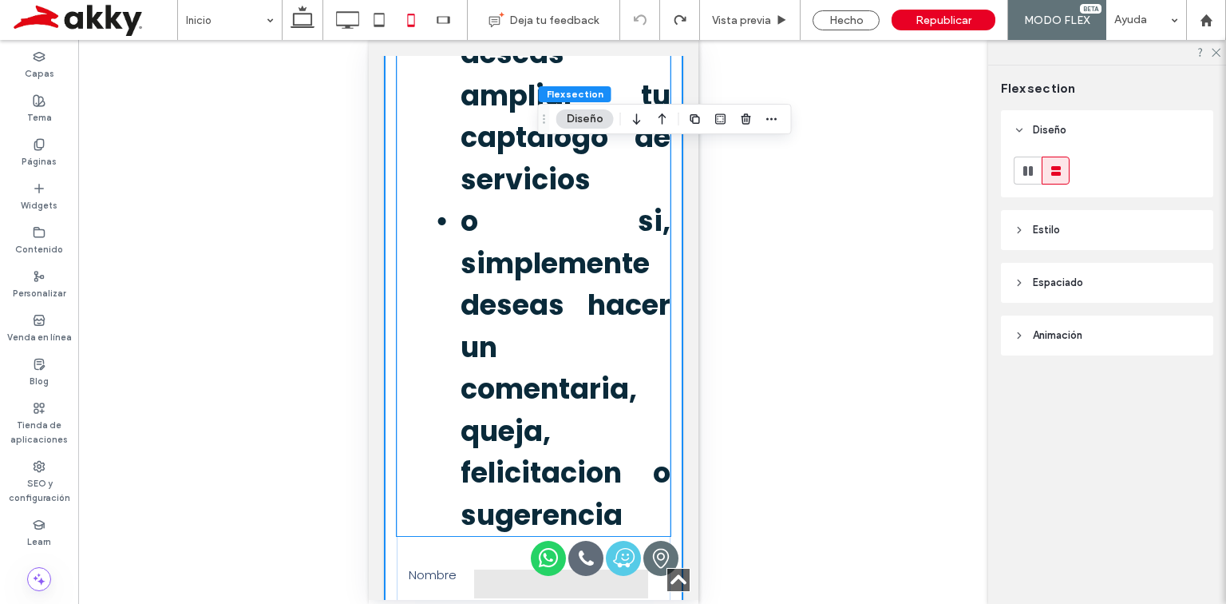
click at [542, 264] on strong "o si, simplemente deseas hacer un comentaria, queja, felicitacion o sugerencia" at bounding box center [565, 367] width 210 height 333
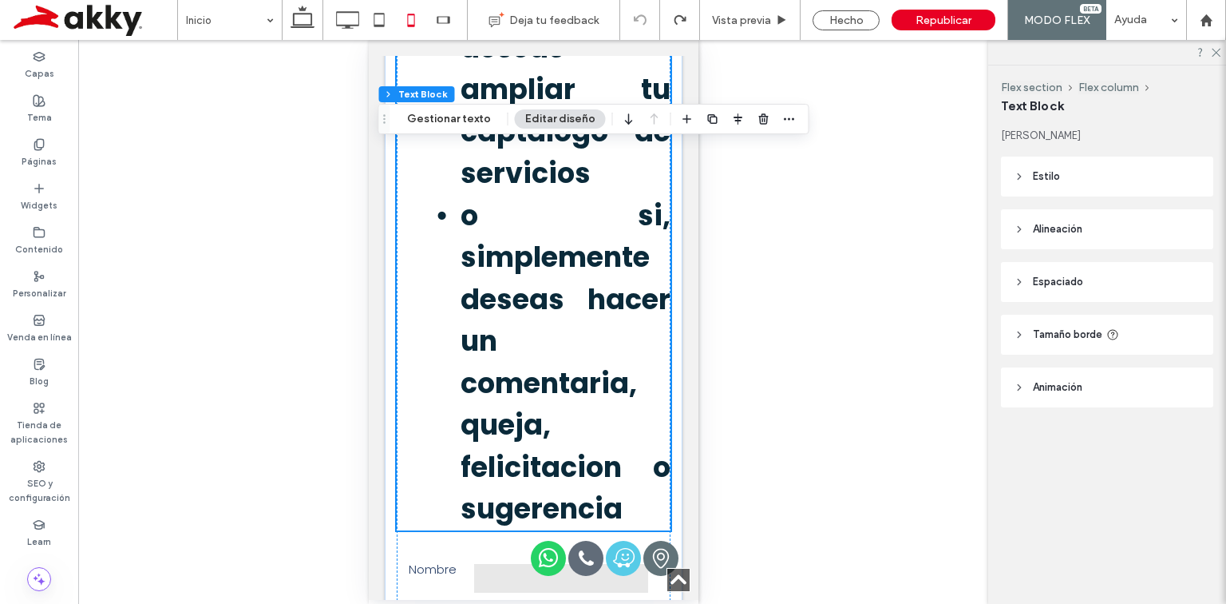
click at [542, 264] on li "o si, simplemente deseas hacer un comentaria, queja, felicitacion o sugerencia" at bounding box center [565, 362] width 210 height 335
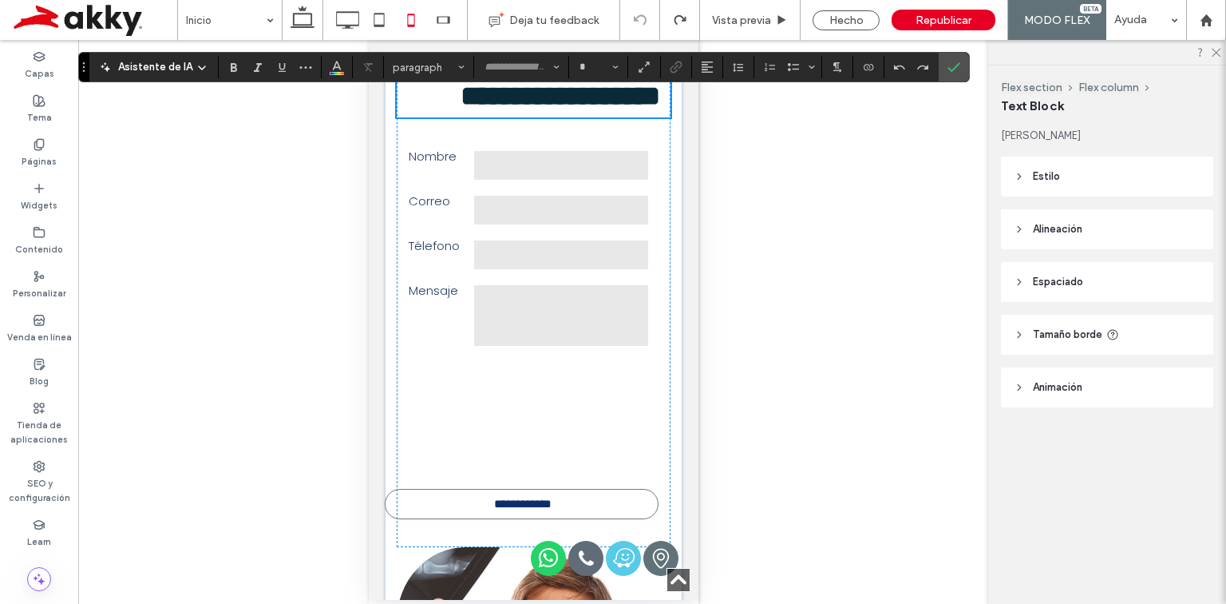
type input "*******"
type input "**"
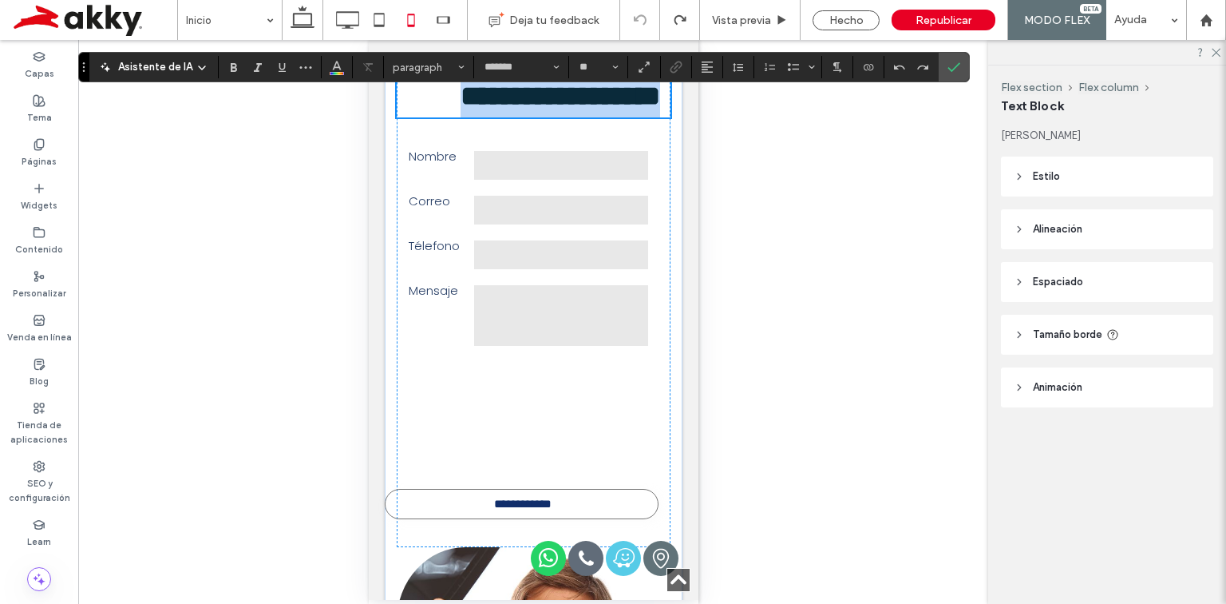
scroll to position [1859, 0]
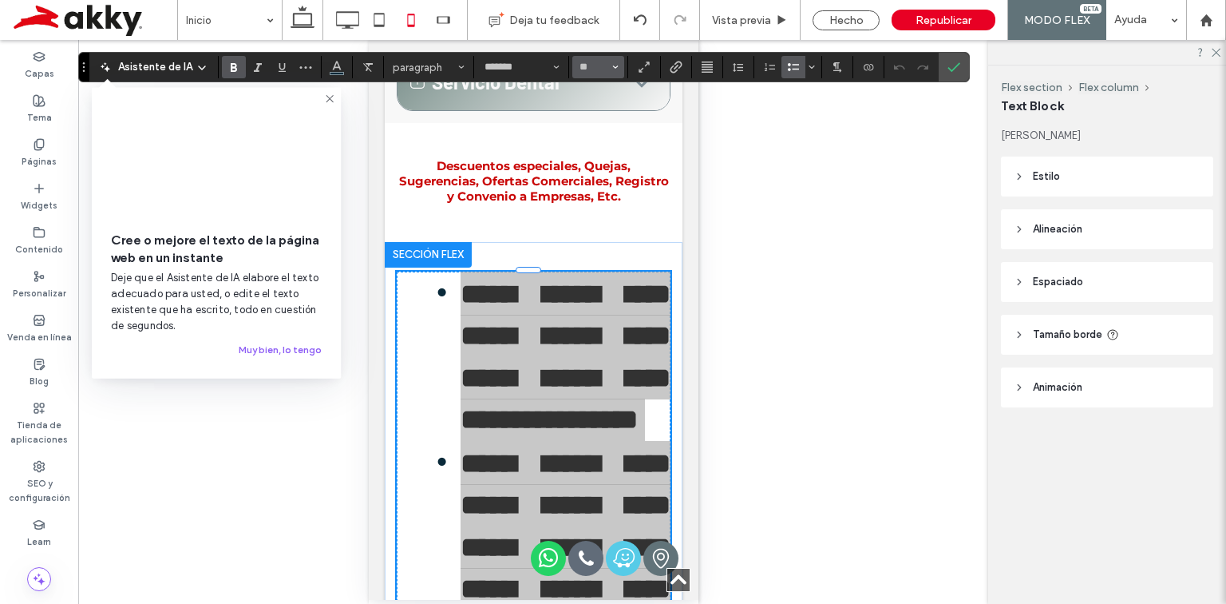
click at [614, 67] on use "Tamaño borde" at bounding box center [616, 66] width 6 height 3
click at [593, 232] on label "16" at bounding box center [597, 227] width 51 height 22
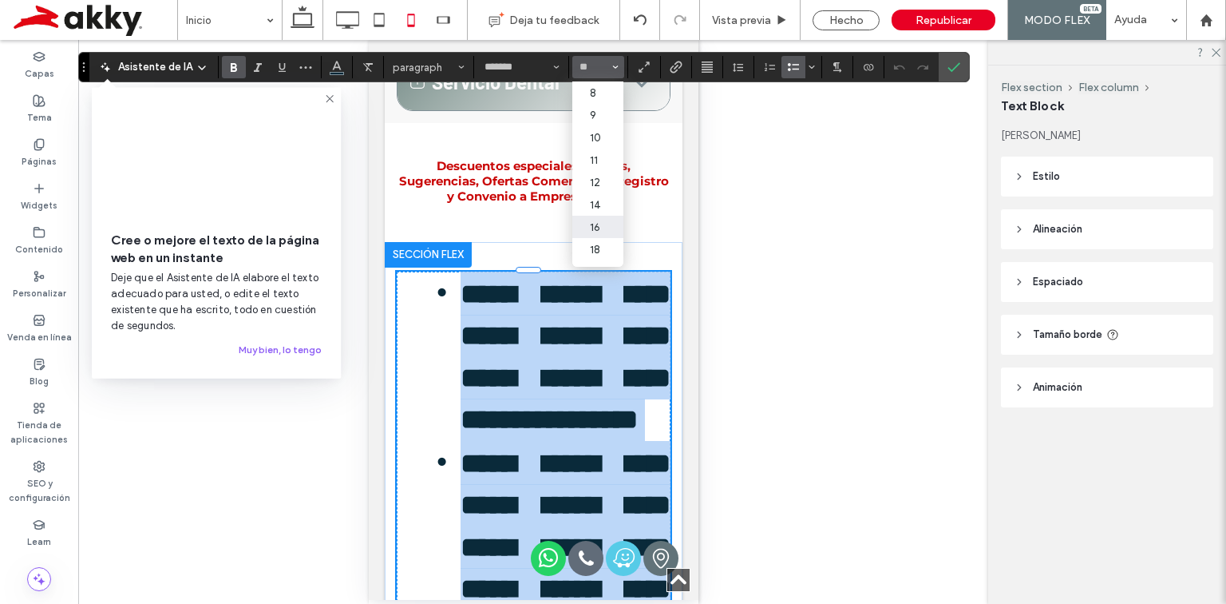
scroll to position [2117, 0]
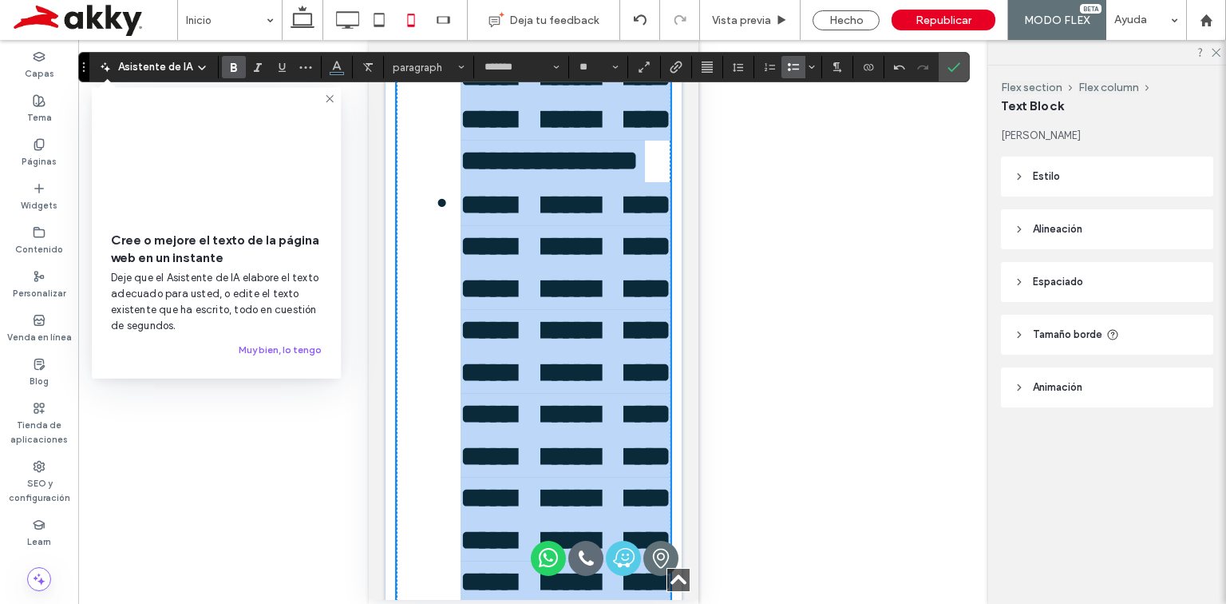
type input "**"
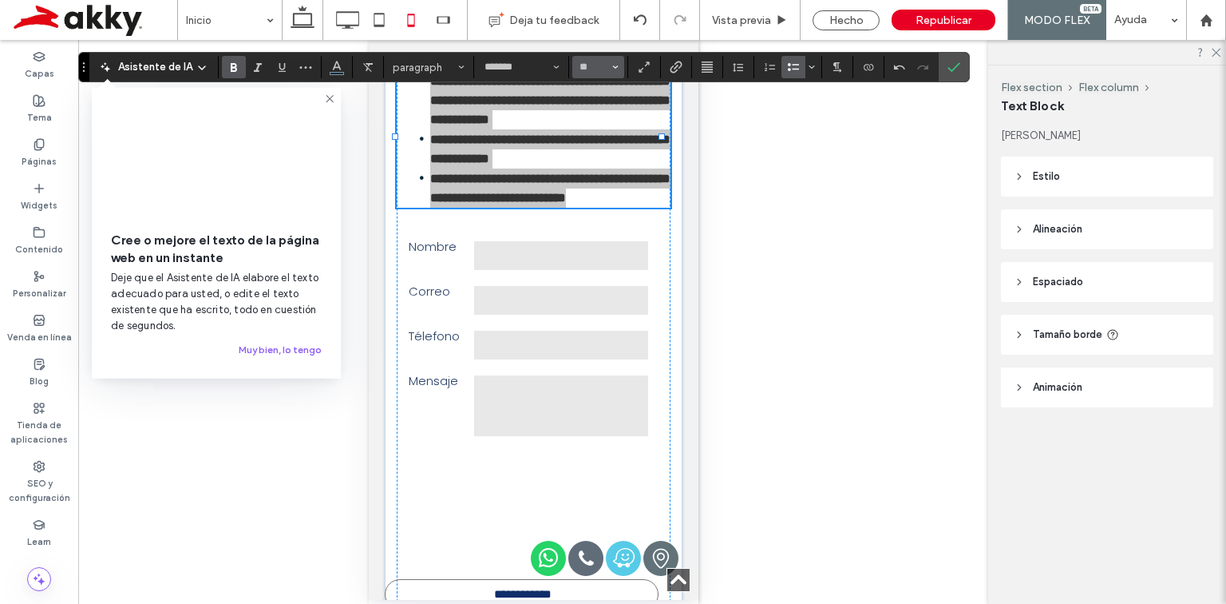
click at [612, 73] on span "Tamaño borde" at bounding box center [615, 67] width 6 height 21
click at [600, 136] on label "10" at bounding box center [597, 137] width 51 height 22
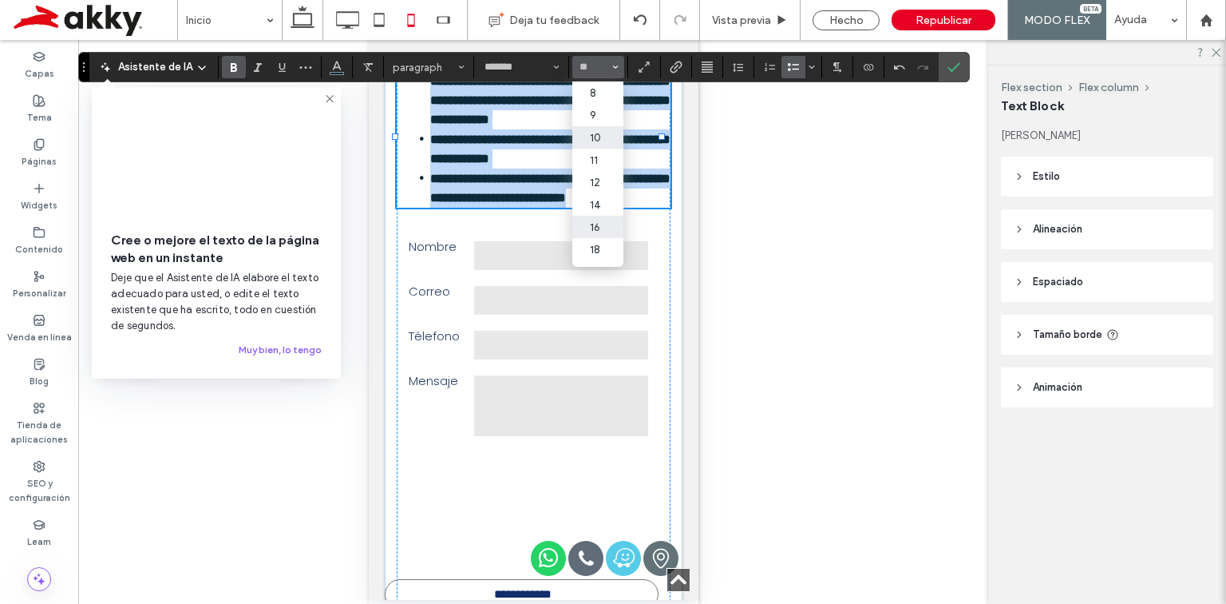
type input "**"
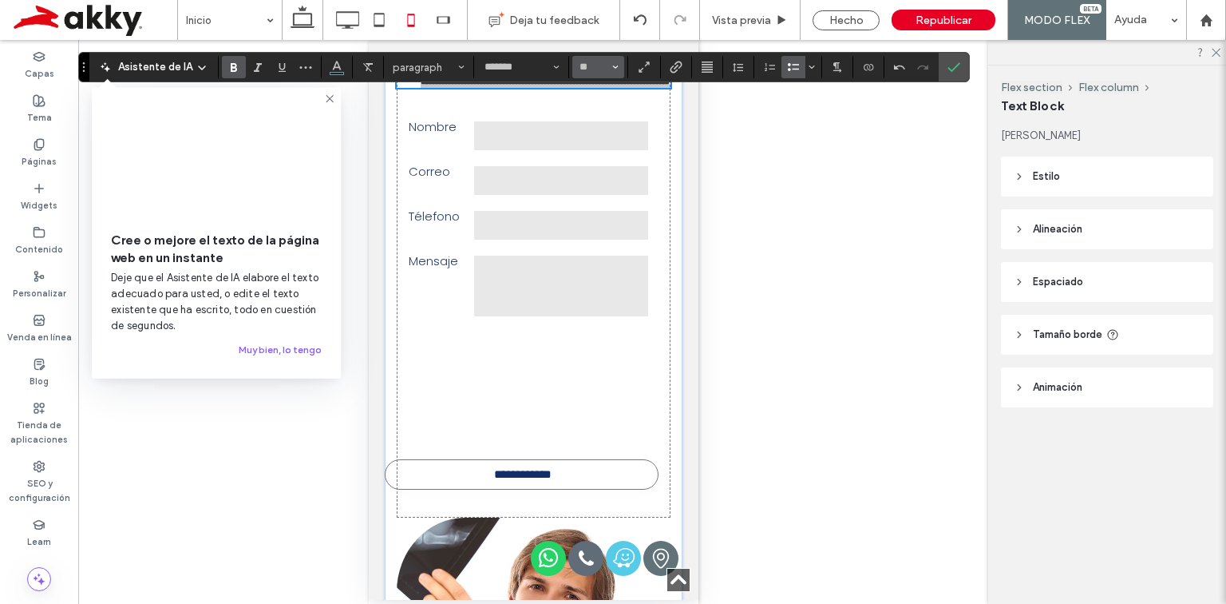
click at [613, 67] on use "Tamaño borde" at bounding box center [616, 66] width 6 height 3
click at [594, 180] on label "12" at bounding box center [597, 182] width 51 height 22
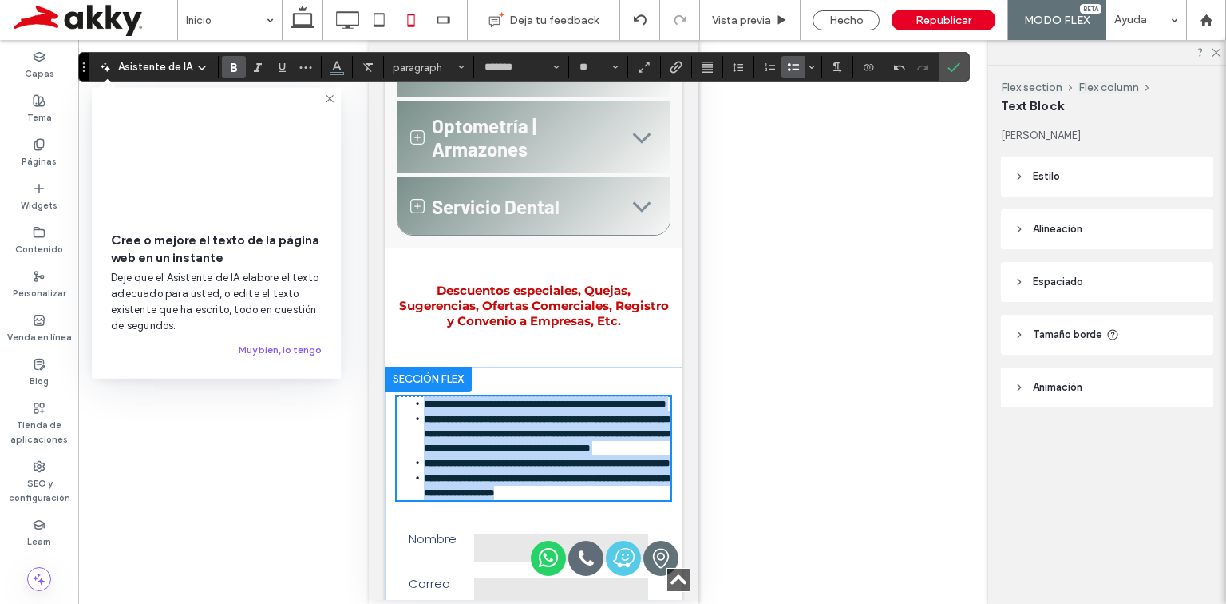
scroll to position [1862, 0]
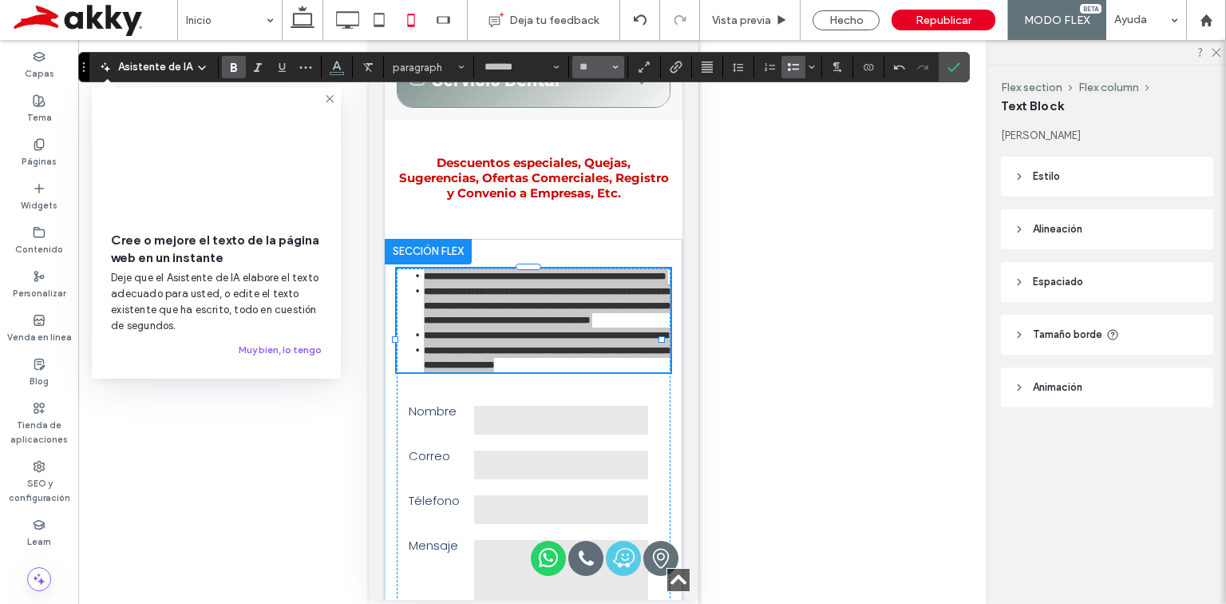
click at [608, 73] on button "**" at bounding box center [598, 67] width 52 height 22
click at [603, 98] on label "8" at bounding box center [597, 92] width 51 height 22
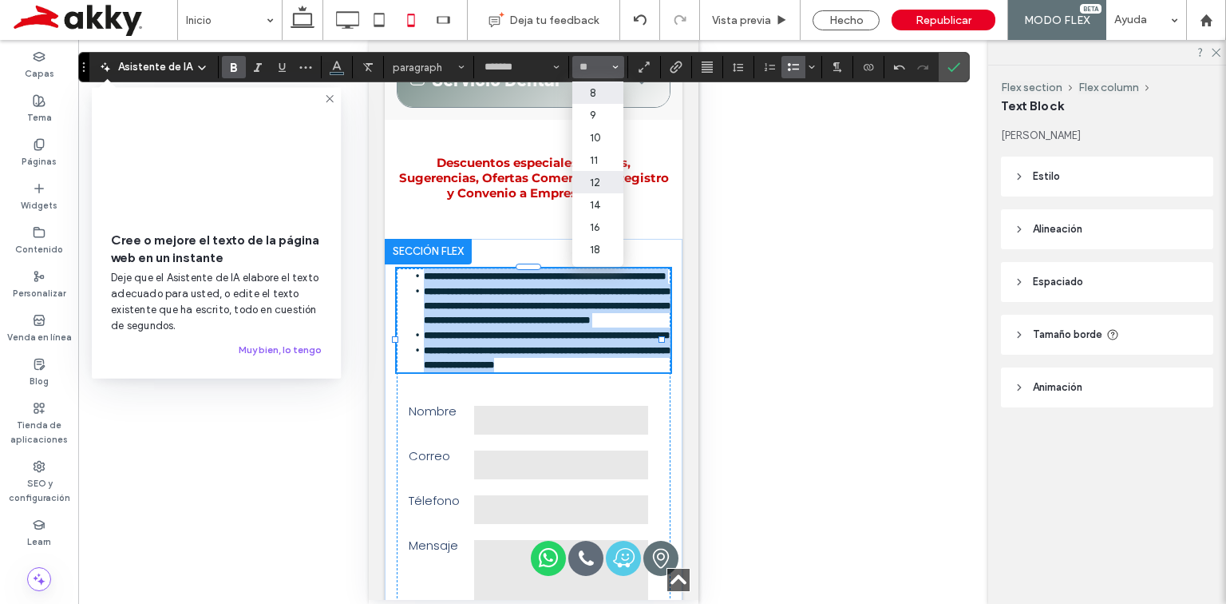
type input "*"
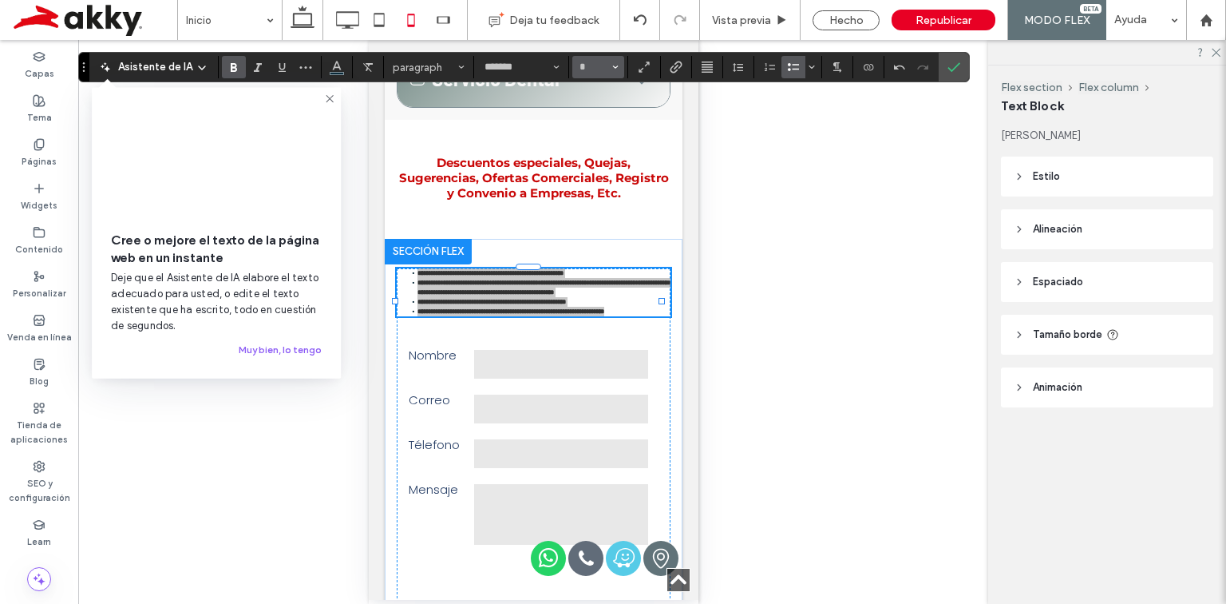
click at [612, 68] on icon "Tamaño borde" at bounding box center [615, 67] width 6 height 6
click at [594, 177] on label "12" at bounding box center [597, 182] width 51 height 22
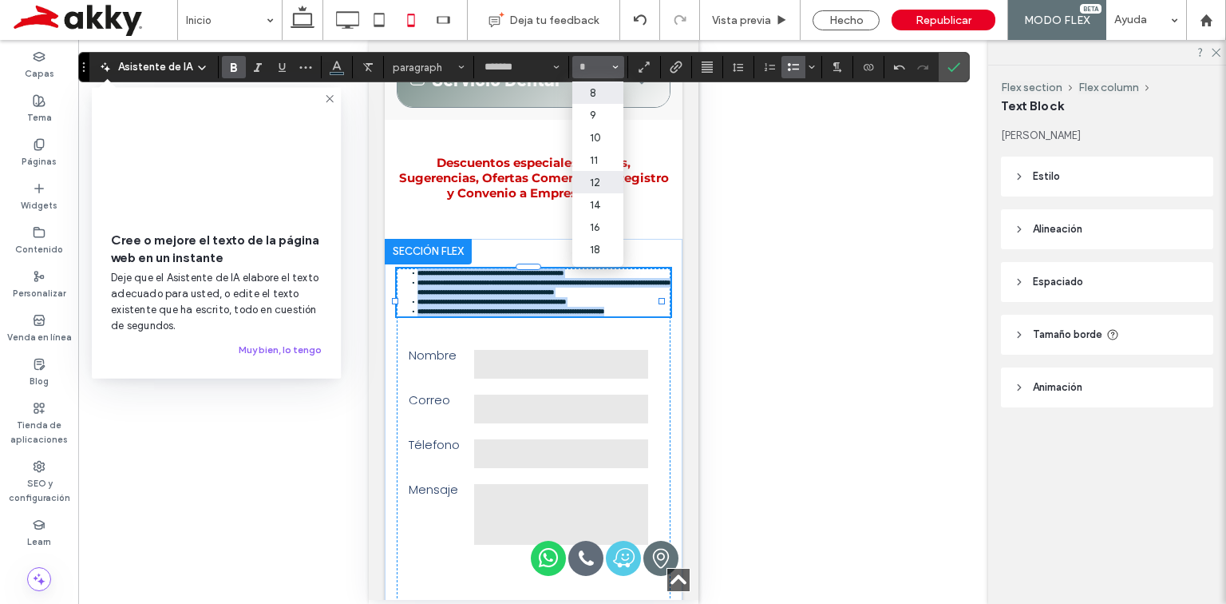
type input "**"
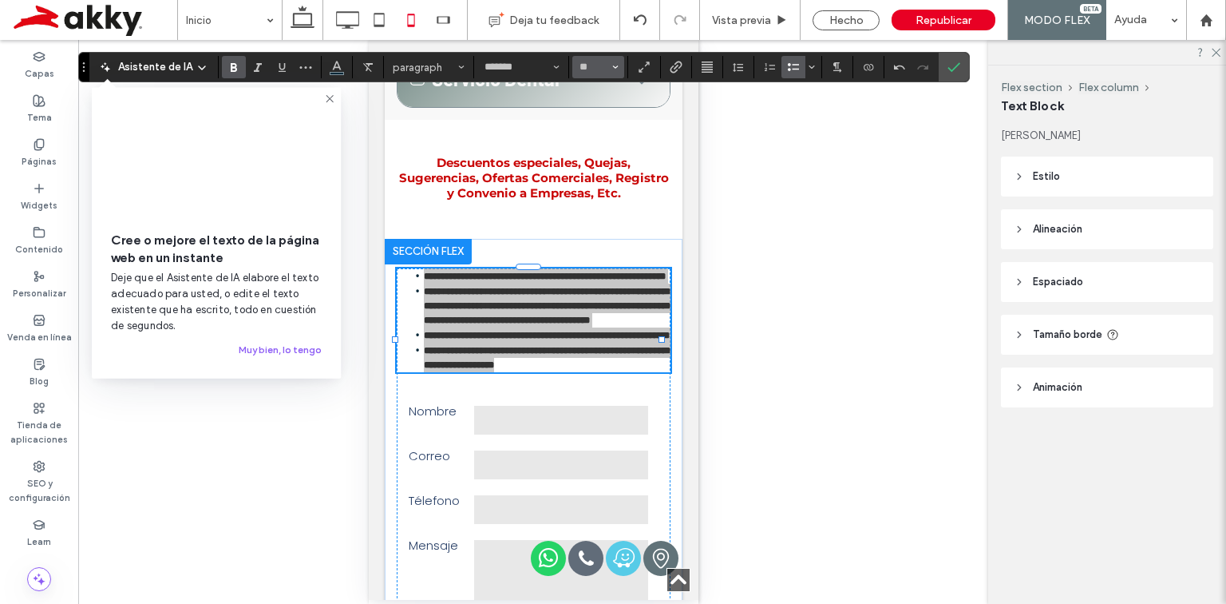
click at [613, 65] on use "Tamaño borde" at bounding box center [616, 66] width 6 height 3
click at [600, 97] on label "8" at bounding box center [597, 92] width 51 height 22
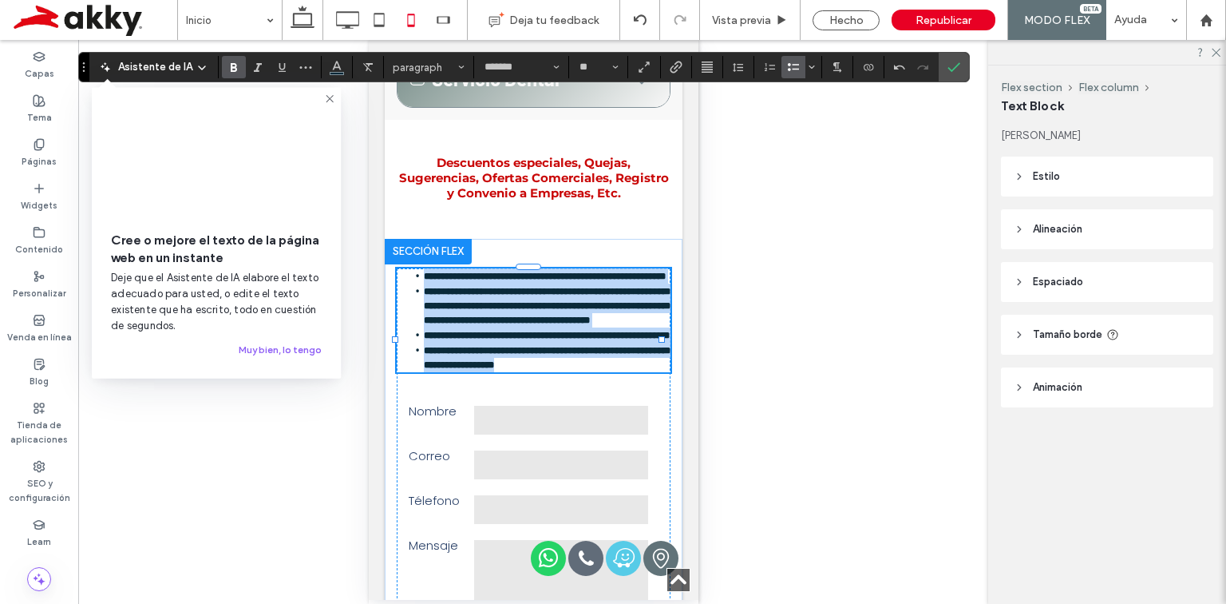
type input "*"
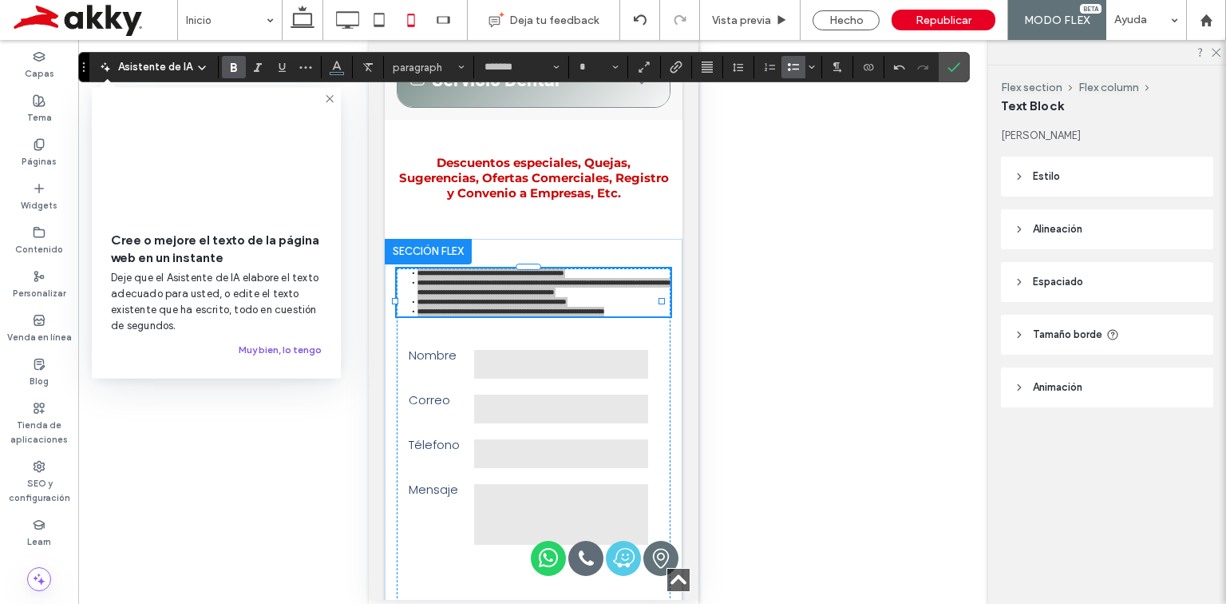
click at [261, 353] on button "Muy bien, lo tengo" at bounding box center [280, 349] width 83 height 19
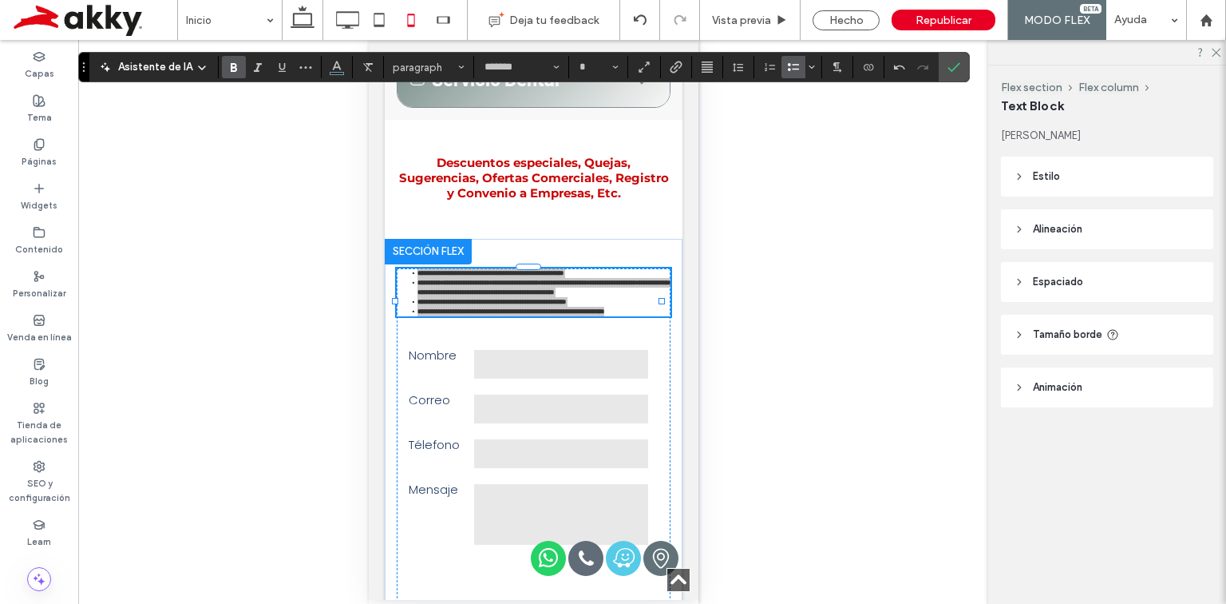
click at [786, 234] on div "Hacer visible? Sí Hacer visible? Sí Hacer visible? Sí Hacer visible? Sí Hacer v…" at bounding box center [533, 322] width 910 height 564
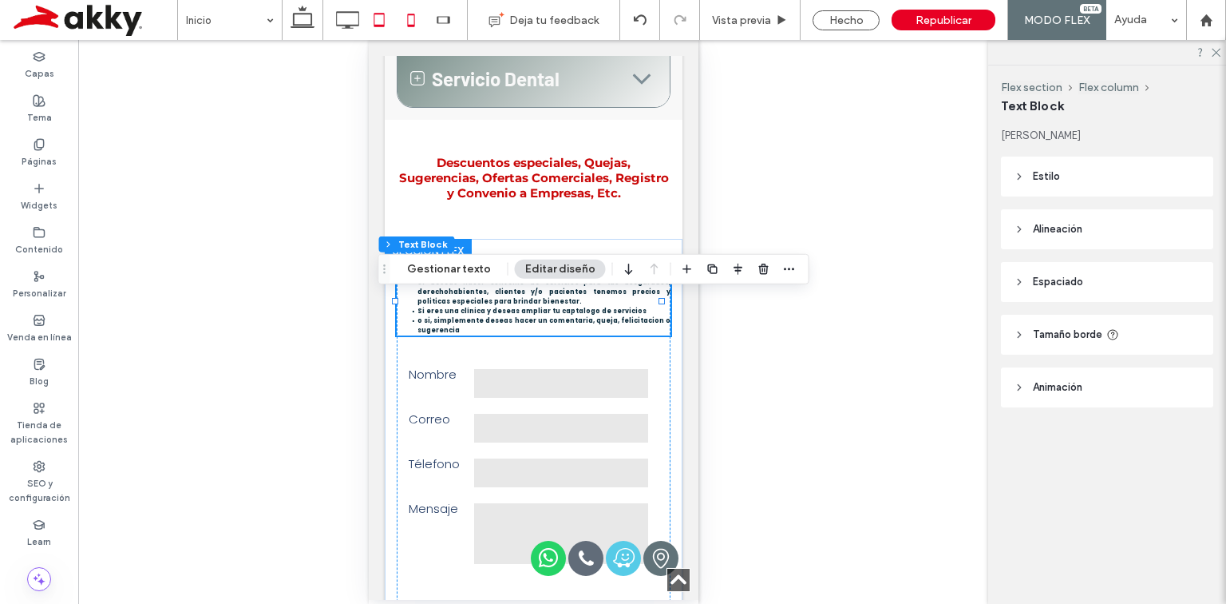
click at [383, 16] on use at bounding box center [379, 20] width 10 height 14
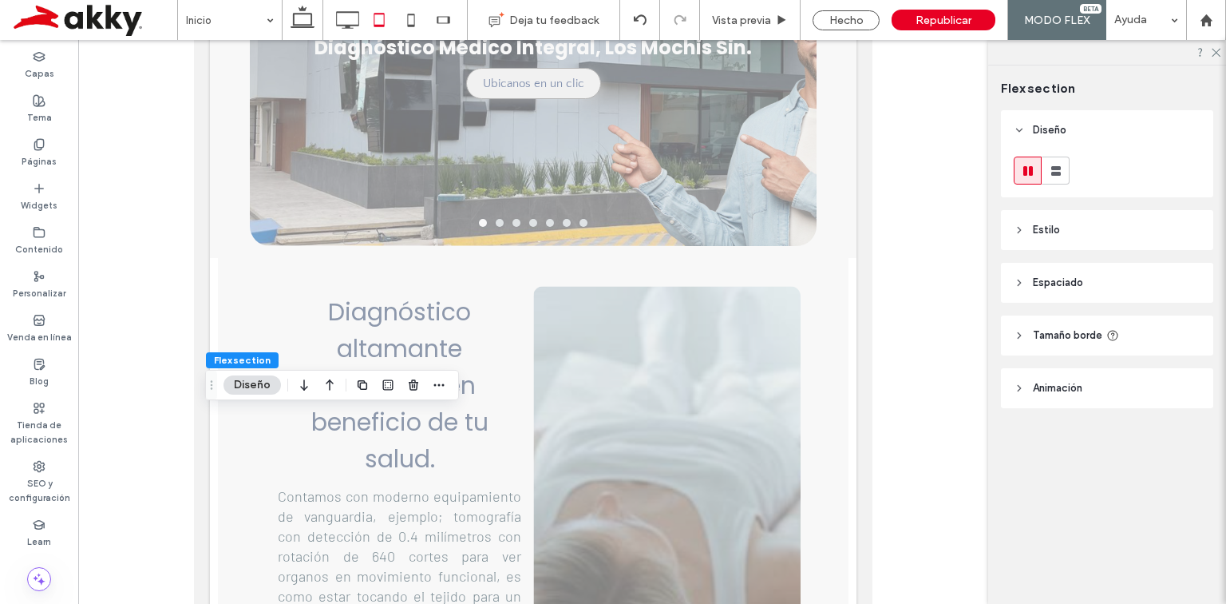
scroll to position [2117, 0]
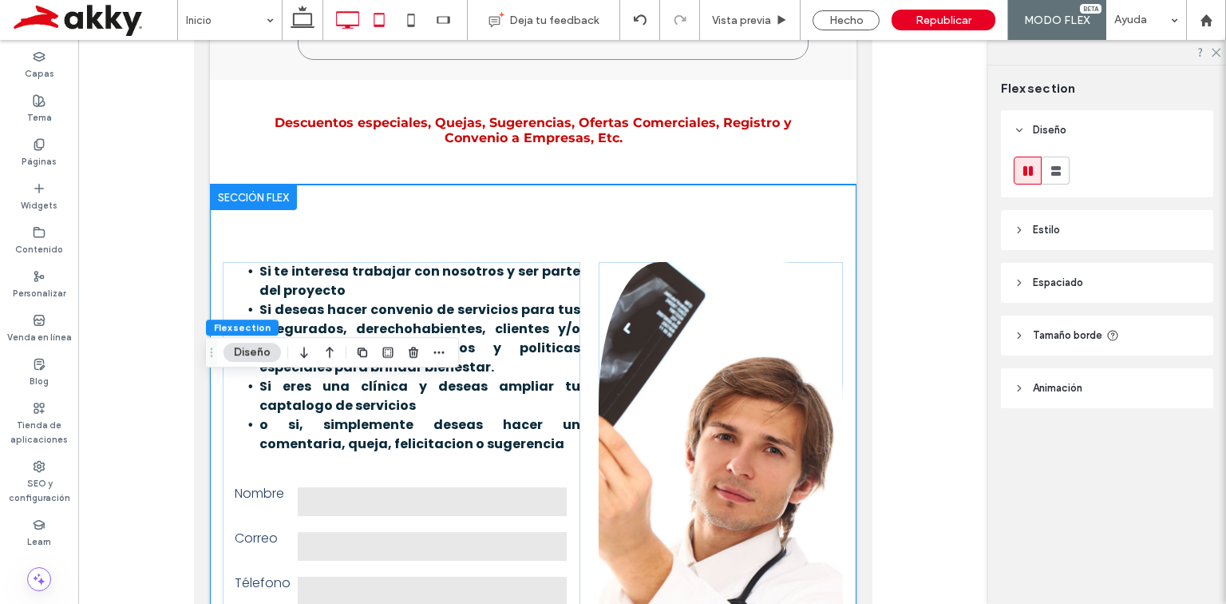
click at [345, 14] on icon at bounding box center [347, 20] width 32 height 32
type input "*"
type input "**"
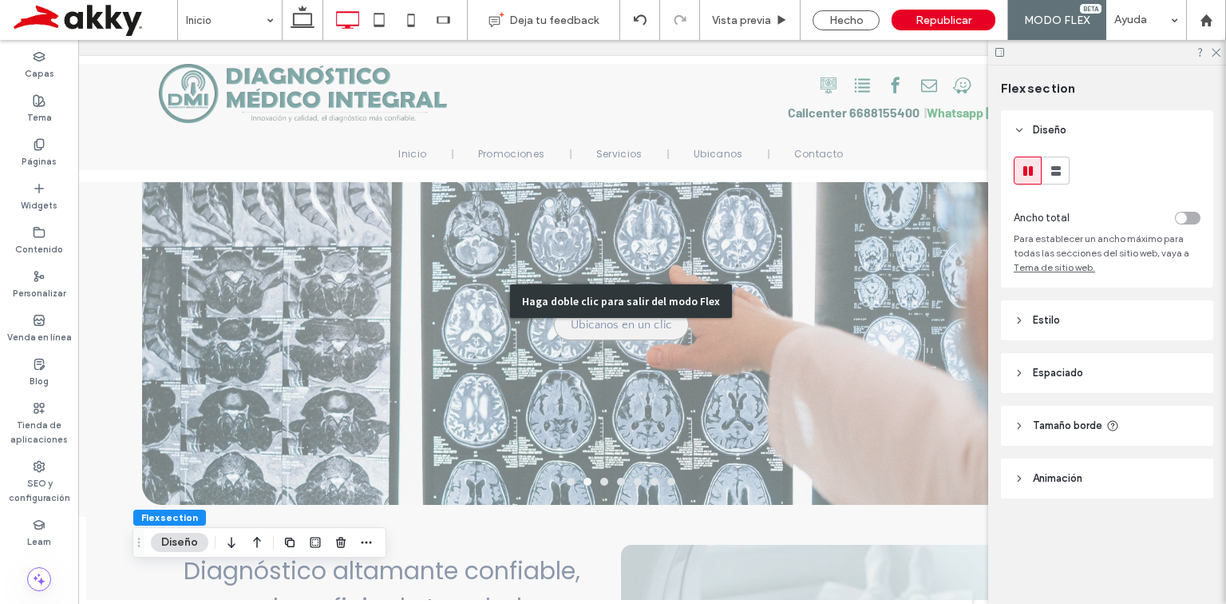
scroll to position [0, 0]
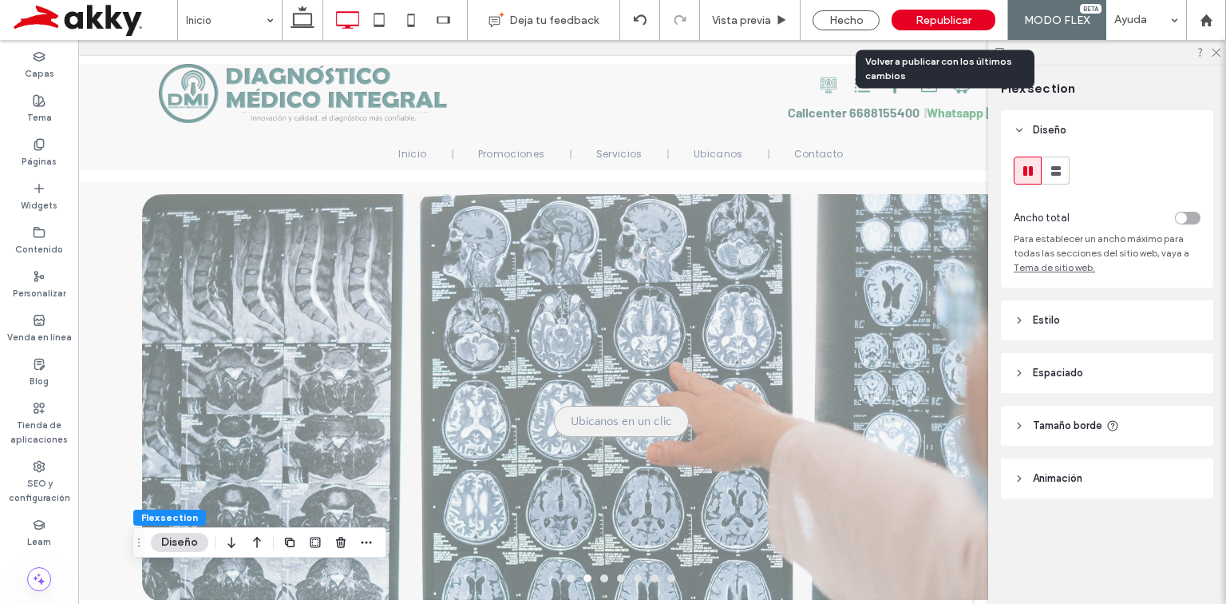
click at [913, 19] on div "Republicar" at bounding box center [944, 20] width 104 height 21
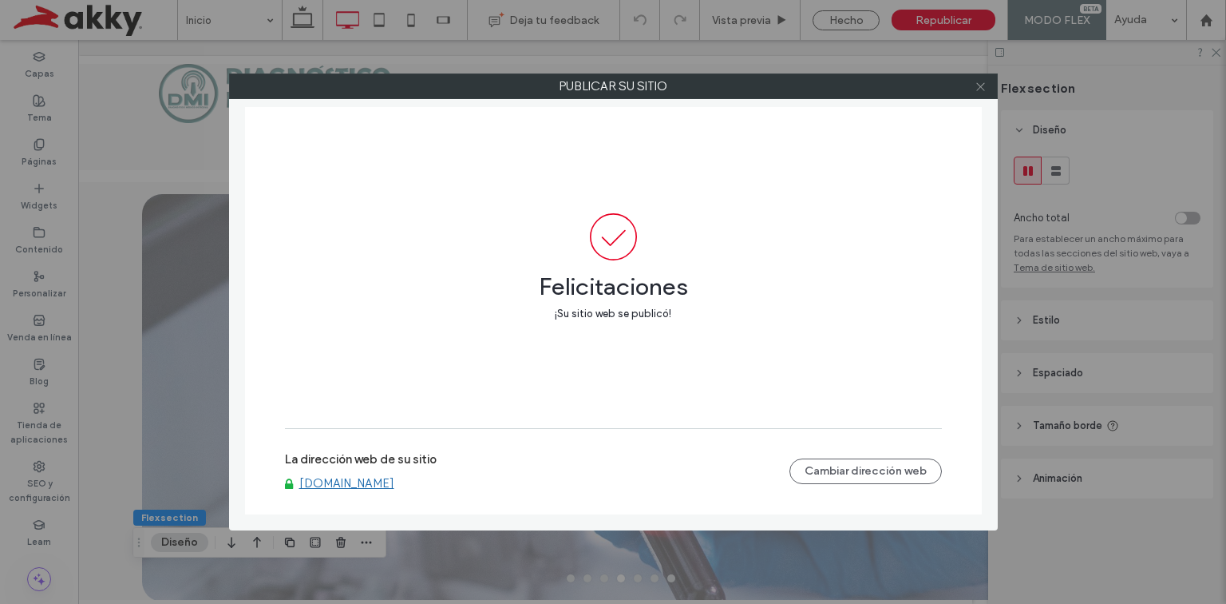
click at [980, 81] on icon at bounding box center [981, 87] width 12 height 12
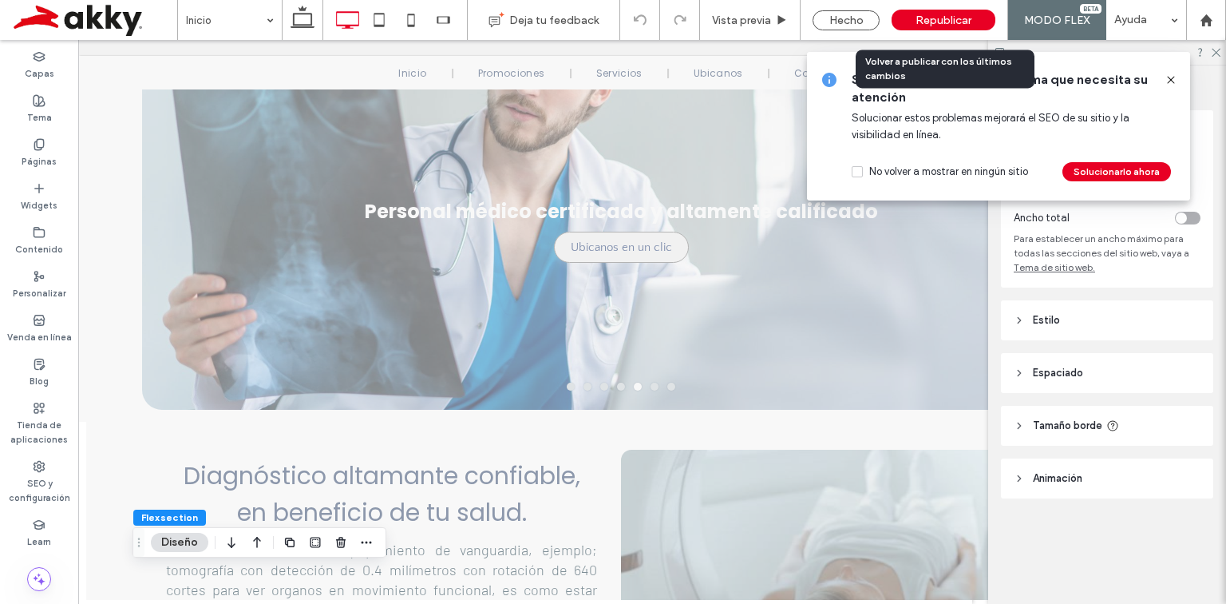
click at [949, 8] on div "Republicar" at bounding box center [944, 20] width 104 height 40
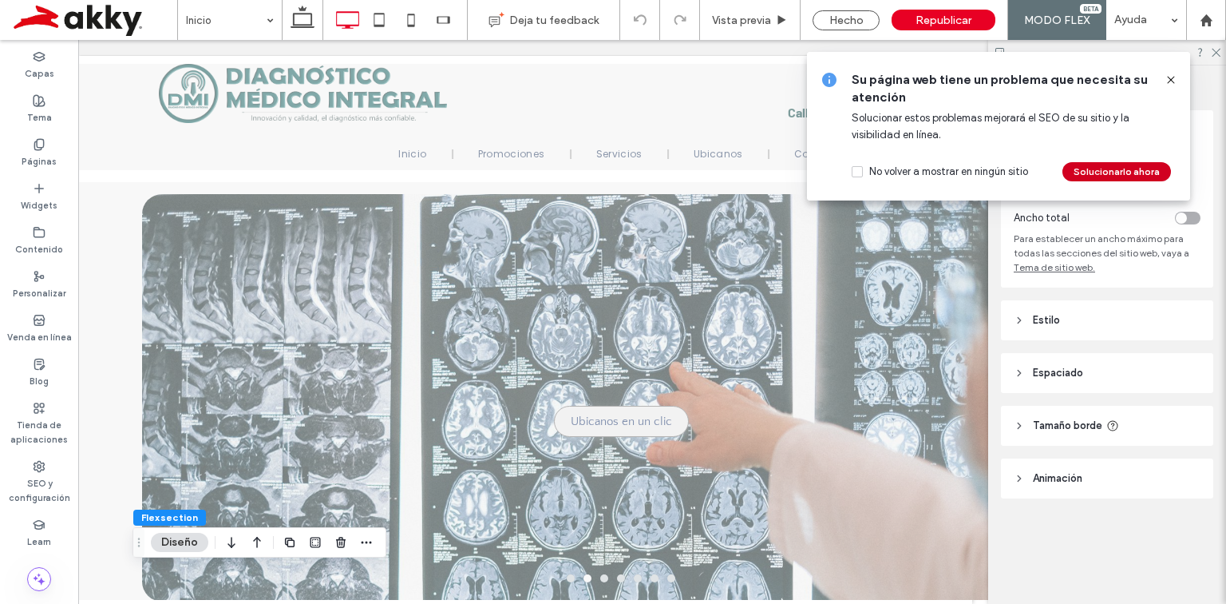
click at [1111, 169] on button "Solucionarlo ahora" at bounding box center [1117, 171] width 109 height 19
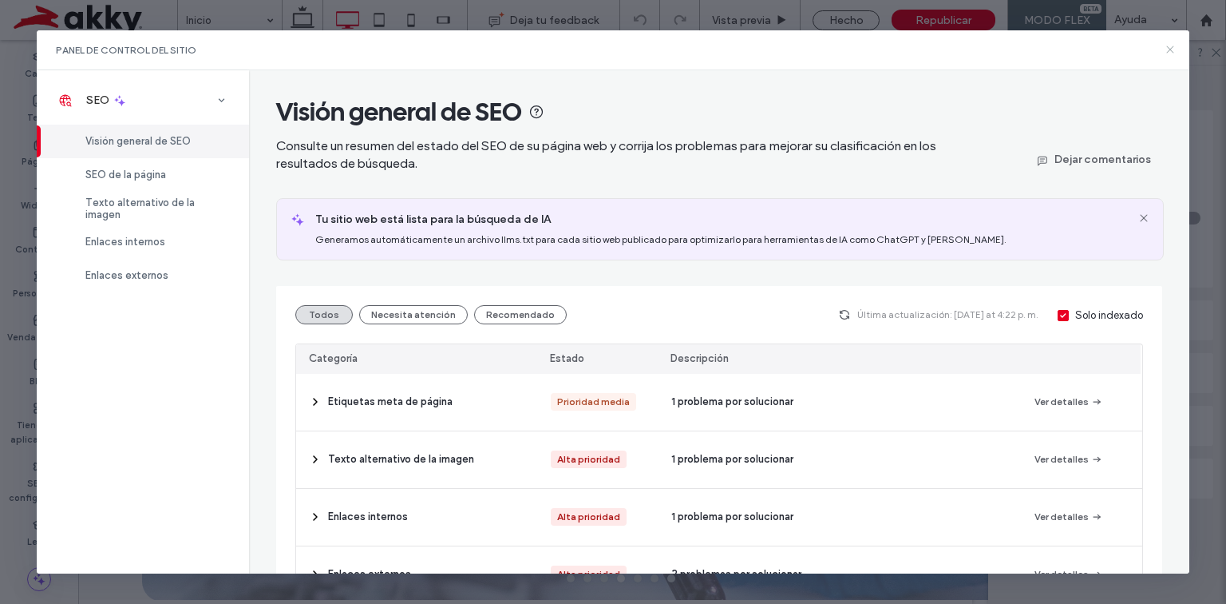
click at [1172, 46] on icon at bounding box center [1170, 49] width 13 height 13
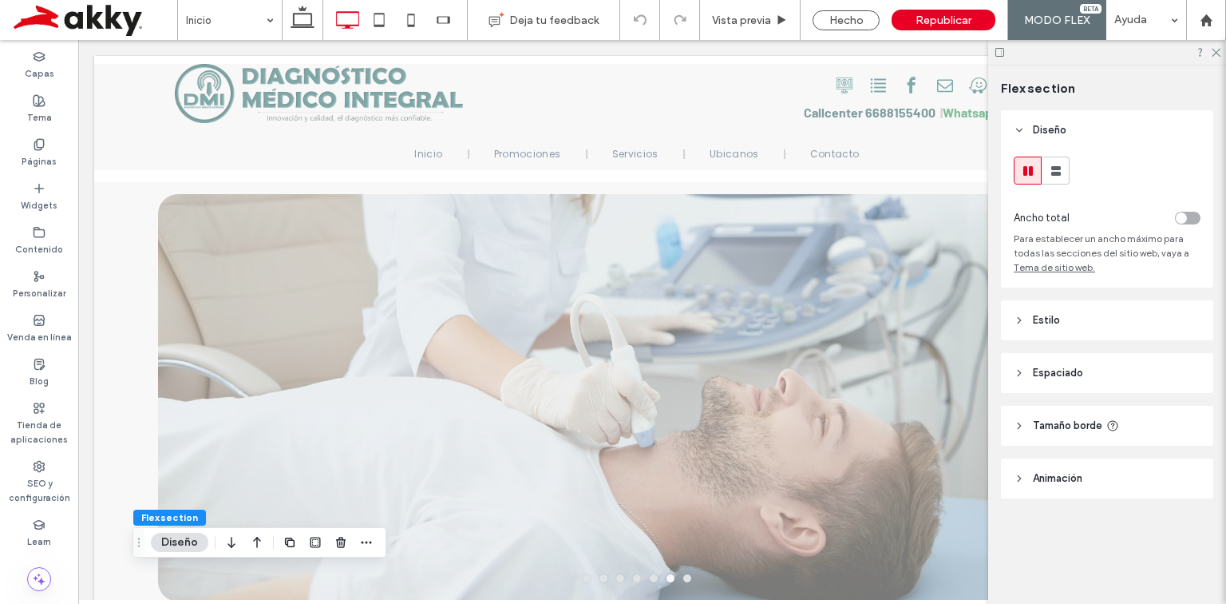
scroll to position [0, 16]
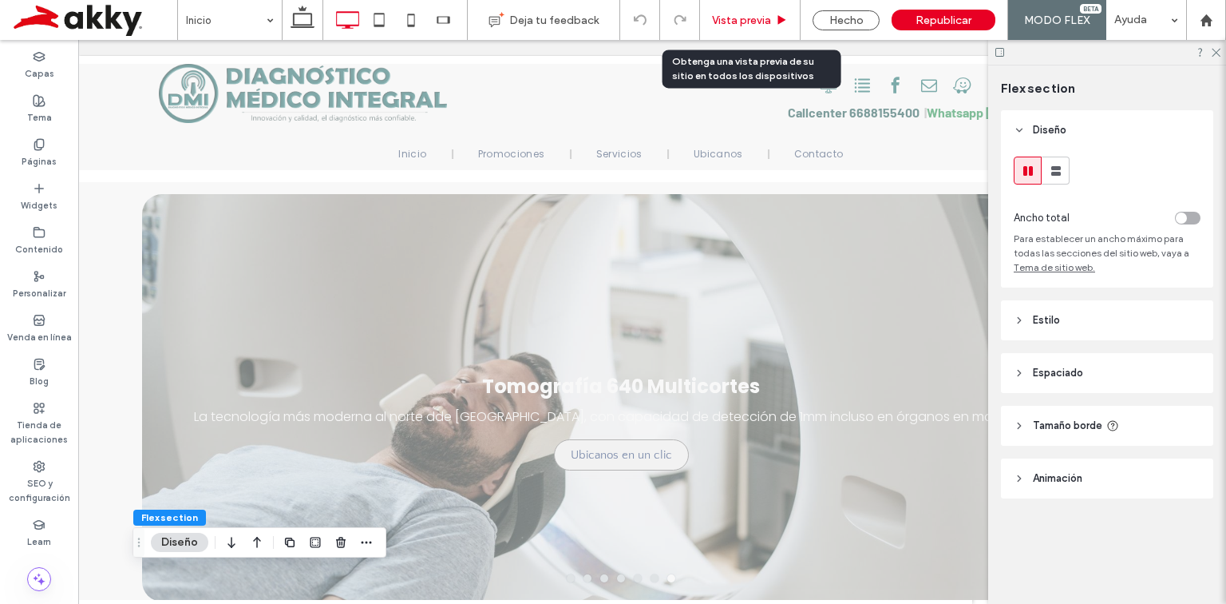
click at [744, 30] on div "Vista previa" at bounding box center [750, 20] width 101 height 40
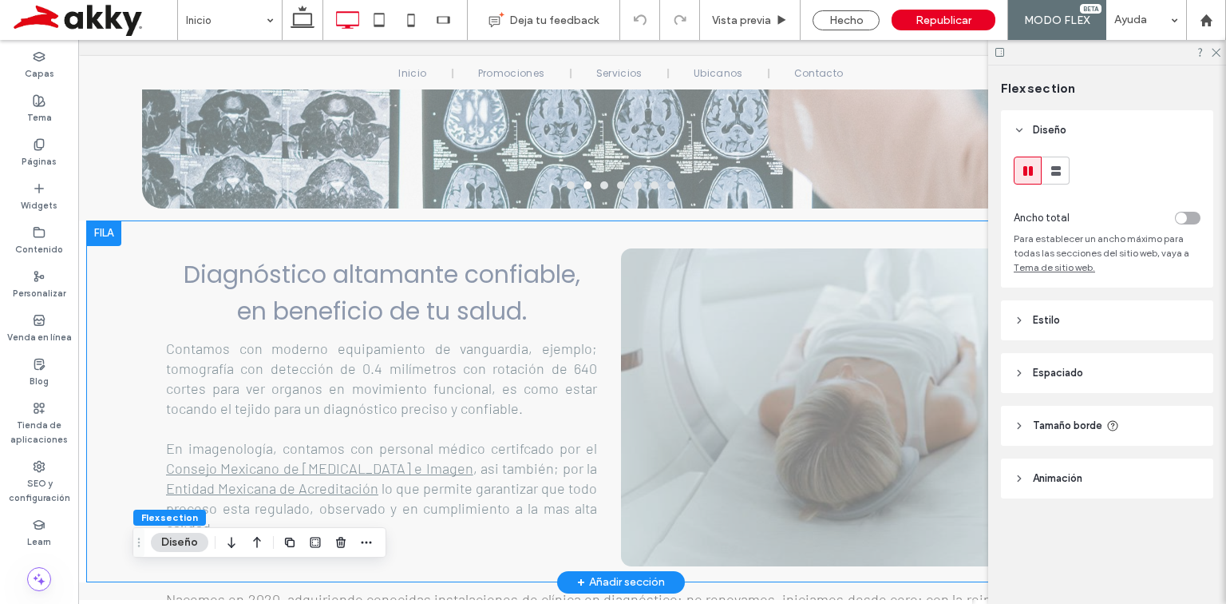
scroll to position [383, 0]
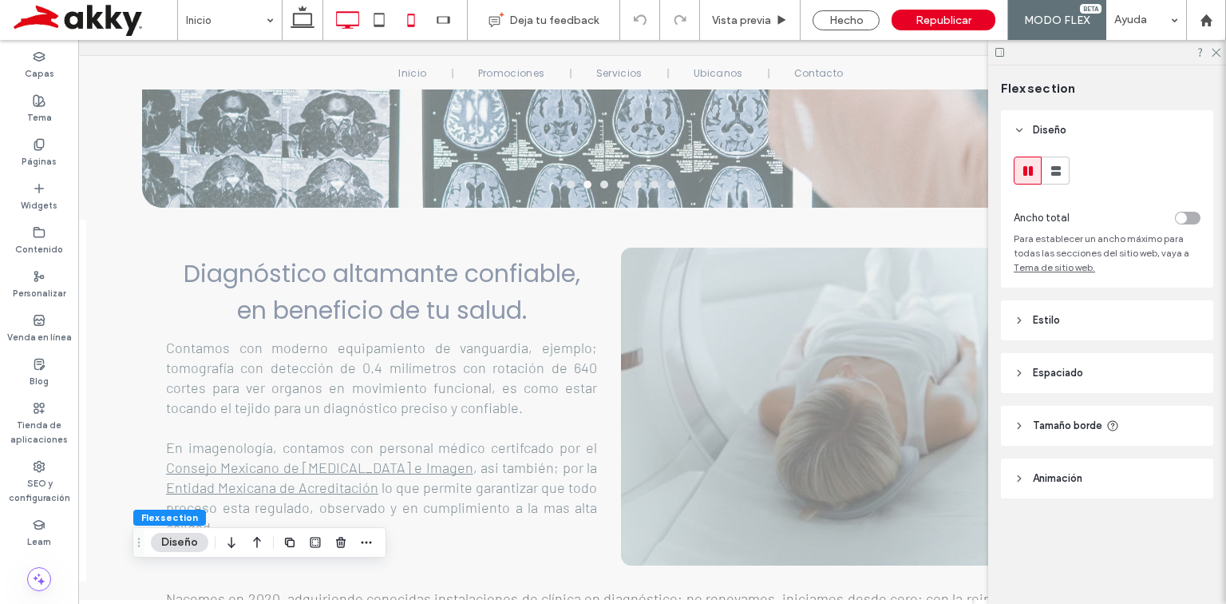
click at [410, 18] on icon at bounding box center [411, 20] width 32 height 32
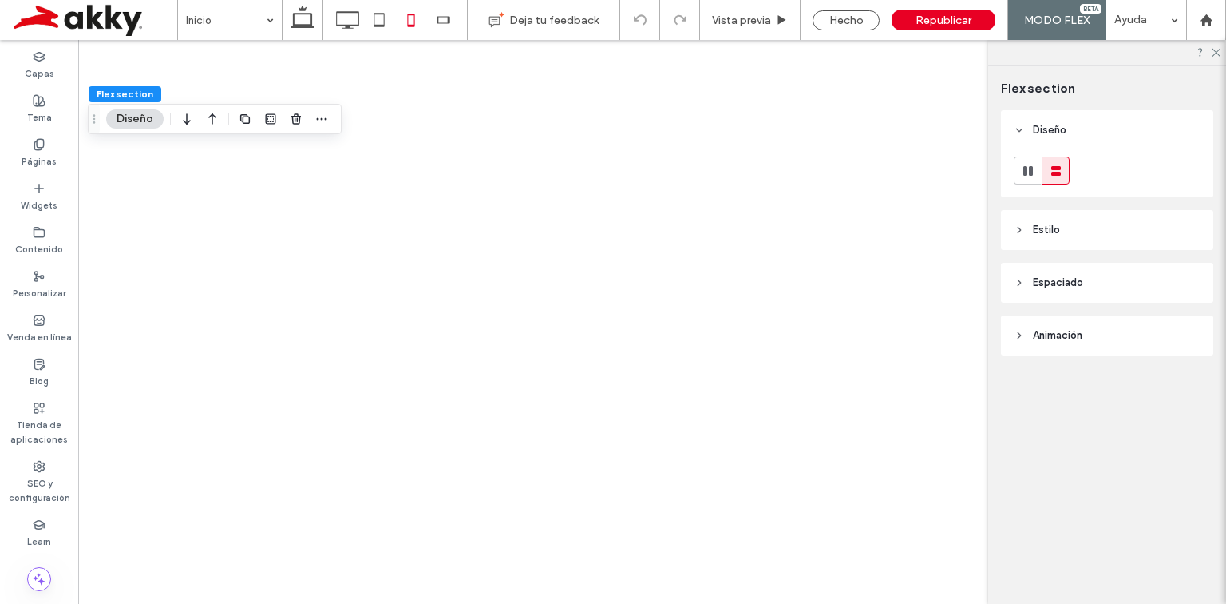
scroll to position [0, 0]
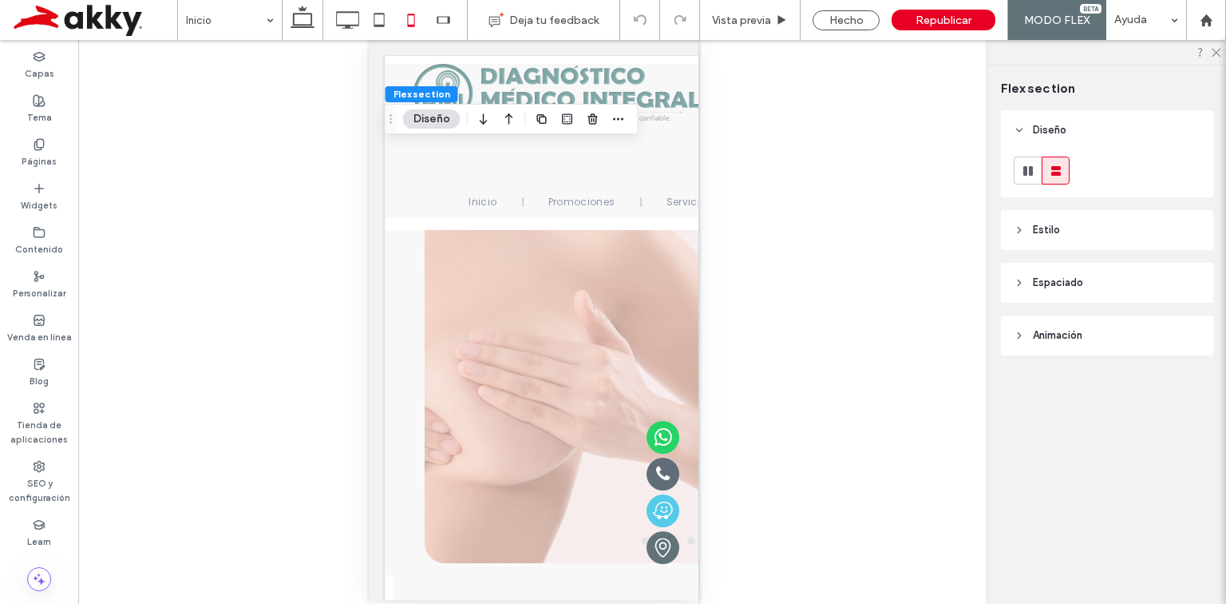
click at [764, 373] on div "Hacer visible? Sí Hacer visible? Sí Hacer visible? Sí Hacer visible? Sí Hacer v…" at bounding box center [533, 322] width 910 height 564
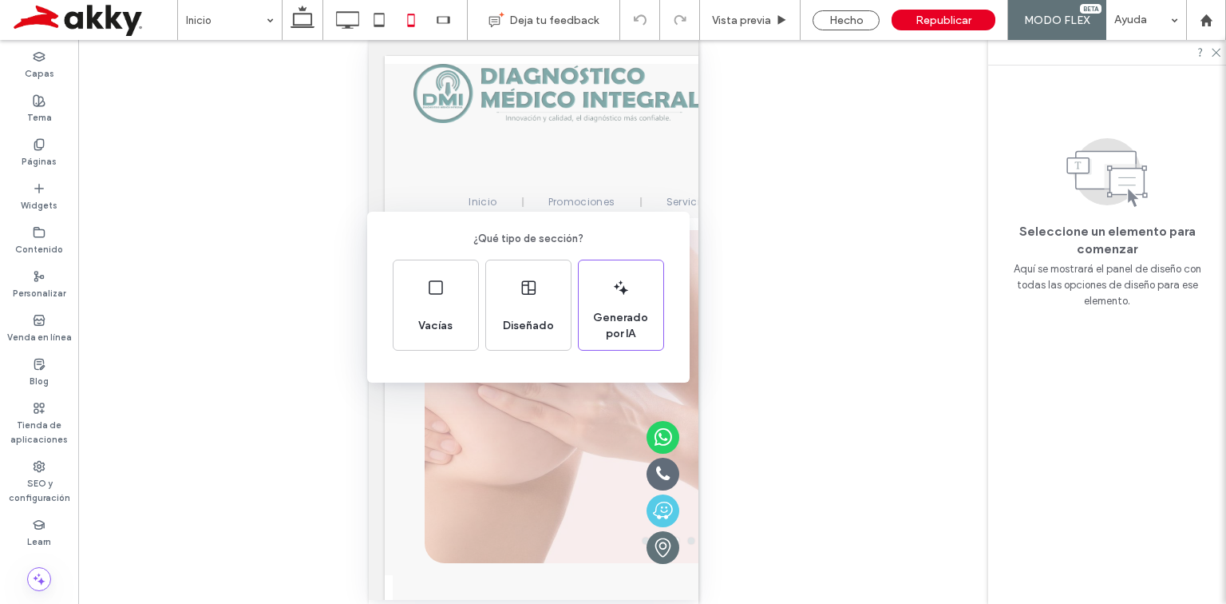
click at [503, 151] on div "¿Qué tipo de sección? Vacías Diseñado Generado por IA" at bounding box center [613, 341] width 1226 height 682
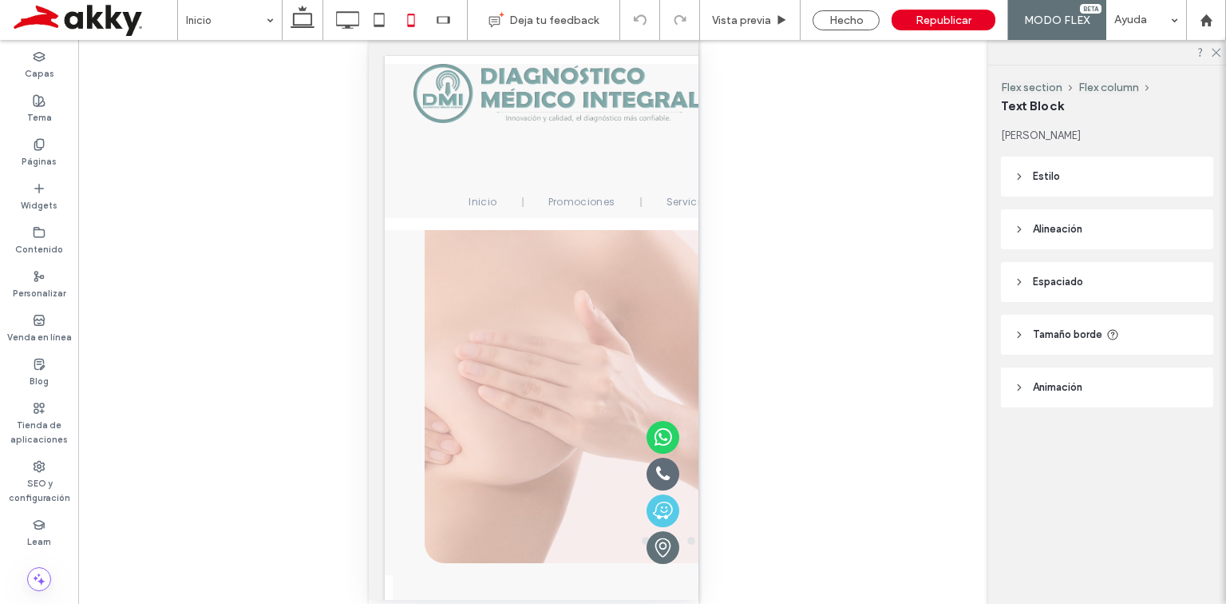
type input "*******"
type input "*"
